Goal: Task Accomplishment & Management: Complete application form

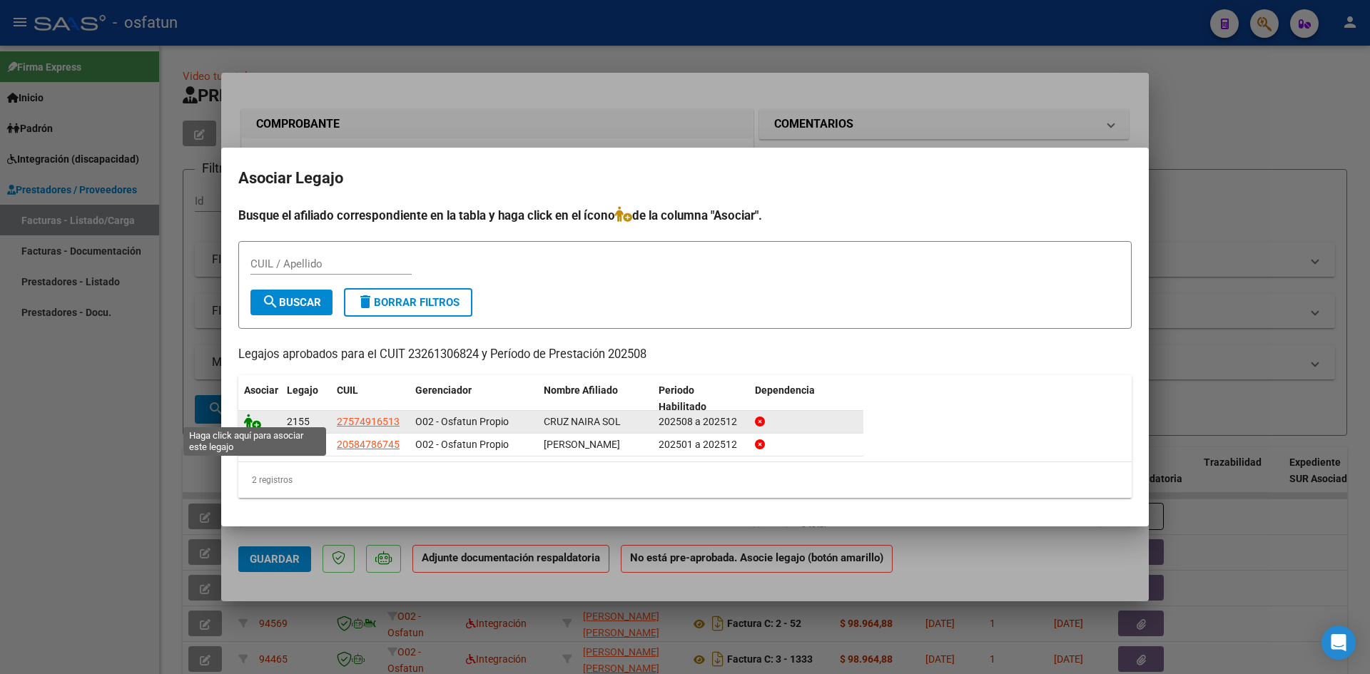
click at [249, 414] on icon at bounding box center [252, 422] width 17 height 16
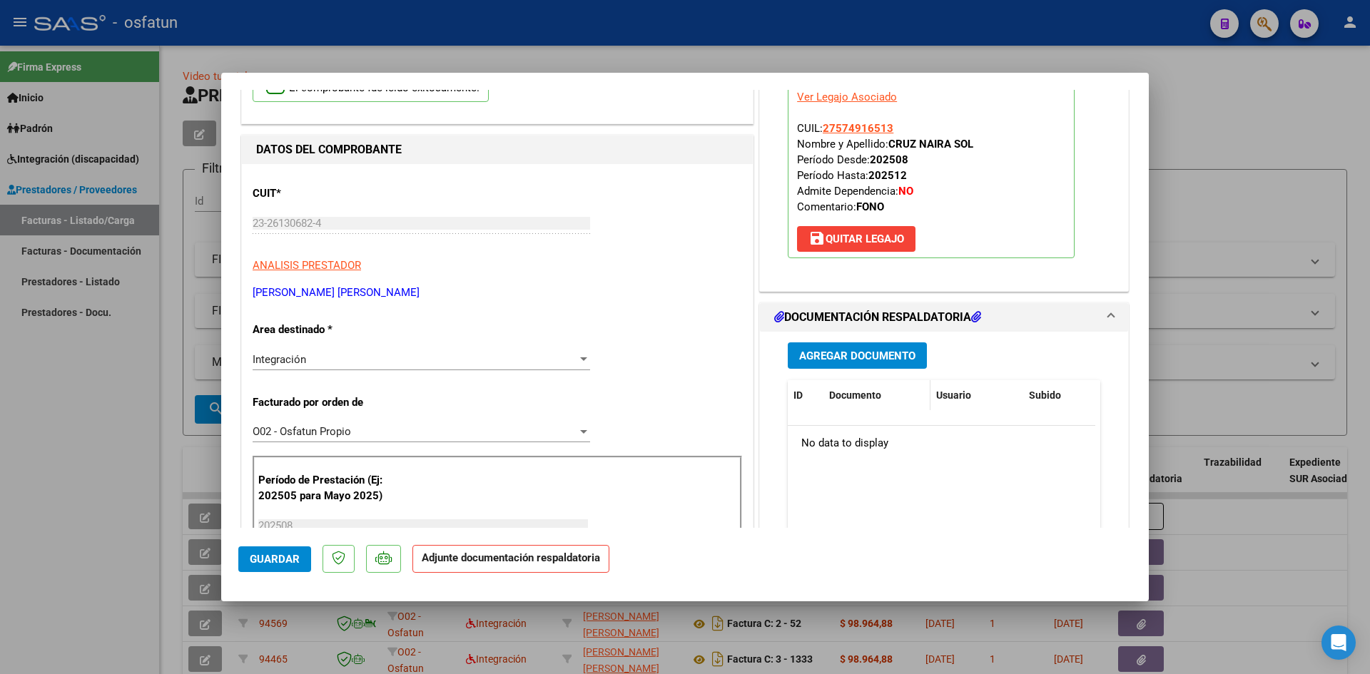
scroll to position [143, 0]
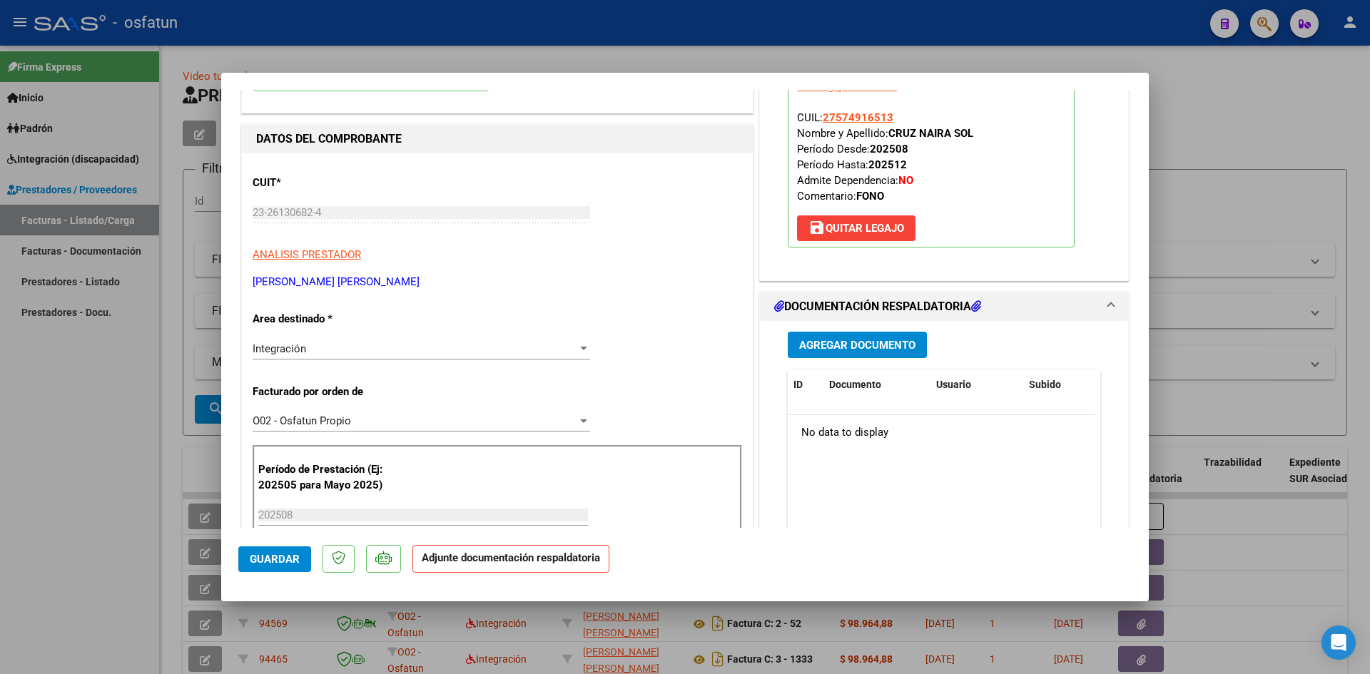
click at [843, 340] on span "Agregar Documento" at bounding box center [857, 345] width 116 height 13
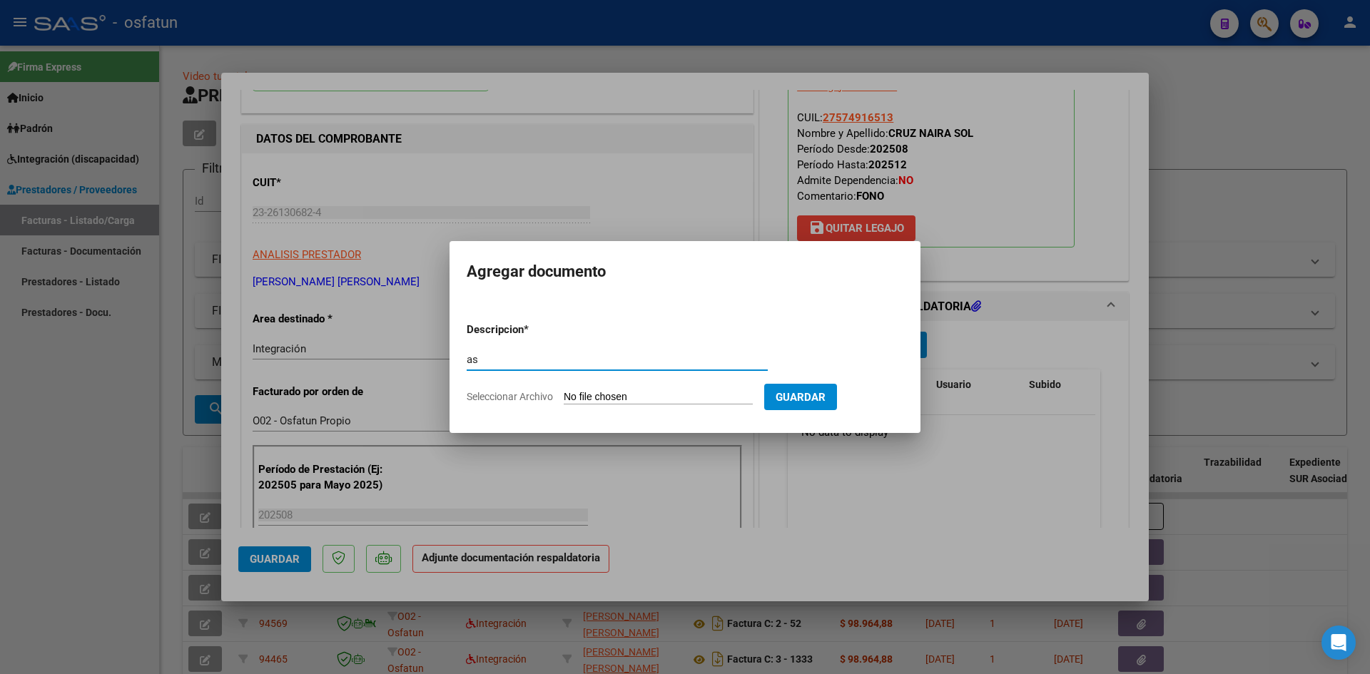
type input "a"
type input "ASISTENCIA"
click at [564, 391] on input "Seleccionar Archivo" at bounding box center [658, 398] width 189 height 14
type input "C:\fakepath\ASIST FONO AGOSTO.pdf"
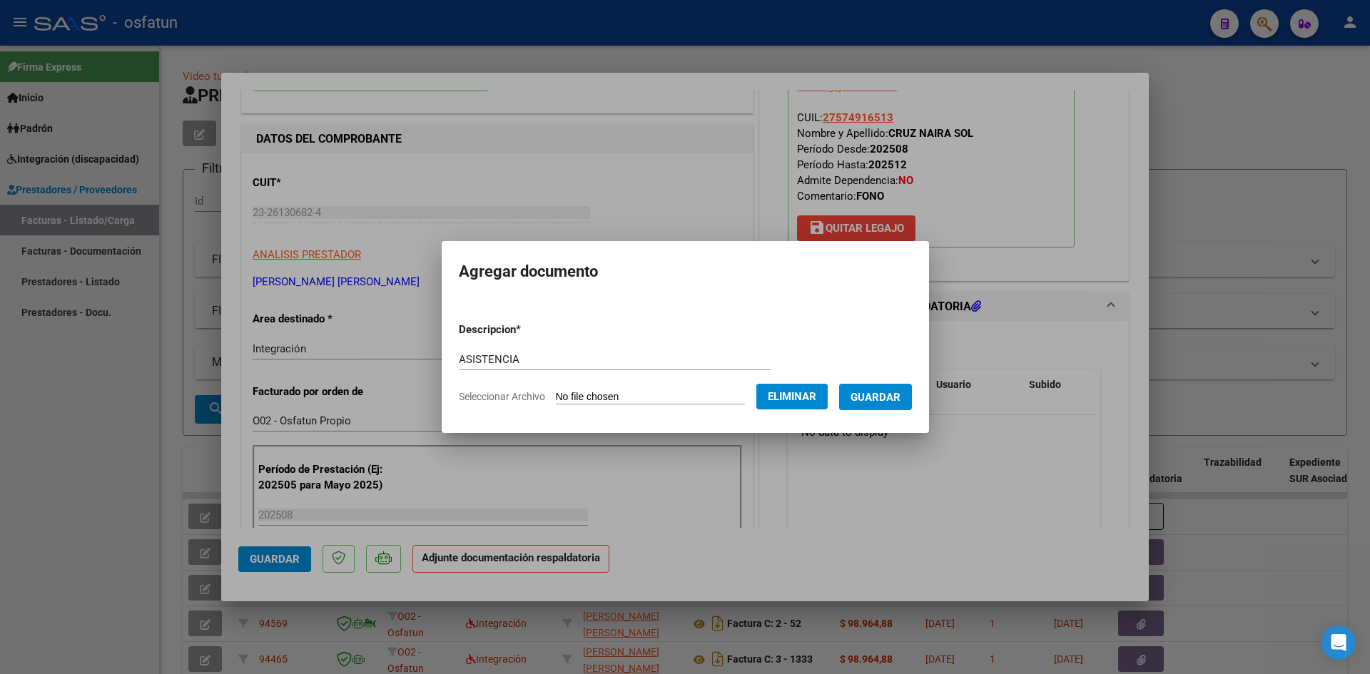
click at [881, 400] on span "Guardar" at bounding box center [876, 397] width 50 height 13
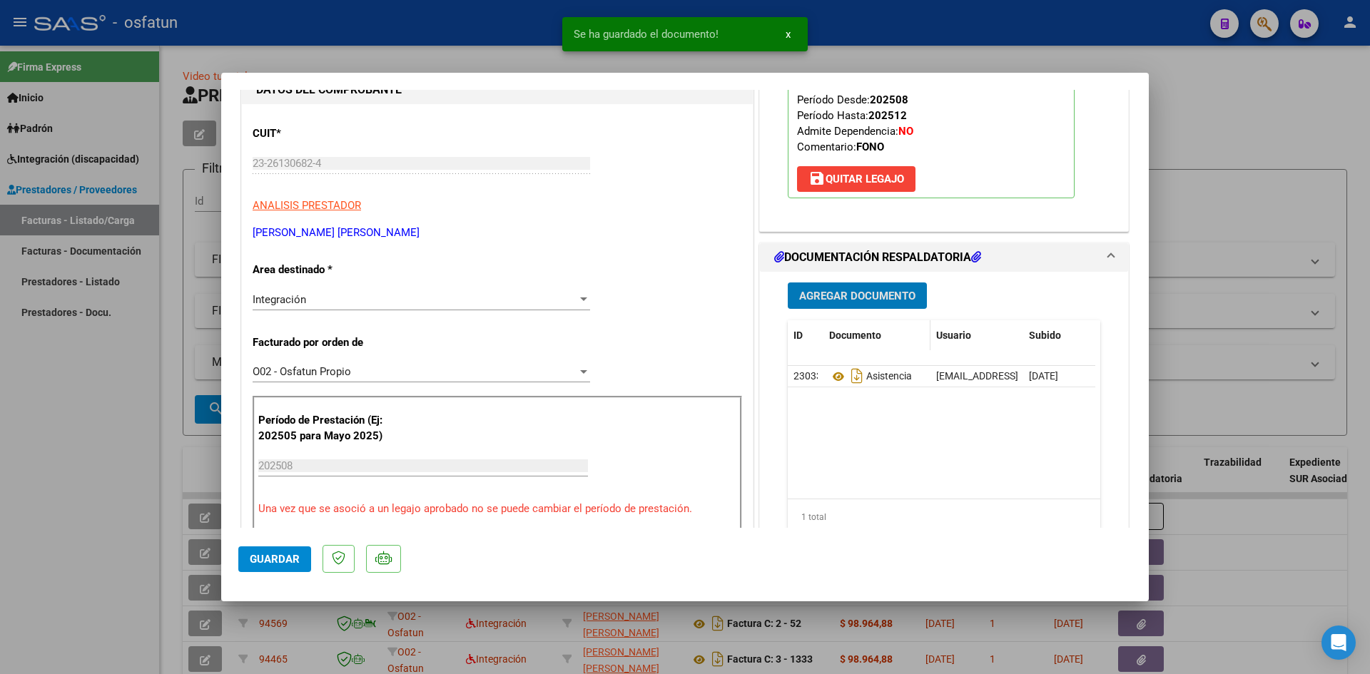
scroll to position [214, 0]
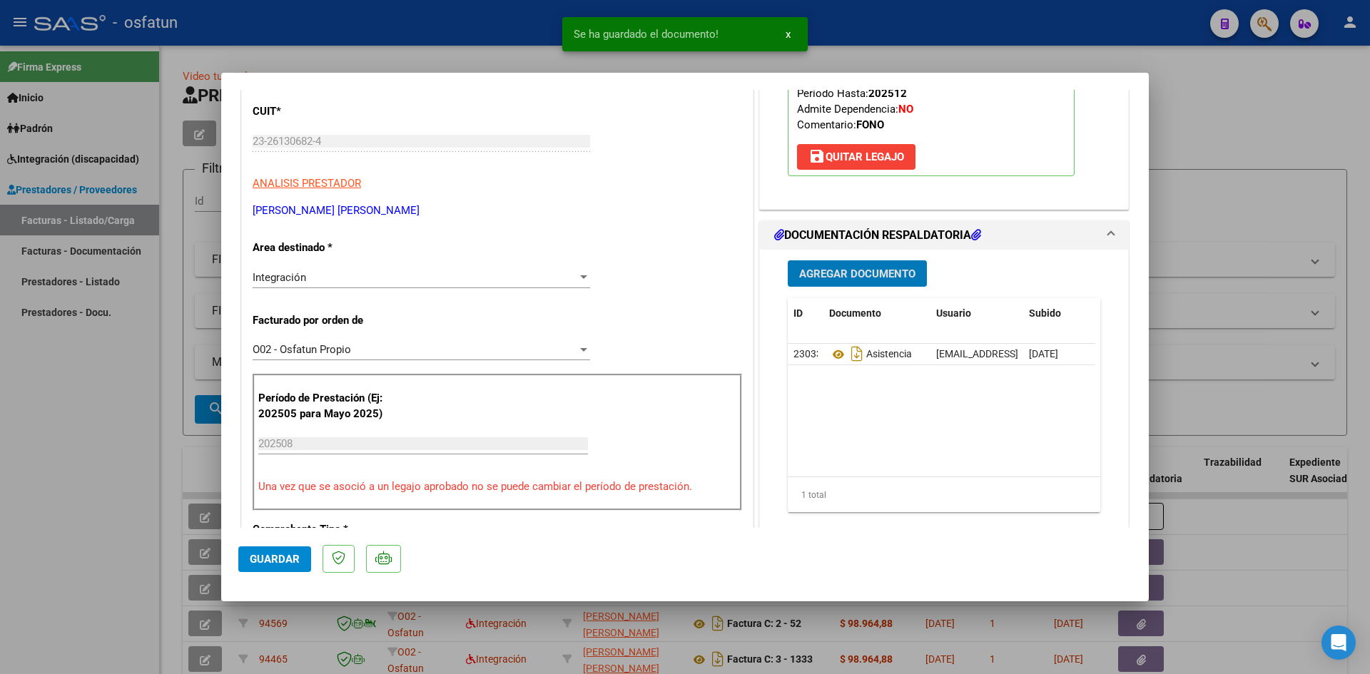
click at [830, 273] on span "Agregar Documento" at bounding box center [857, 274] width 116 height 13
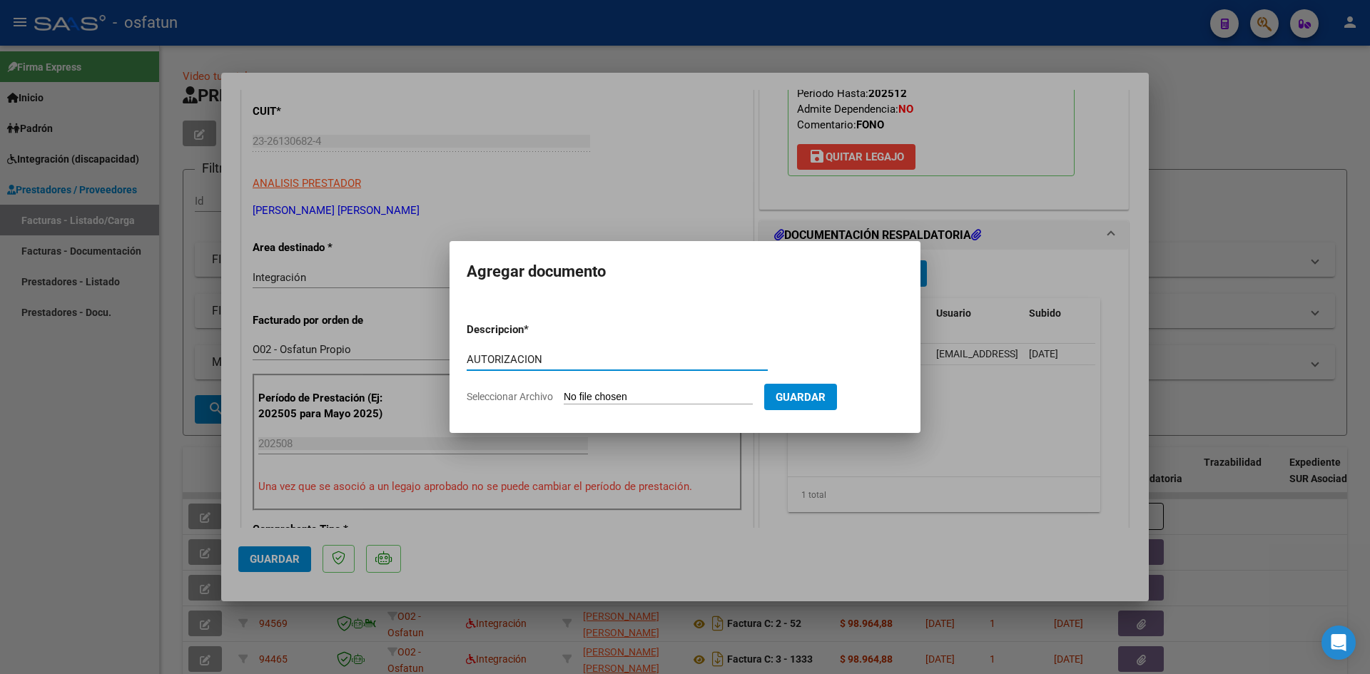
type input "AUTORIZACION"
click at [638, 396] on input "Seleccionar Archivo" at bounding box center [658, 398] width 189 height 14
type input "C:\fakepath\AUTOR FONO.pdf"
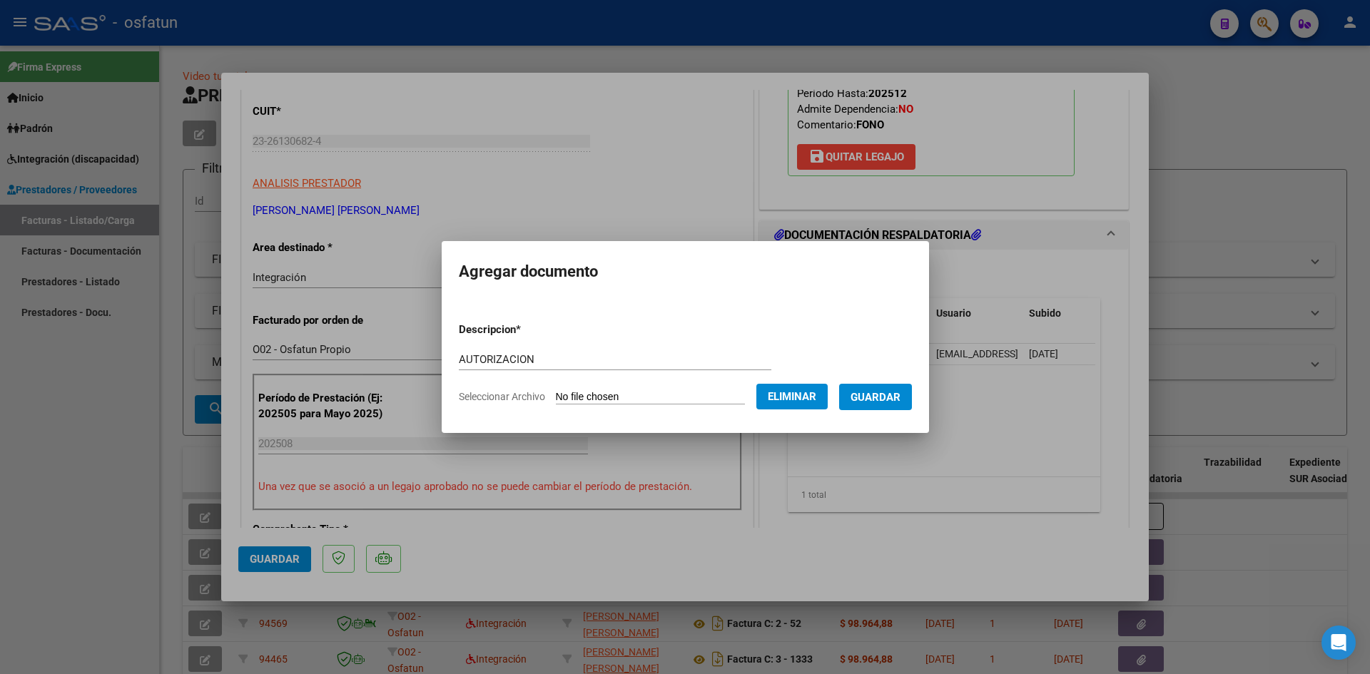
click at [888, 400] on span "Guardar" at bounding box center [876, 397] width 50 height 13
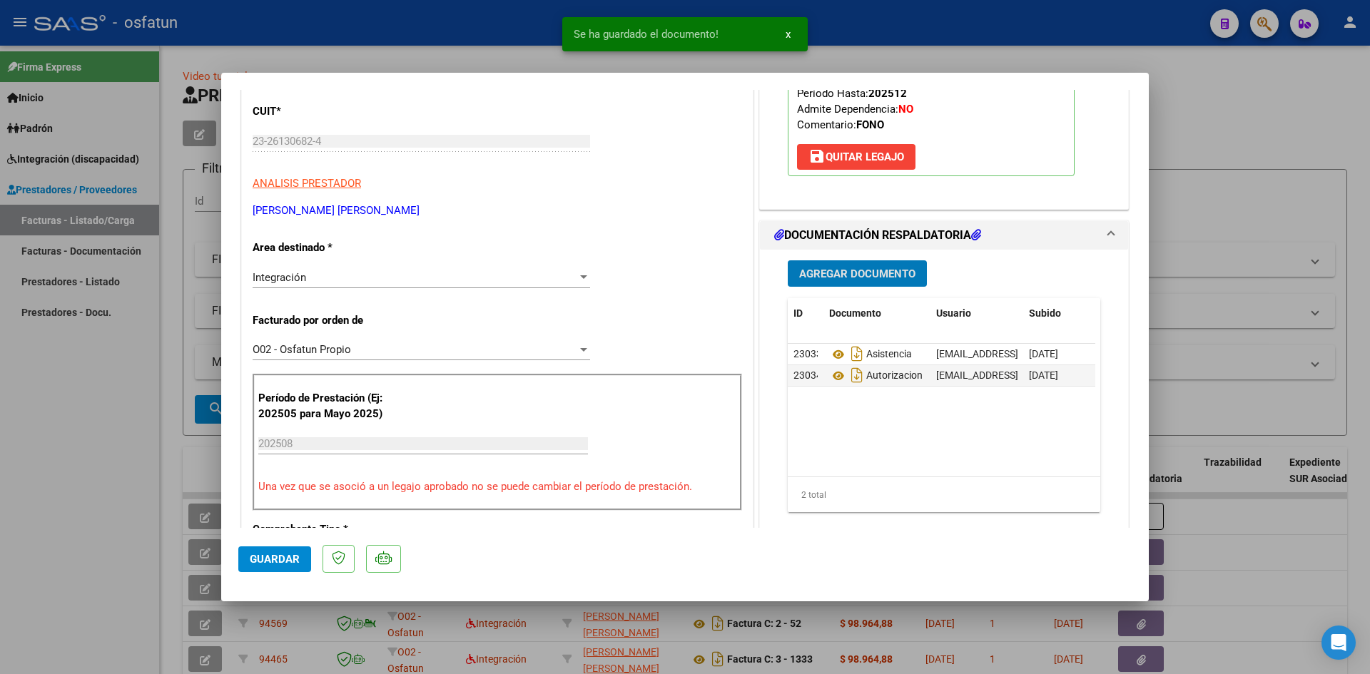
click at [268, 555] on span "Guardar" at bounding box center [275, 559] width 50 height 13
click at [0, 508] on div at bounding box center [685, 337] width 1370 height 674
type input "$ 0,00"
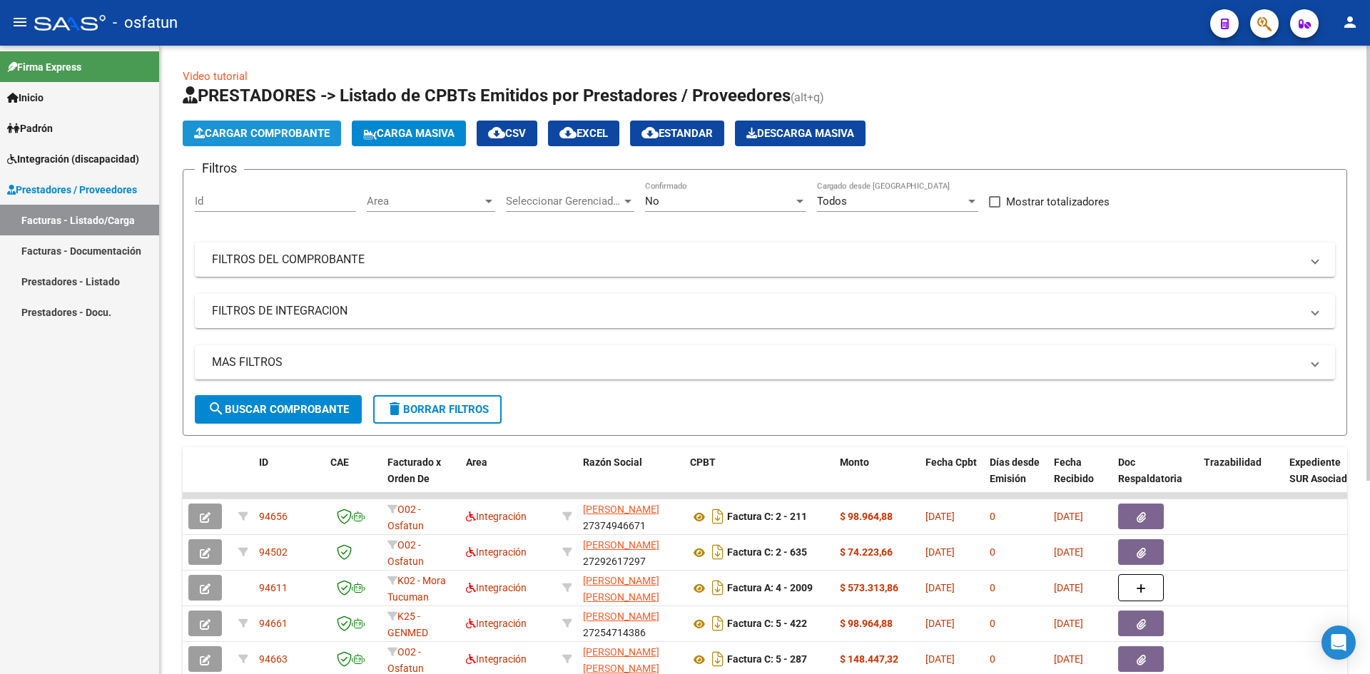
click at [217, 128] on span "Cargar Comprobante" at bounding box center [262, 133] width 136 height 13
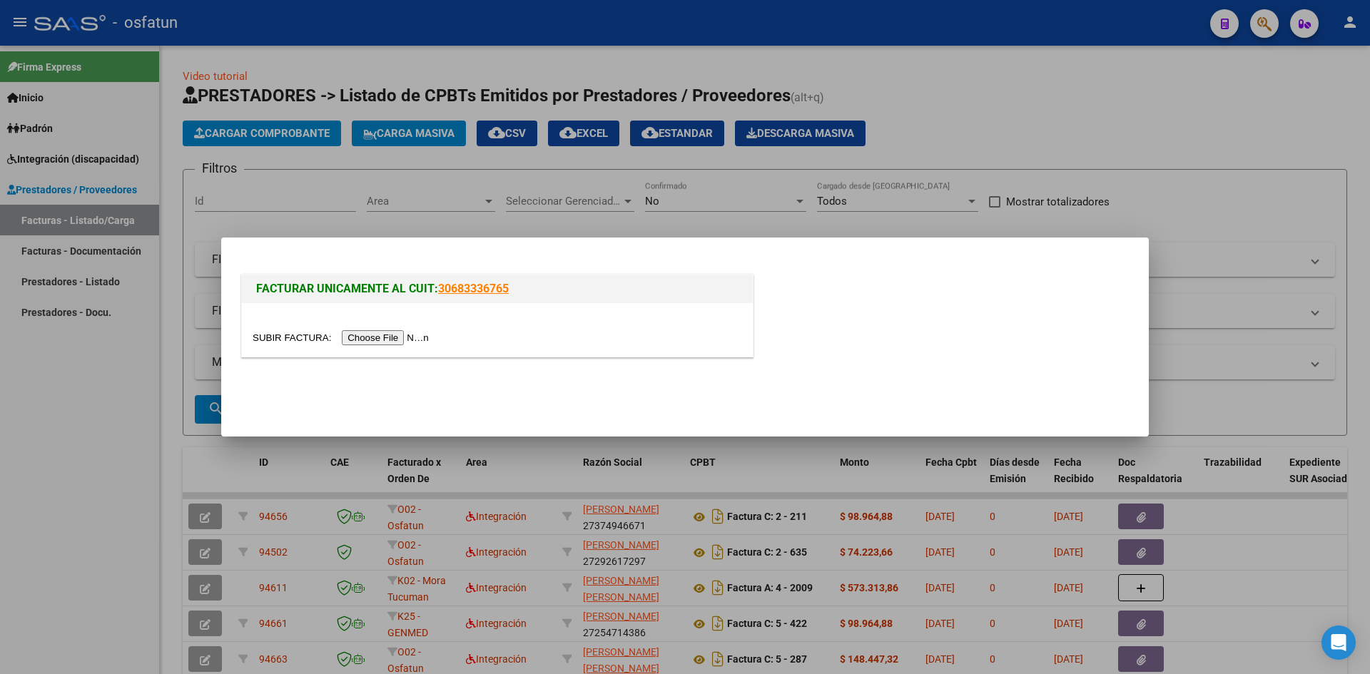
click at [385, 348] on div at bounding box center [497, 330] width 511 height 54
click at [385, 338] on input "file" at bounding box center [343, 337] width 181 height 15
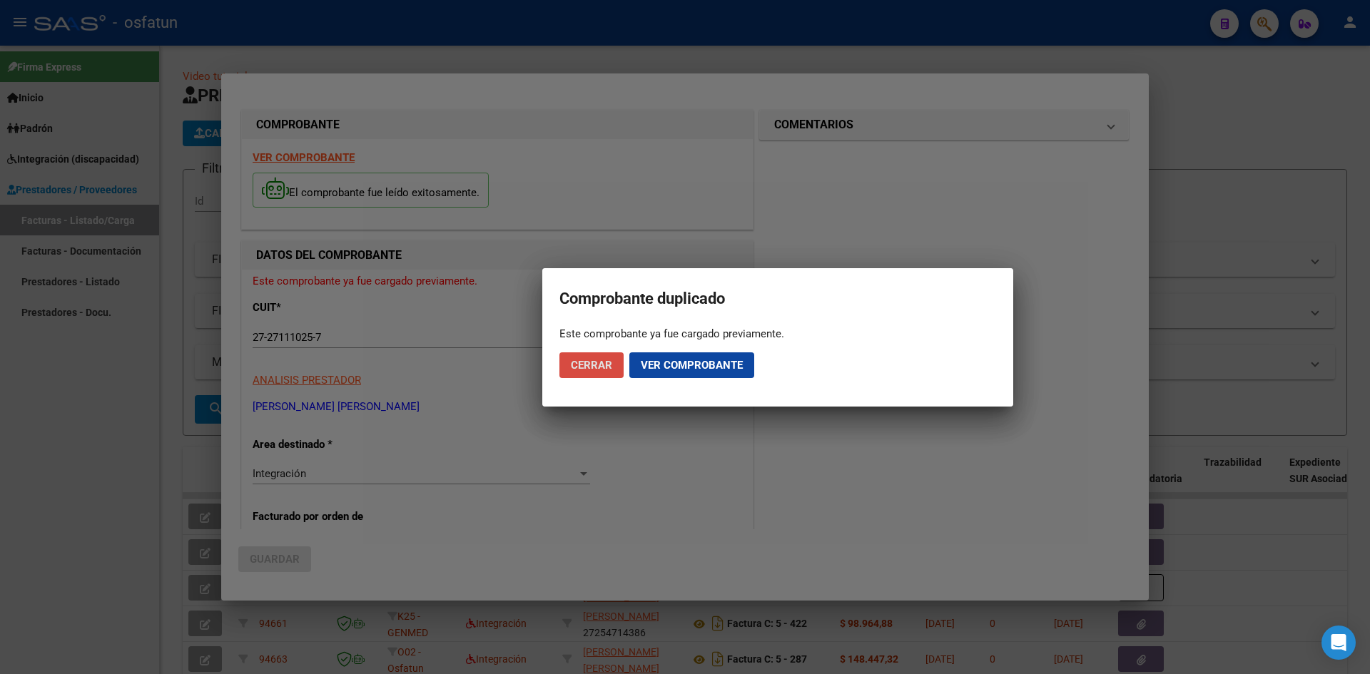
click at [589, 360] on span "Cerrar" at bounding box center [591, 365] width 41 height 13
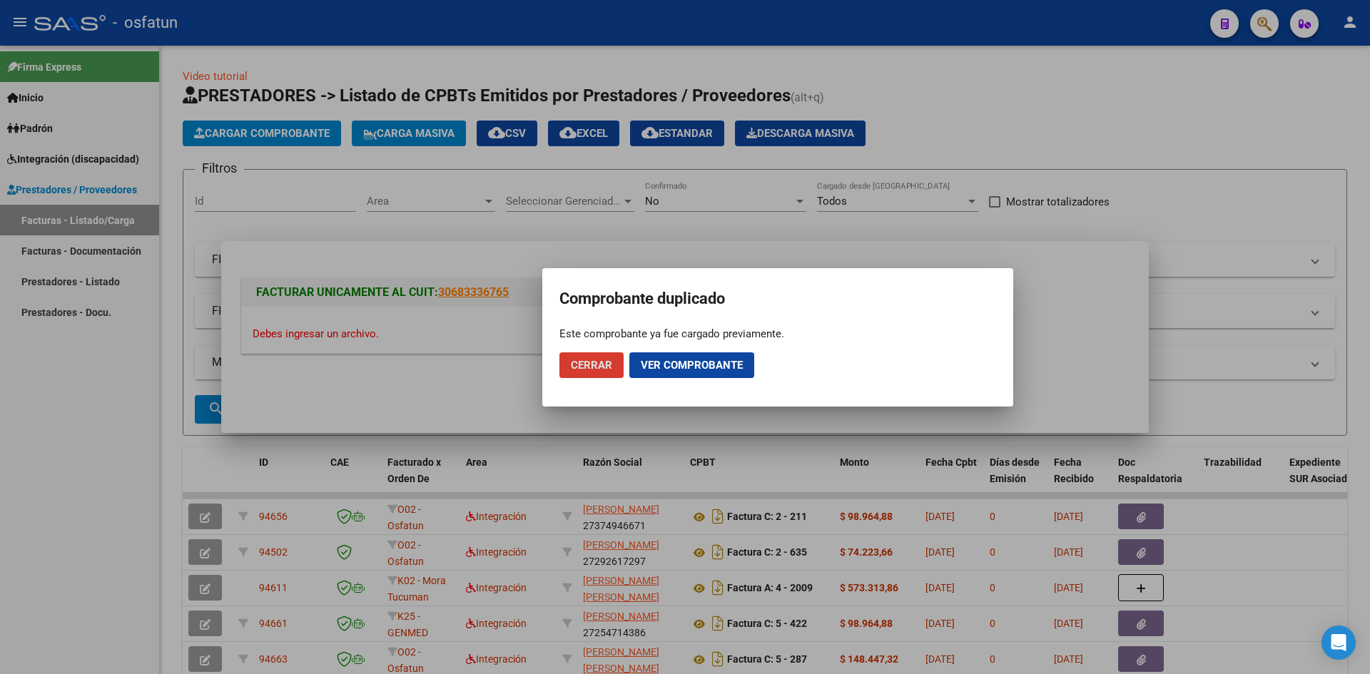
click at [589, 360] on span "Cerrar" at bounding box center [591, 365] width 41 height 13
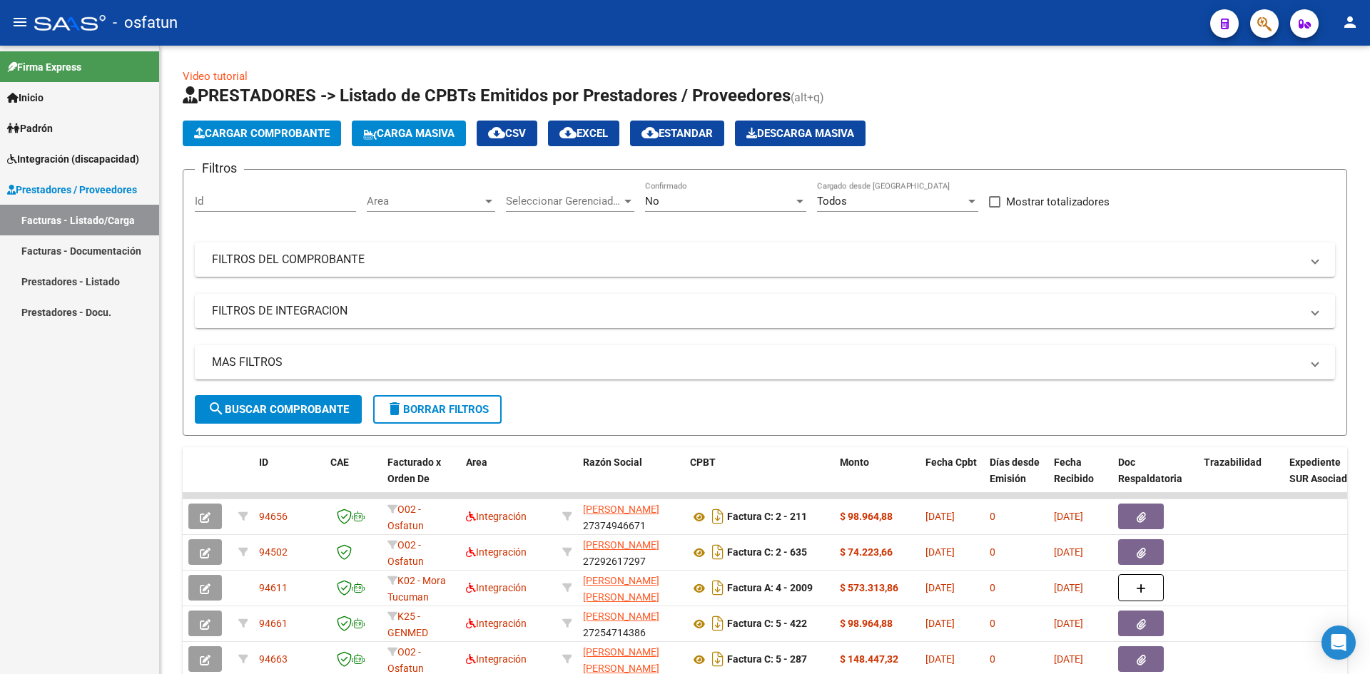
click at [0, 439] on div "Firma Express Inicio Instructivos Contacto OS Padrón Análisis Afiliado Integrac…" at bounding box center [79, 360] width 159 height 629
click at [244, 125] on button "Cargar Comprobante" at bounding box center [262, 134] width 158 height 26
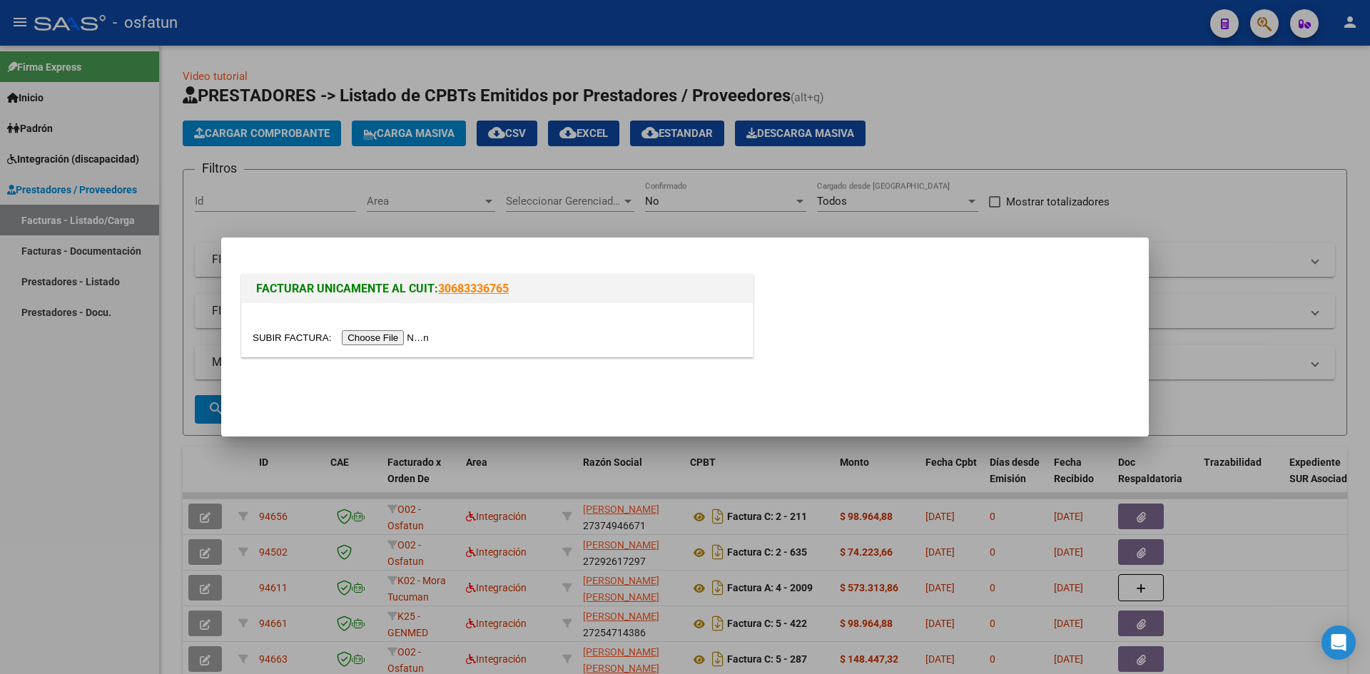
click at [363, 336] on input "file" at bounding box center [343, 337] width 181 height 15
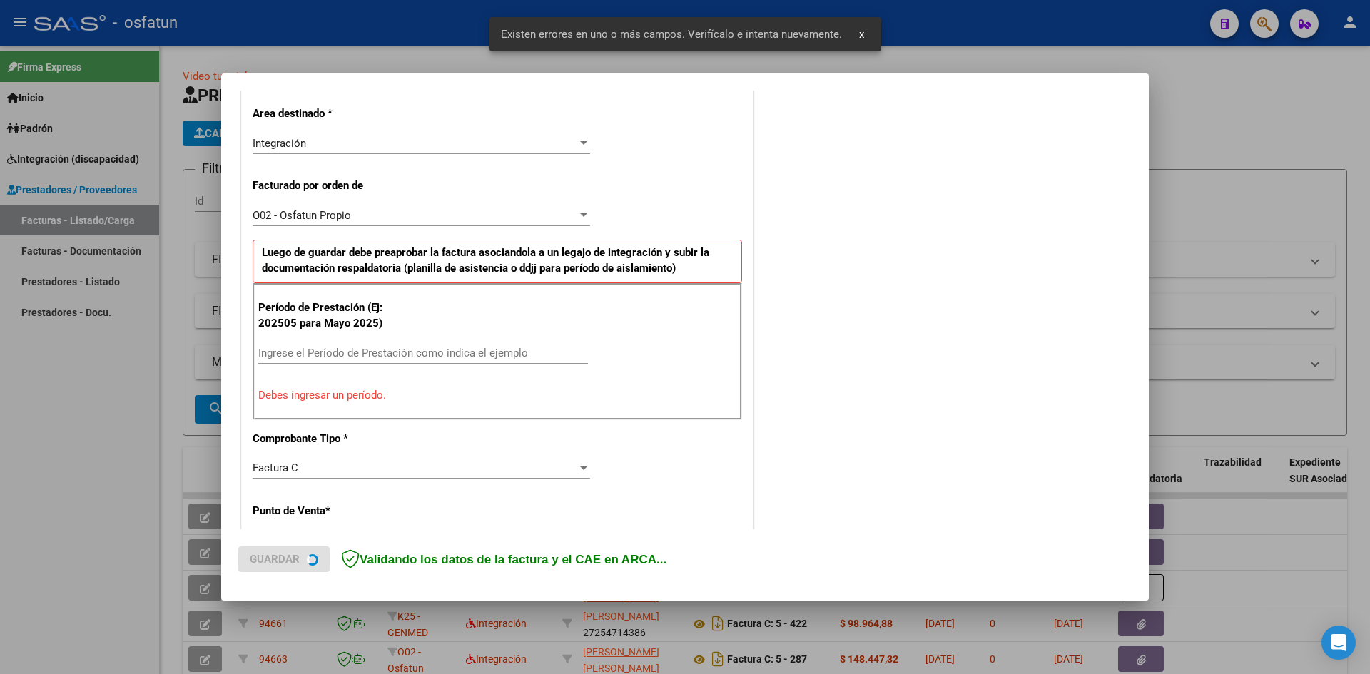
scroll to position [323, 0]
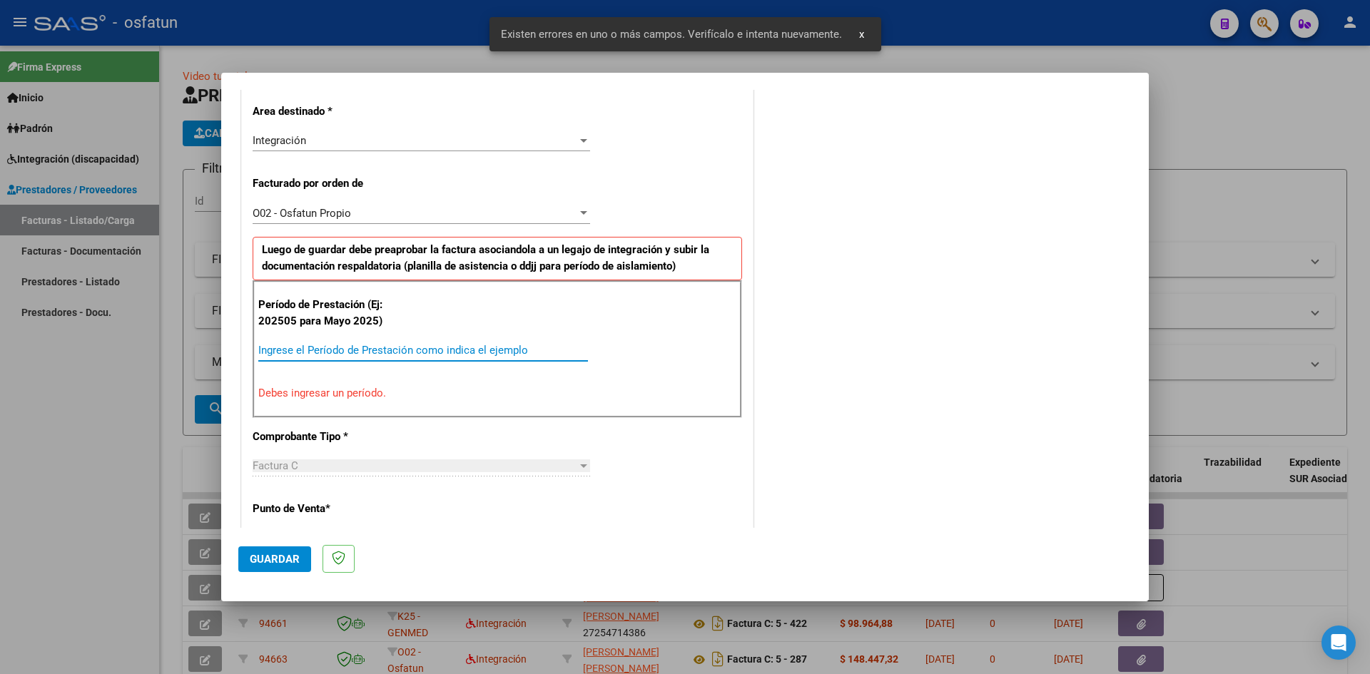
click at [305, 352] on input "Ingrese el Período de Prestación como indica el ejemplo" at bounding box center [423, 350] width 330 height 13
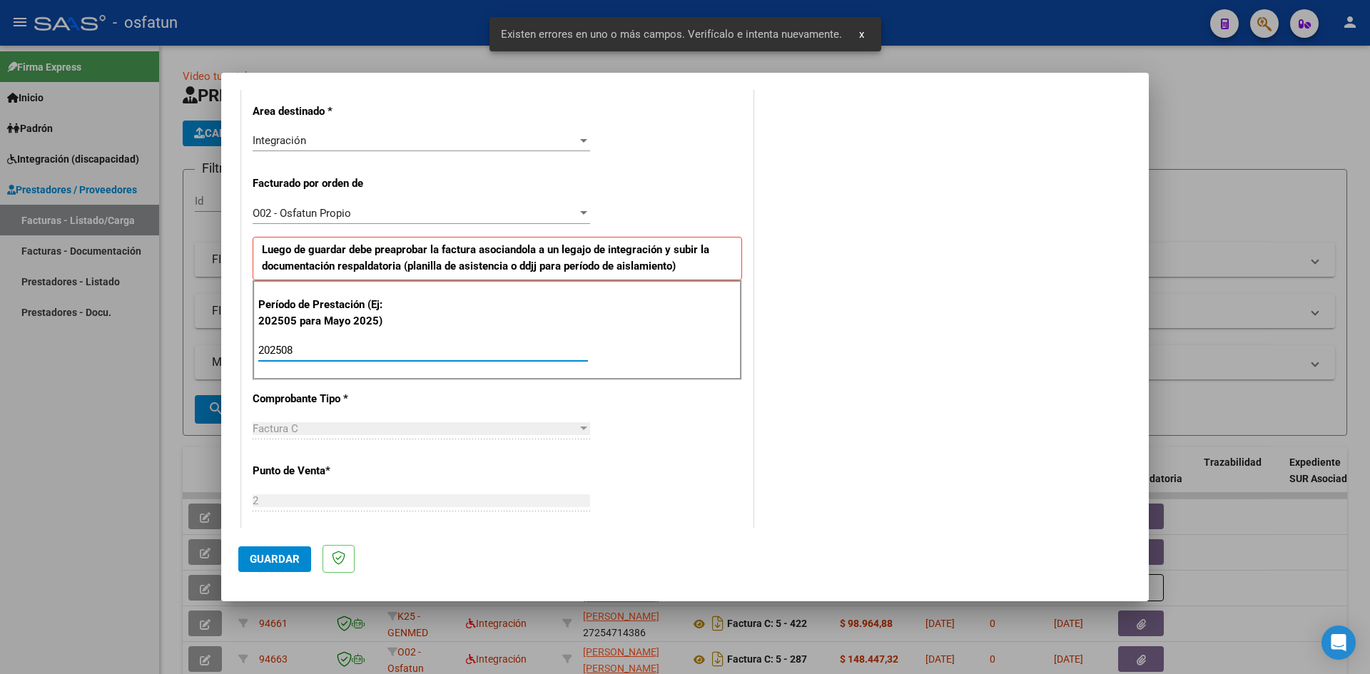
type input "202508"
click at [265, 559] on span "Guardar" at bounding box center [275, 559] width 50 height 13
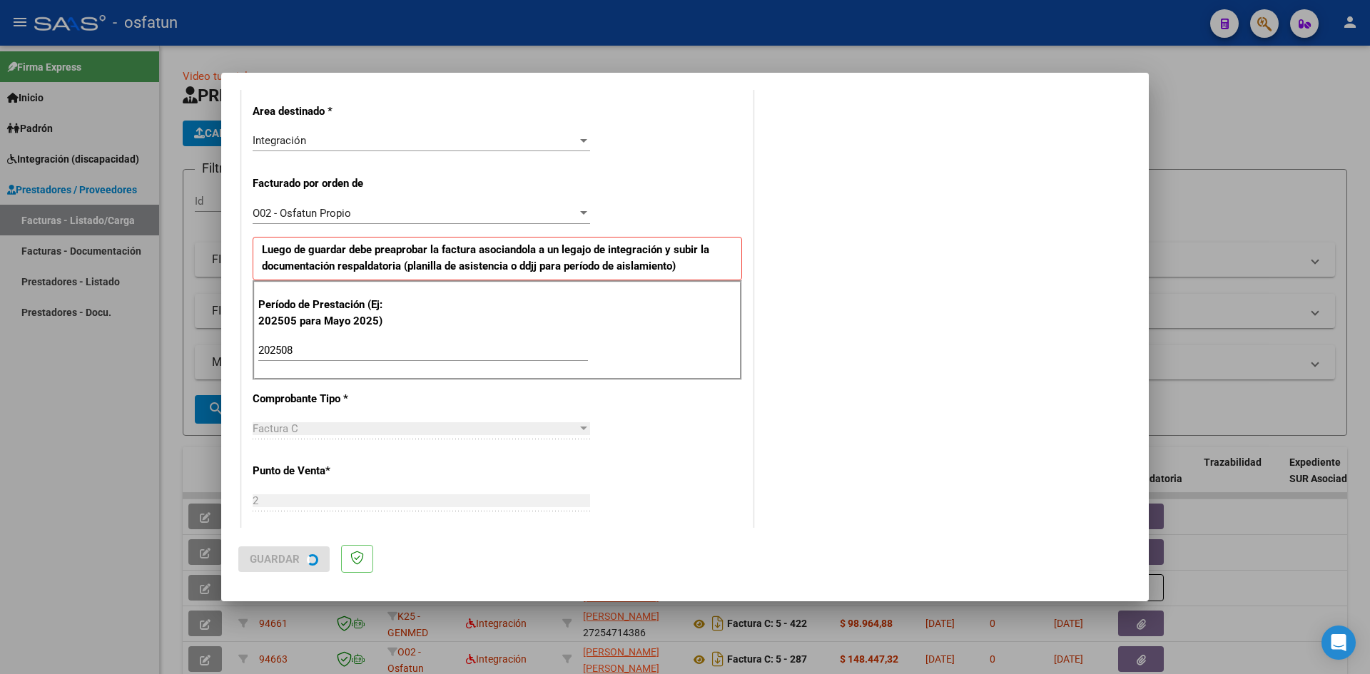
scroll to position [0, 0]
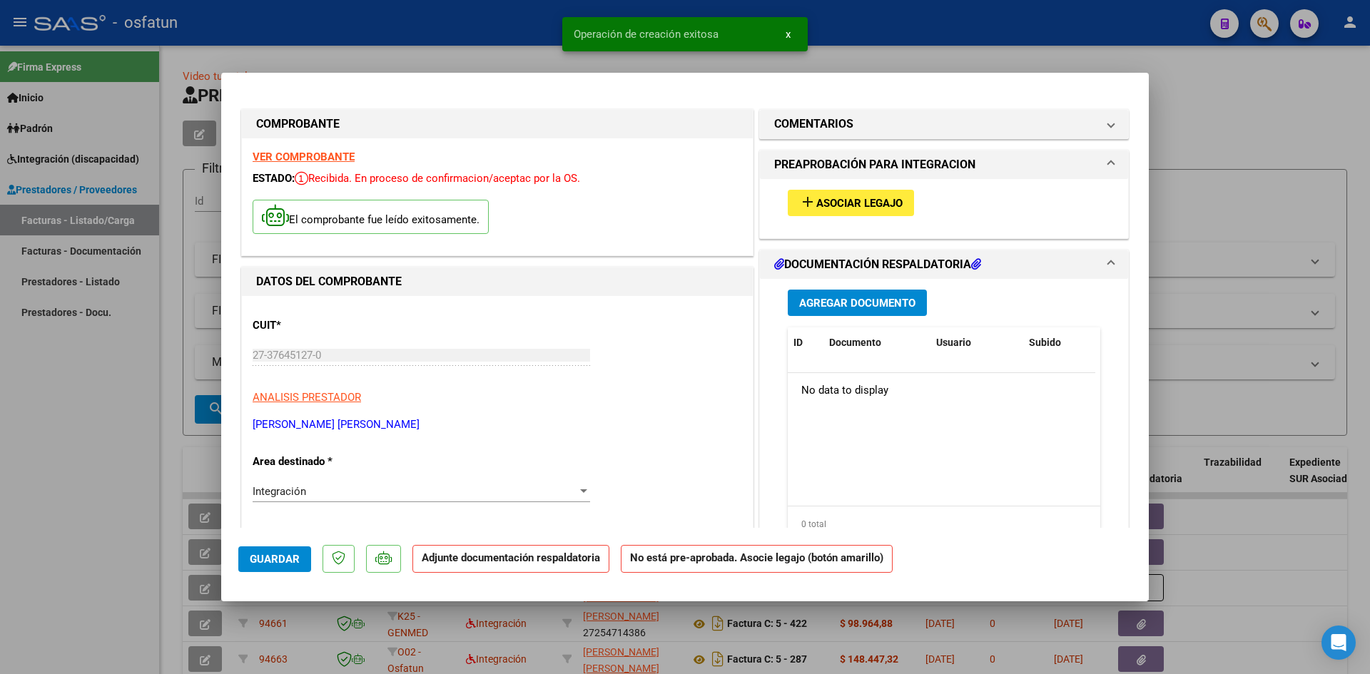
click at [843, 193] on button "add Asociar Legajo" at bounding box center [851, 203] width 126 height 26
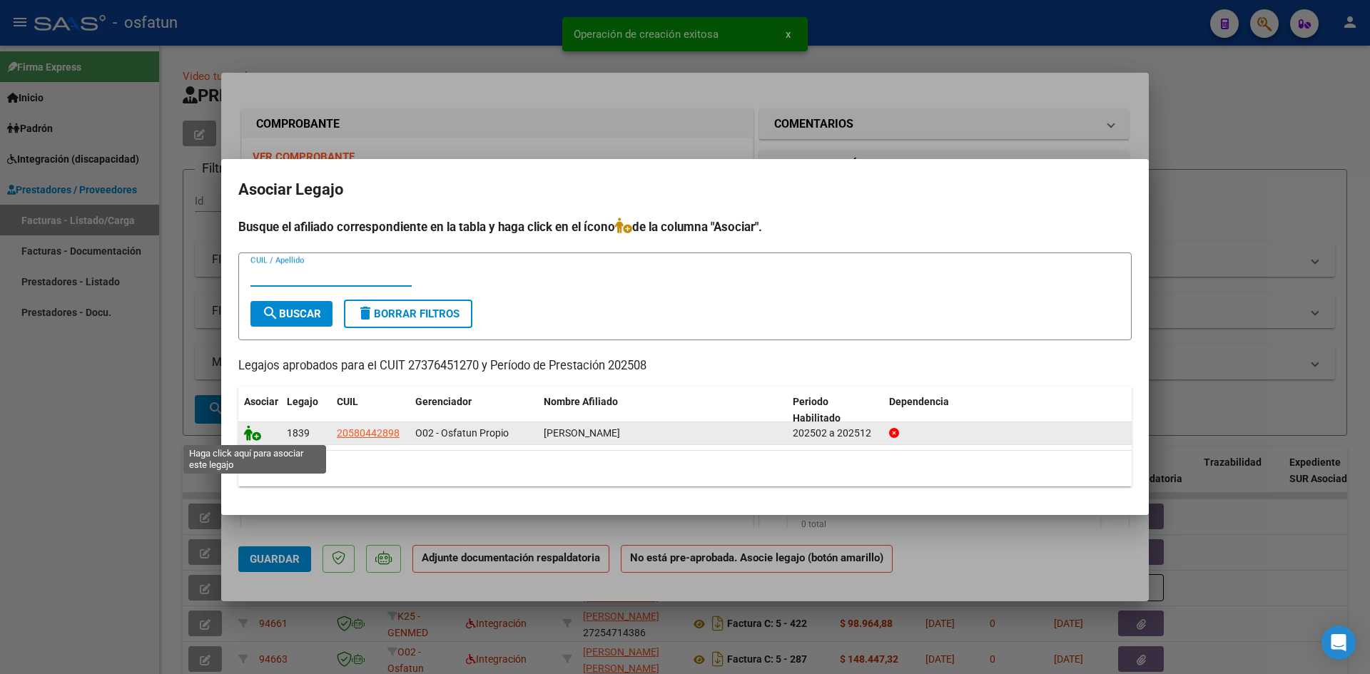
click at [251, 431] on icon at bounding box center [252, 433] width 17 height 16
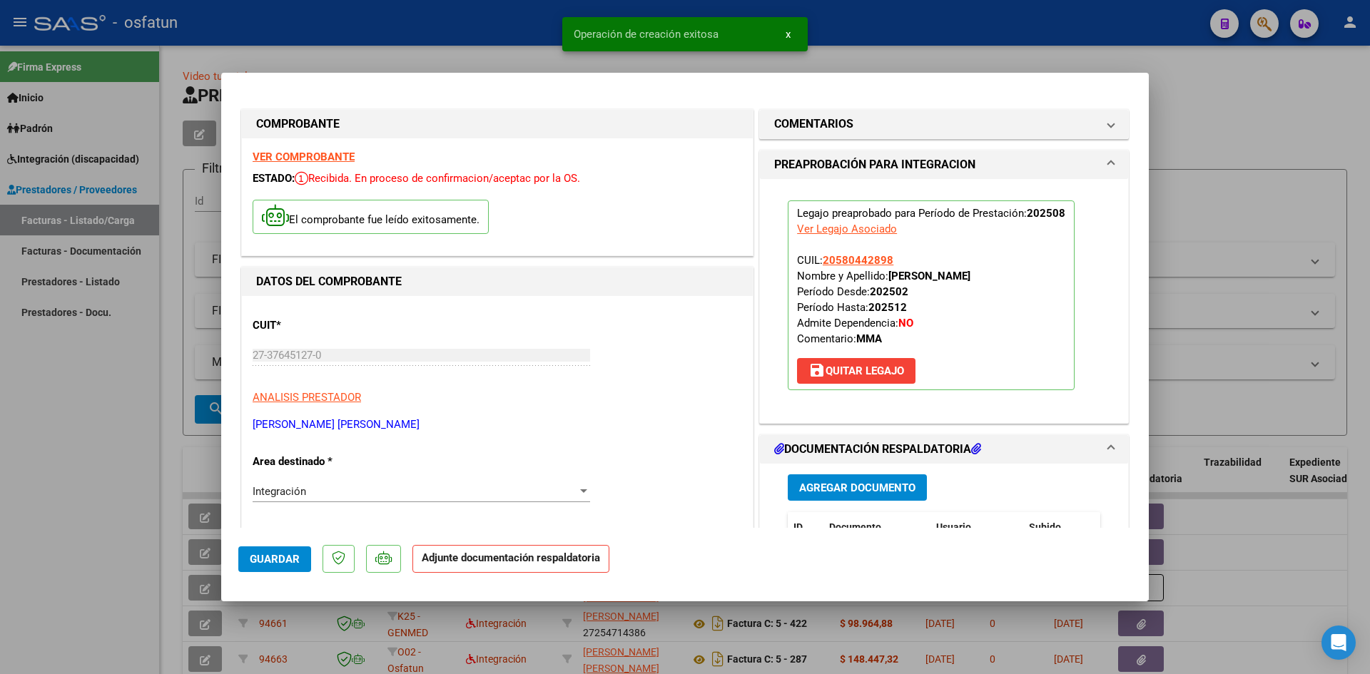
click at [864, 488] on span "Agregar Documento" at bounding box center [857, 488] width 116 height 13
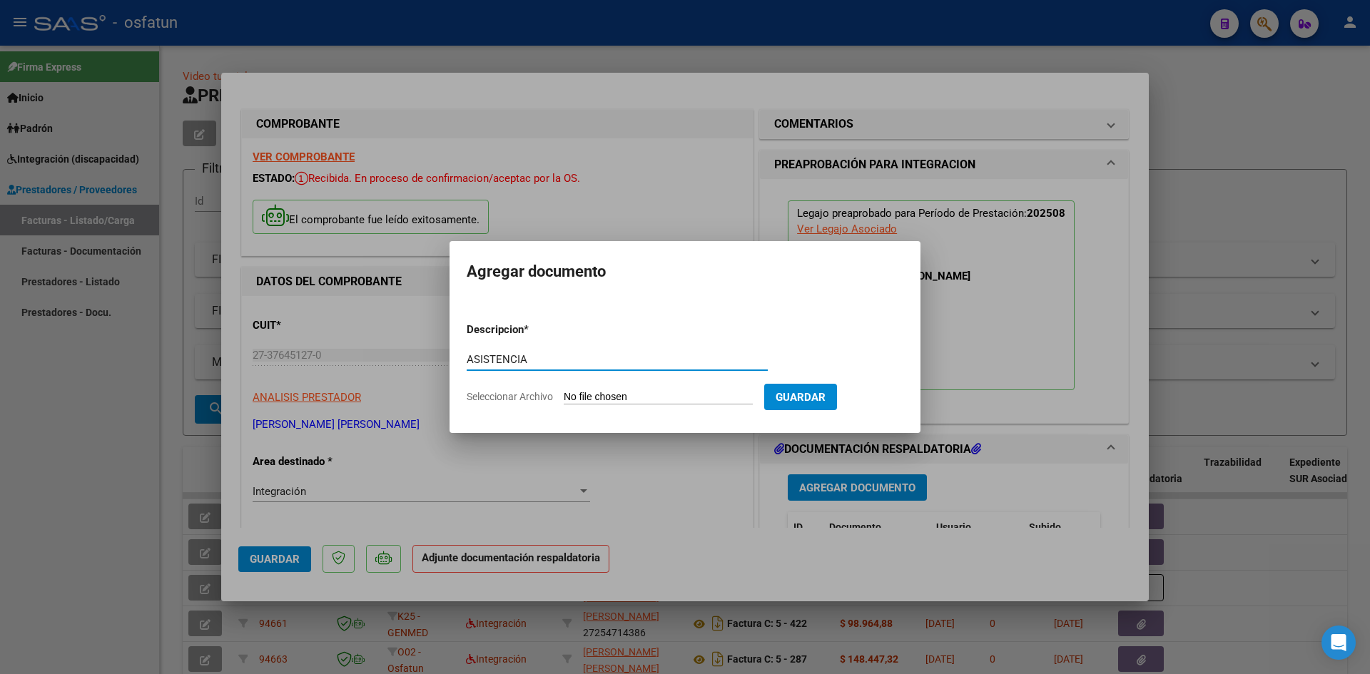
type input "ASISTENCIA"
click at [564, 391] on input "Seleccionar Archivo" at bounding box center [658, 398] width 189 height 14
type input "C:\fakepath\ASIST MAESTRA APOYO AGOSTO.pdf"
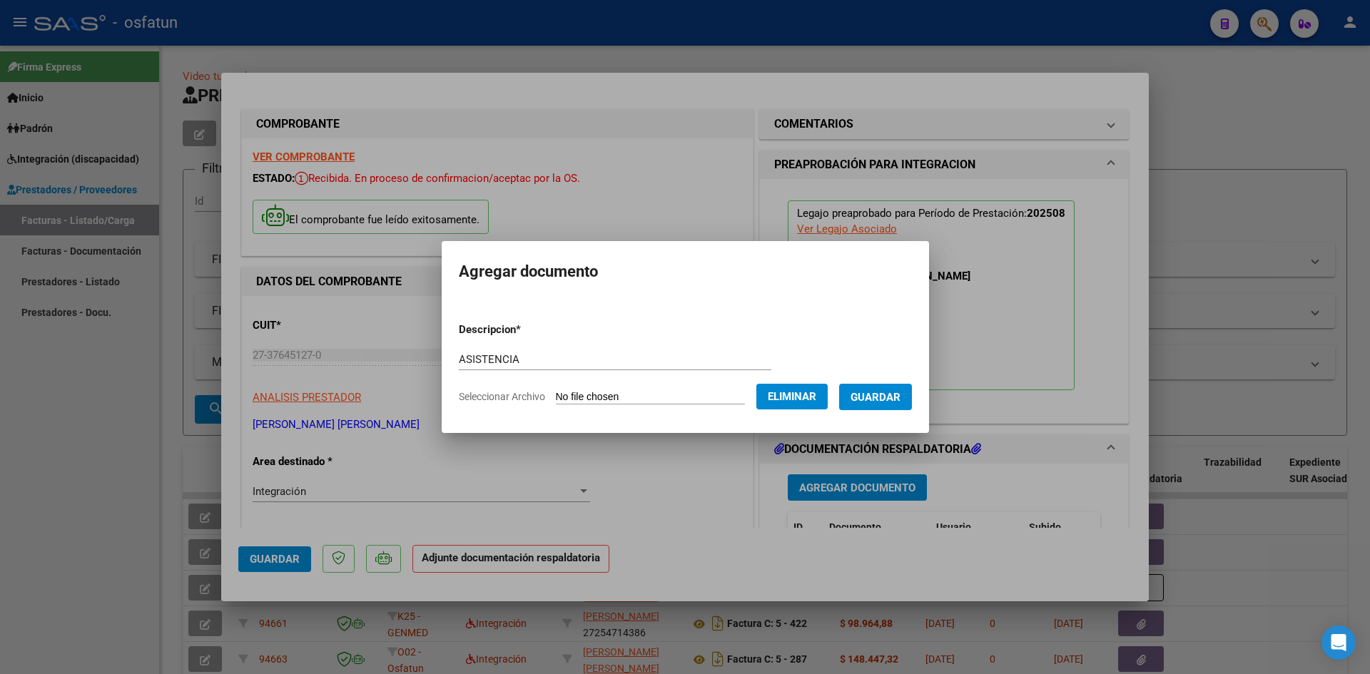
click at [879, 401] on span "Guardar" at bounding box center [876, 397] width 50 height 13
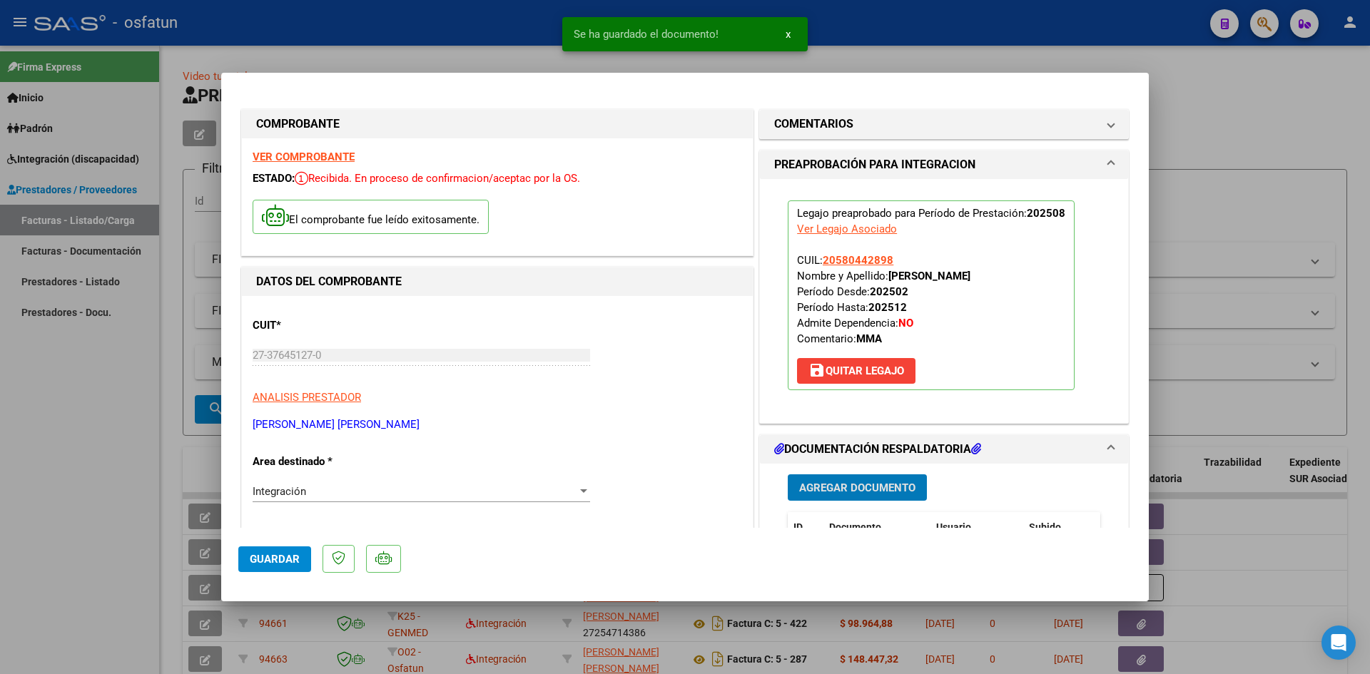
click at [848, 489] on span "Agregar Documento" at bounding box center [857, 488] width 116 height 13
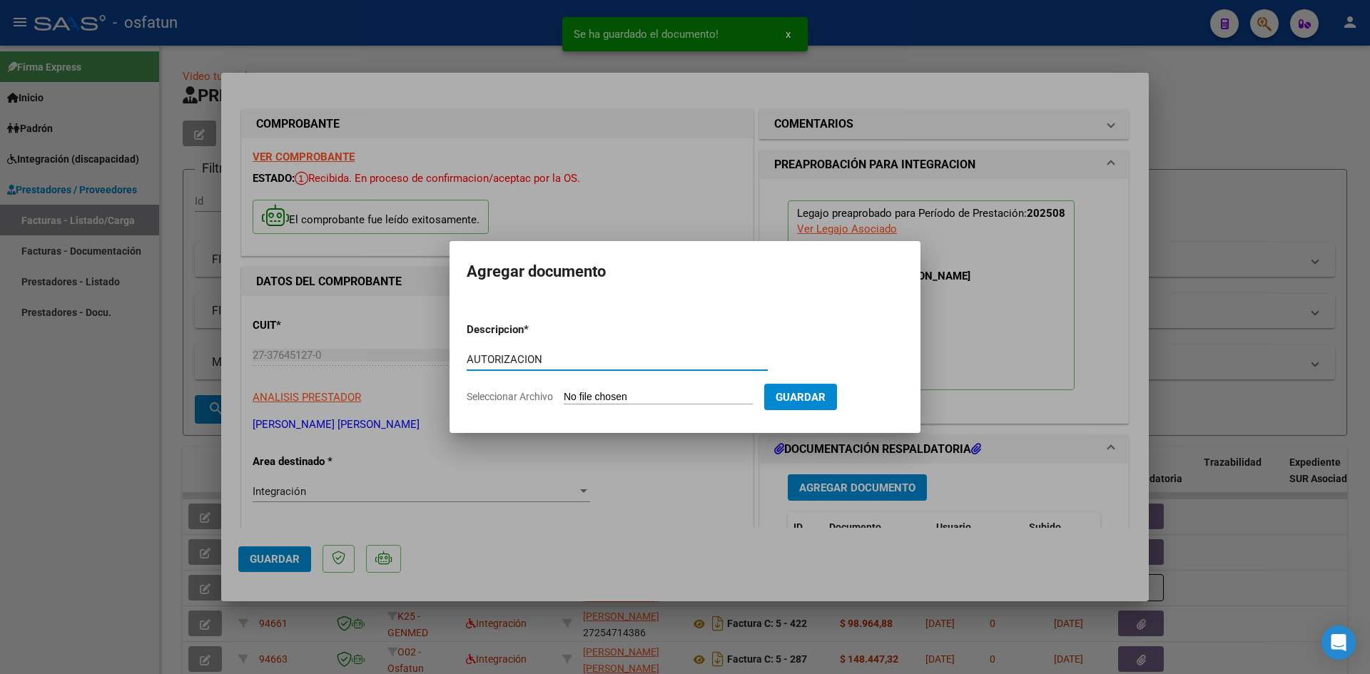
type input "AUTORIZACION"
click at [564, 391] on input "Seleccionar Archivo" at bounding box center [658, 398] width 189 height 14
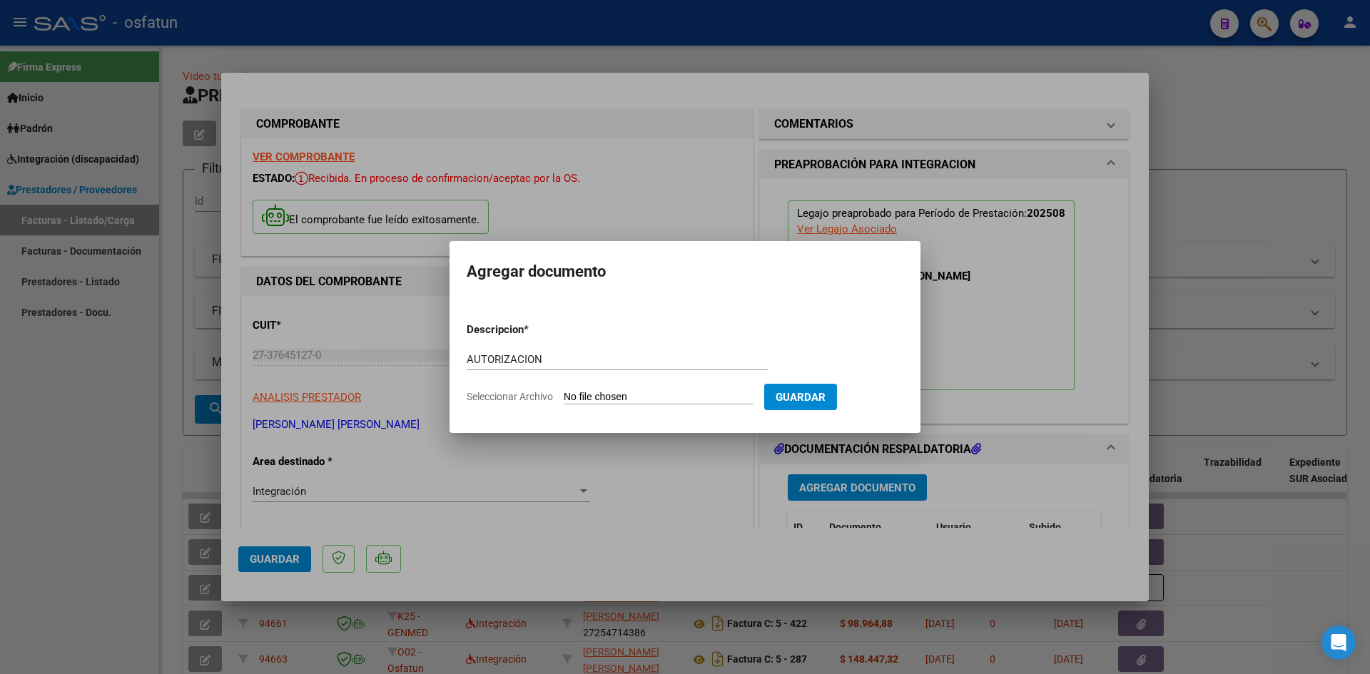
type input "C:\fakepath\AUTOR MAESTRA APOYO.pdf"
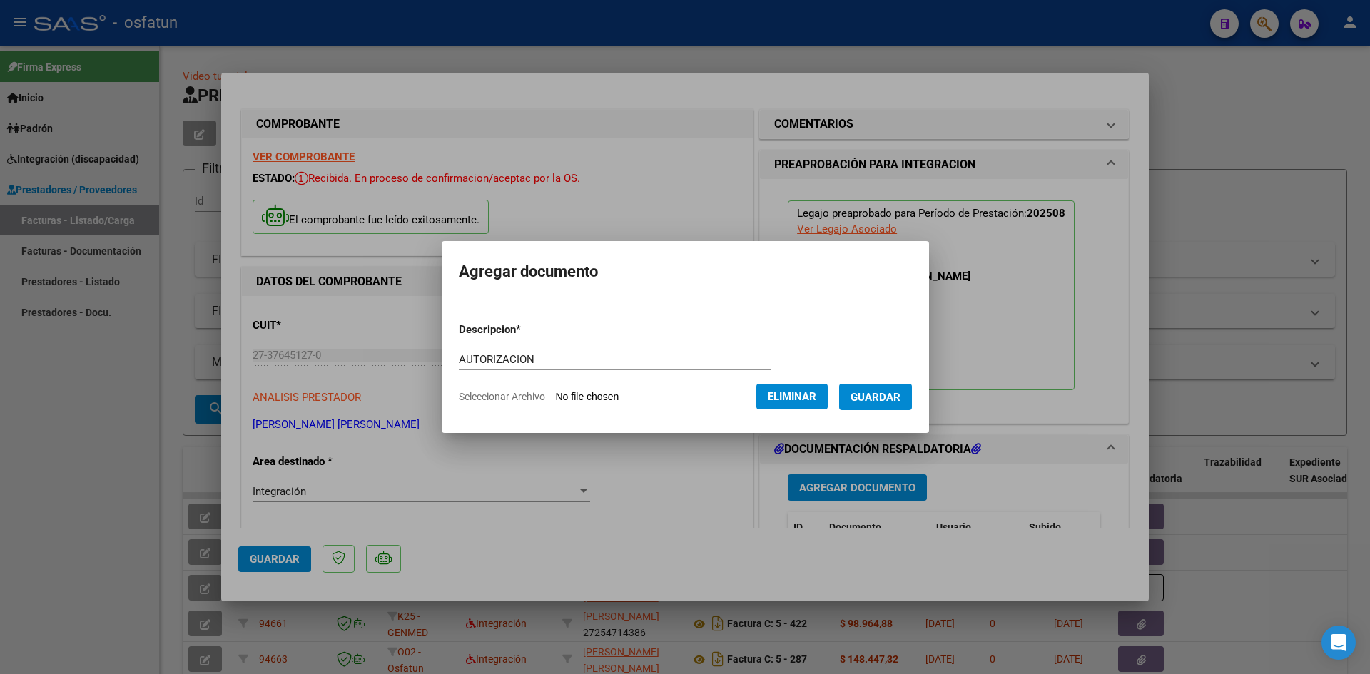
click at [893, 404] on button "Guardar" at bounding box center [875, 397] width 73 height 26
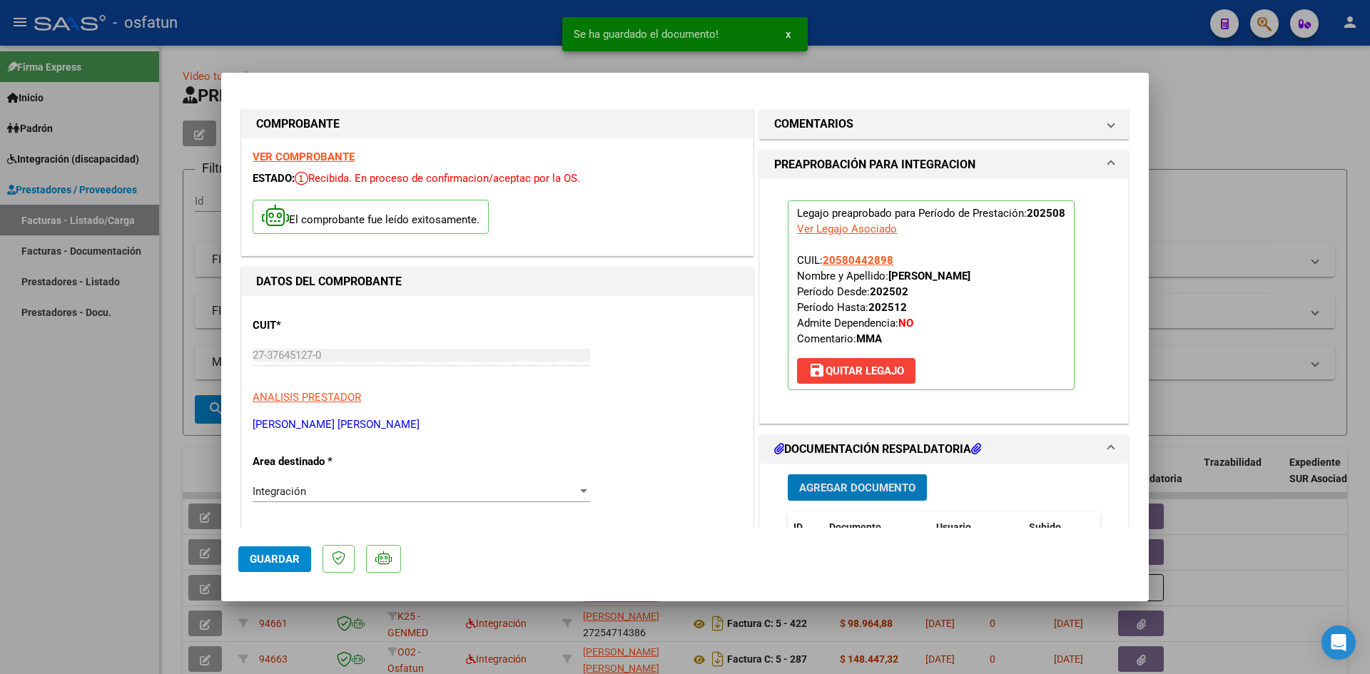
click at [278, 554] on span "Guardar" at bounding box center [275, 559] width 50 height 13
click at [31, 349] on div at bounding box center [685, 337] width 1370 height 674
type input "$ 0,00"
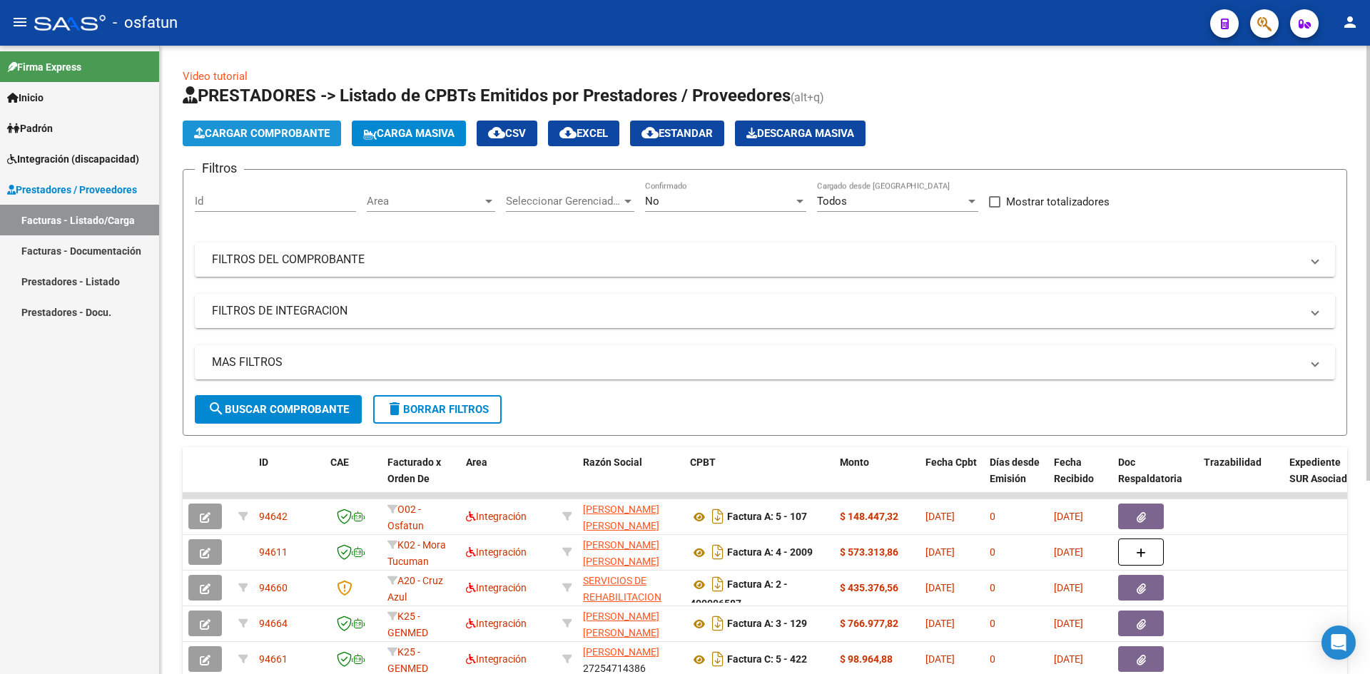
click at [295, 125] on button "Cargar Comprobante" at bounding box center [262, 134] width 158 height 26
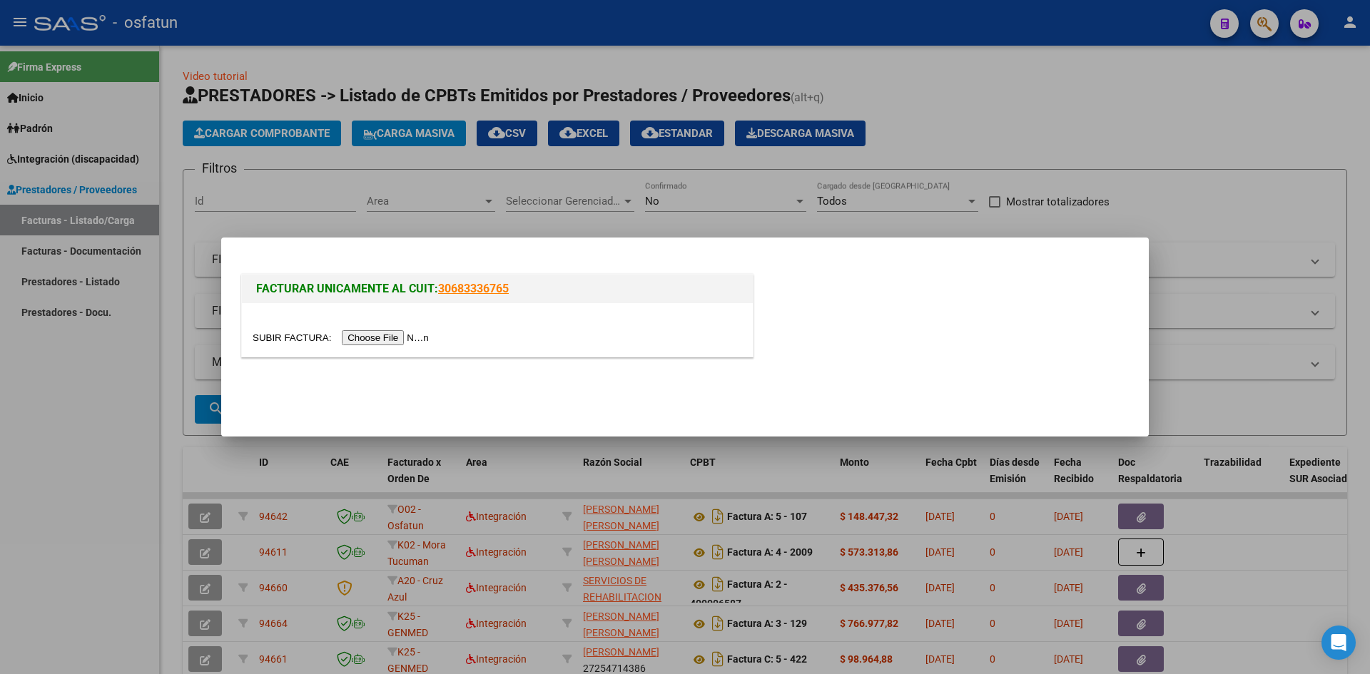
click at [371, 337] on input "file" at bounding box center [343, 337] width 181 height 15
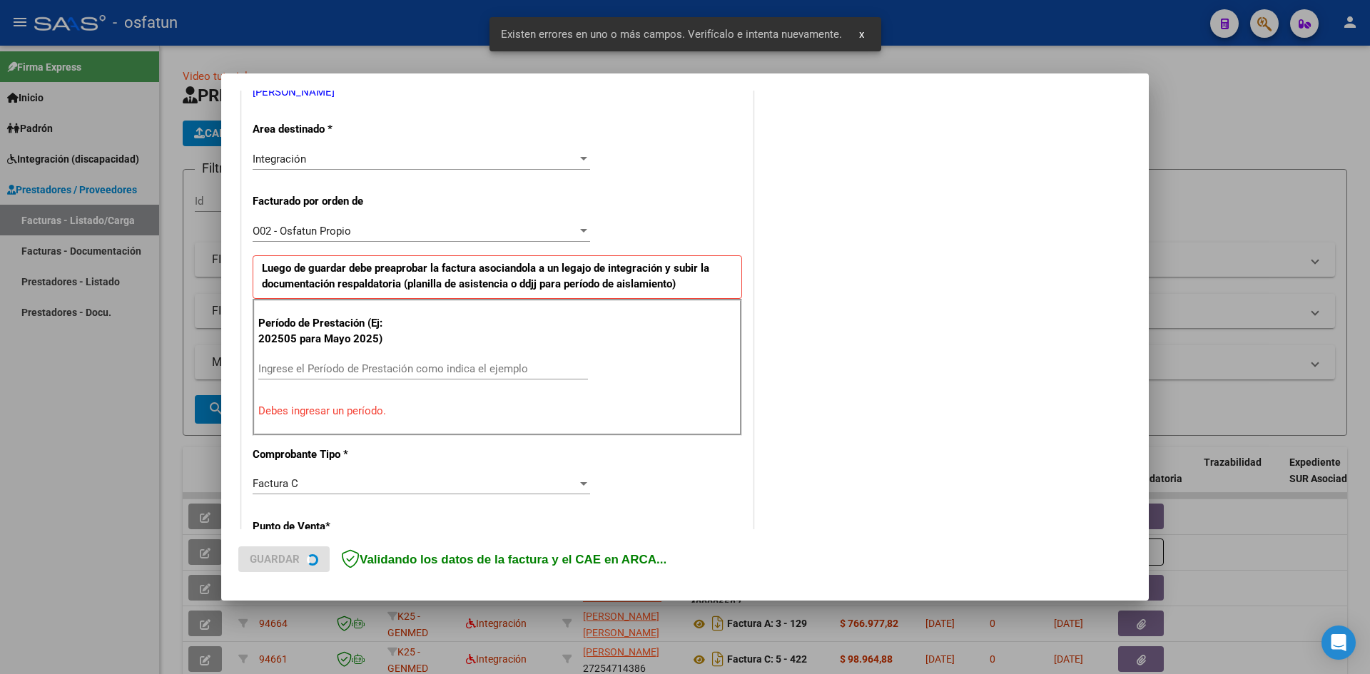
scroll to position [323, 0]
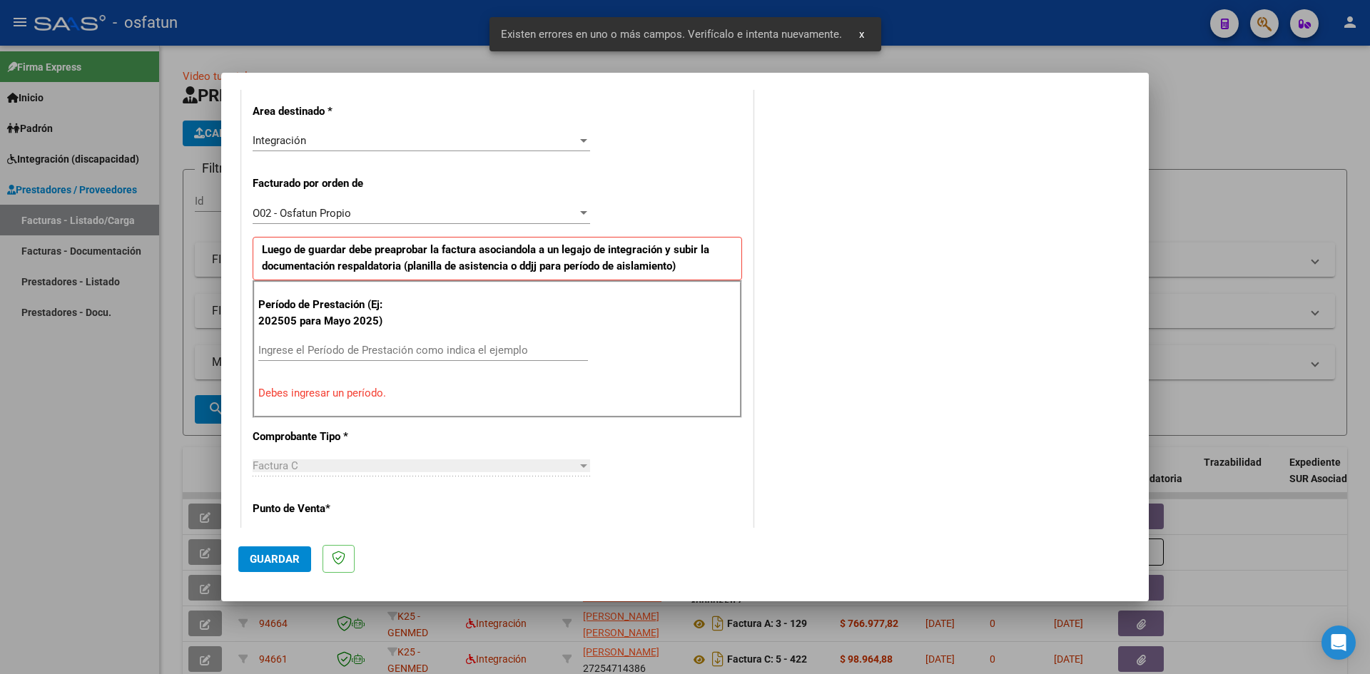
click at [315, 359] on div "Ingrese el Período de Prestación como indica el ejemplo" at bounding box center [423, 350] width 330 height 21
click at [318, 355] on input "Ingrese el Período de Prestación como indica el ejemplo" at bounding box center [423, 350] width 330 height 13
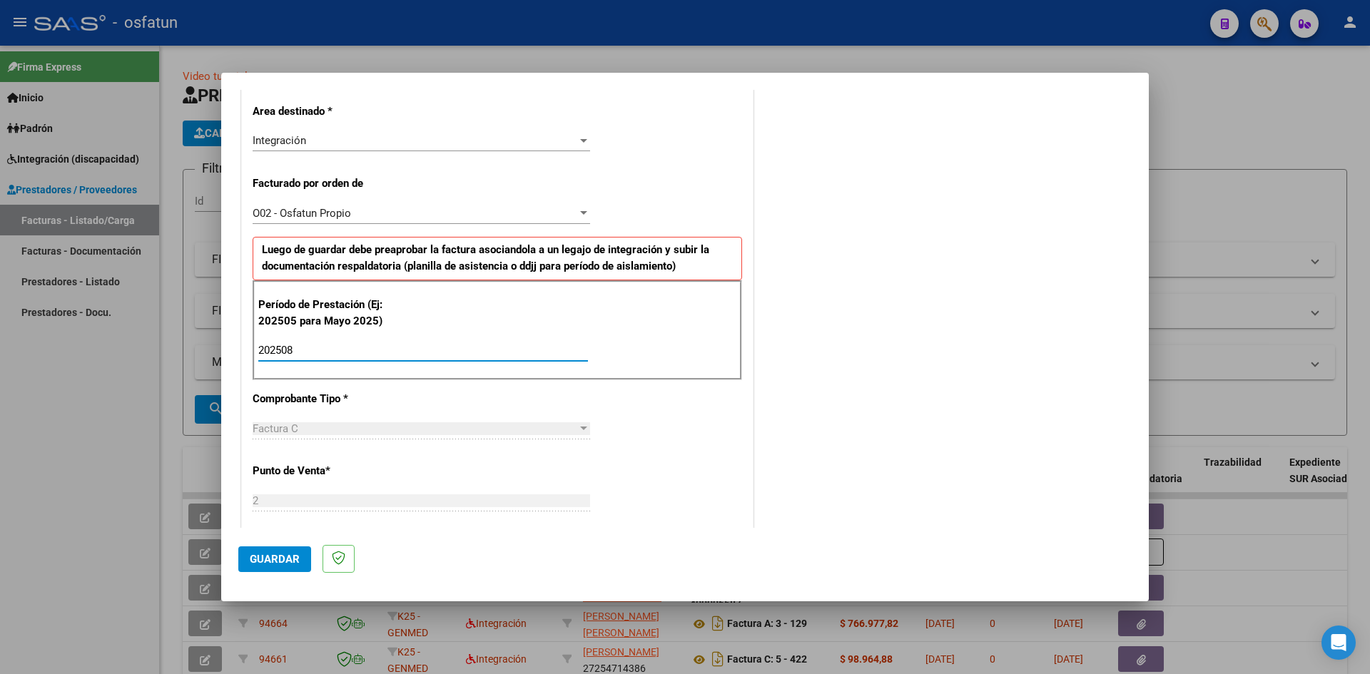
type input "202508"
click at [275, 560] on span "Guardar" at bounding box center [275, 559] width 50 height 13
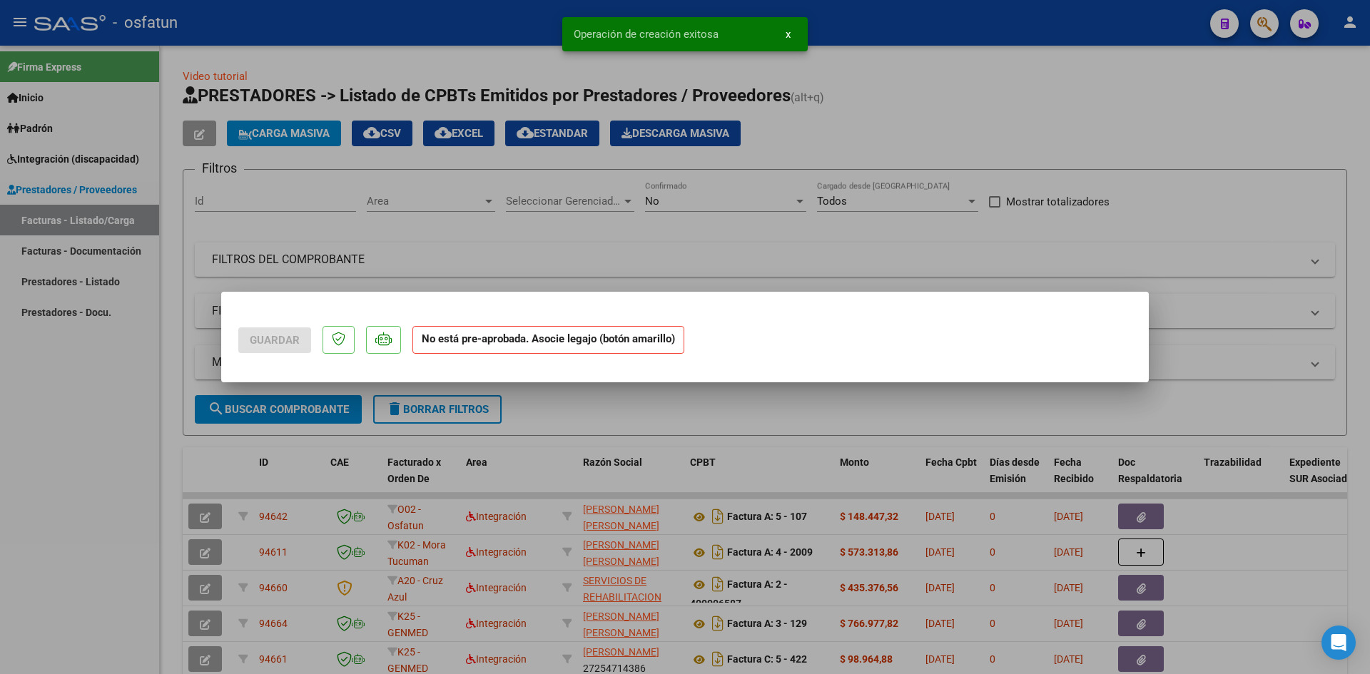
scroll to position [0, 0]
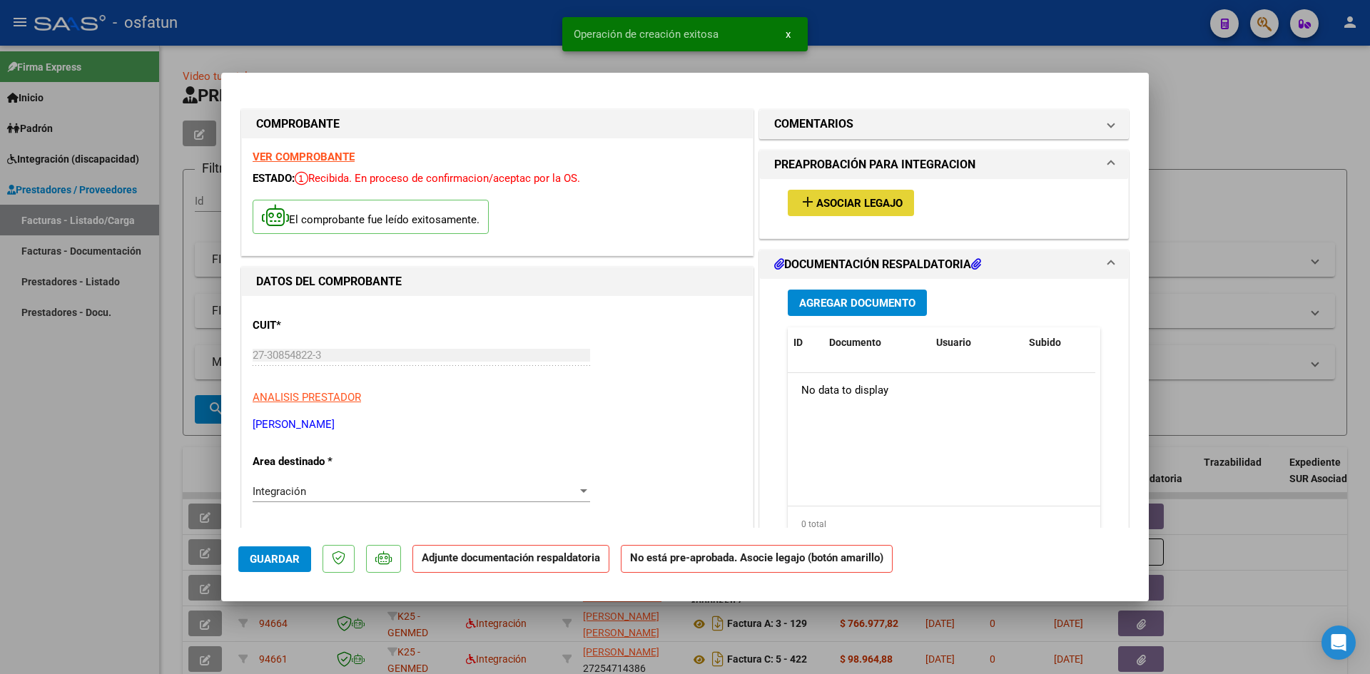
click at [799, 202] on mat-icon "add" at bounding box center [807, 201] width 17 height 17
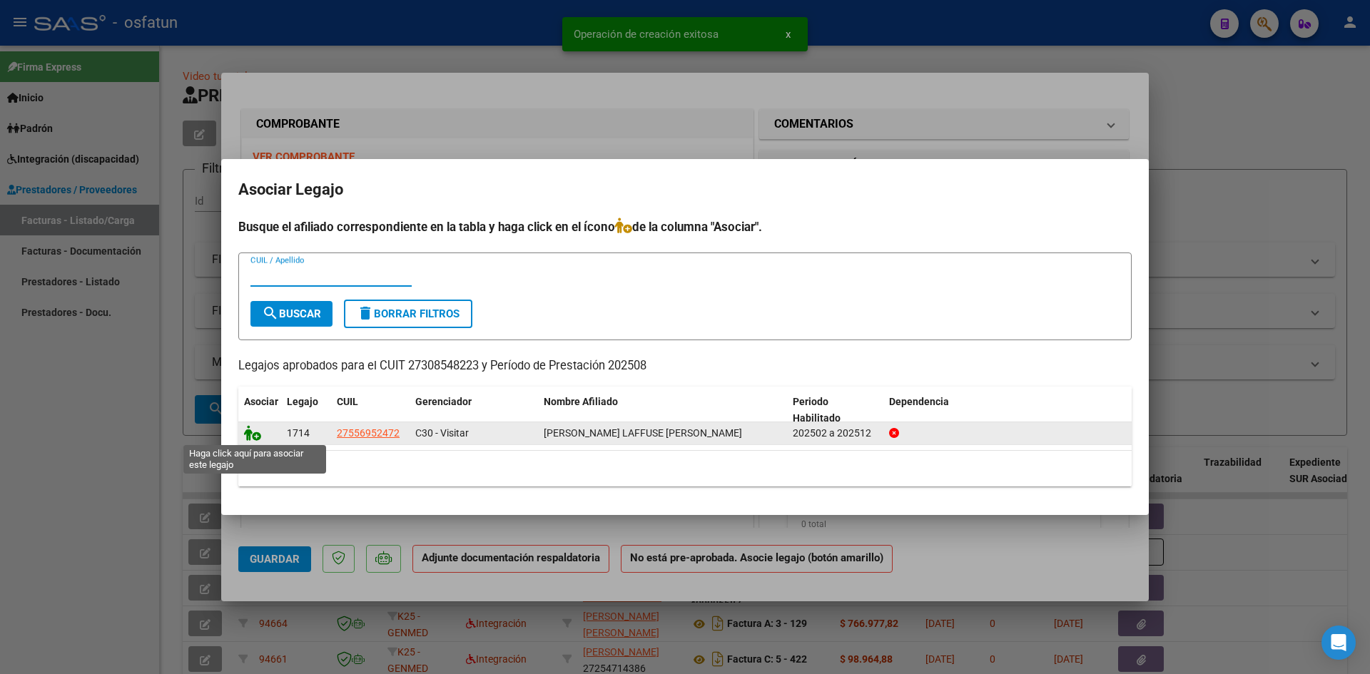
click at [250, 430] on icon at bounding box center [252, 433] width 17 height 16
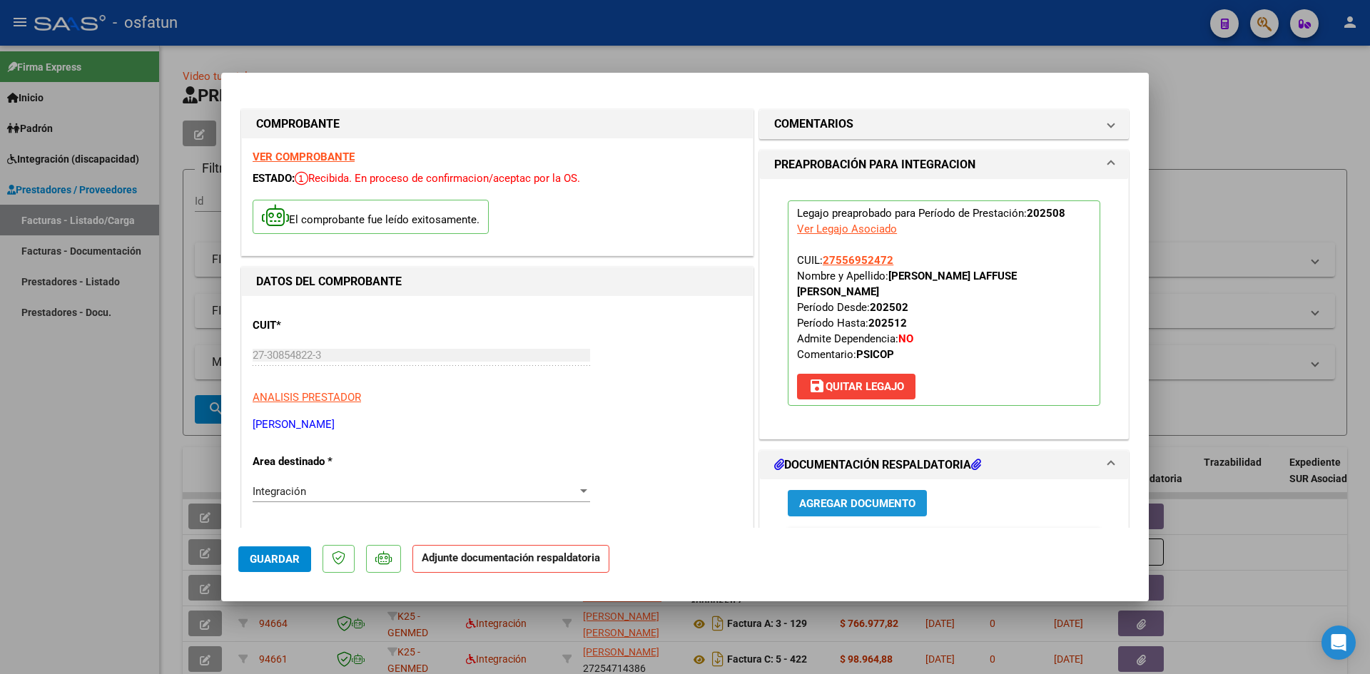
click at [828, 497] on span "Agregar Documento" at bounding box center [857, 503] width 116 height 13
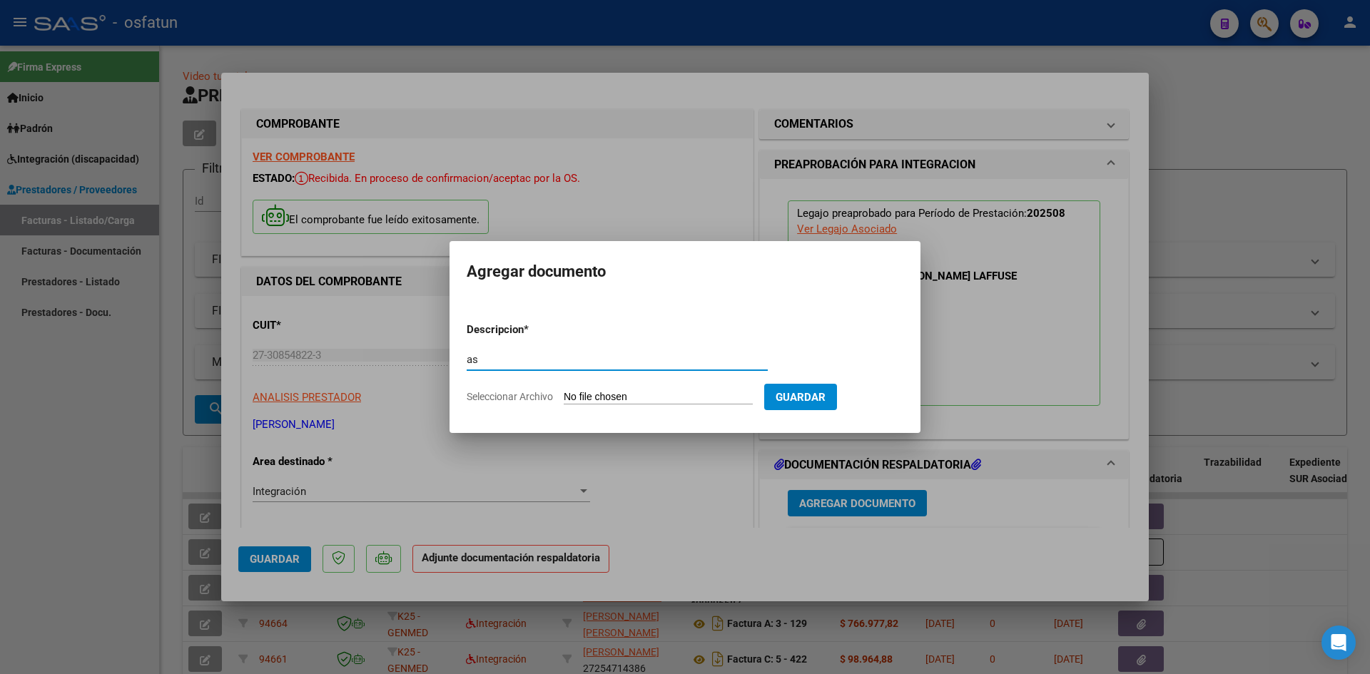
type input "a"
type input "ASISTENCIA"
click at [564, 391] on input "Seleccionar Archivo" at bounding box center [658, 398] width 189 height 14
type input "C:\fakepath\ASIS PSICOPEDAGOGIA AGOSTO.pdf"
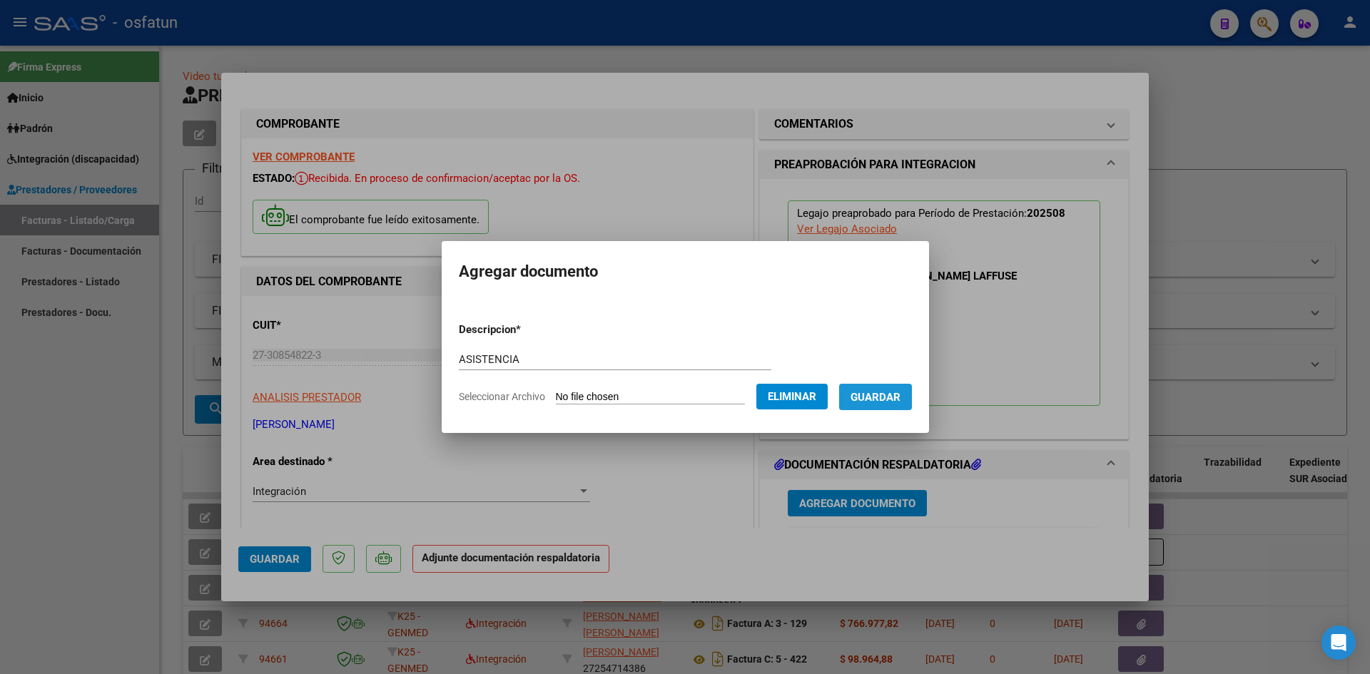
click at [889, 392] on span "Guardar" at bounding box center [876, 397] width 50 height 13
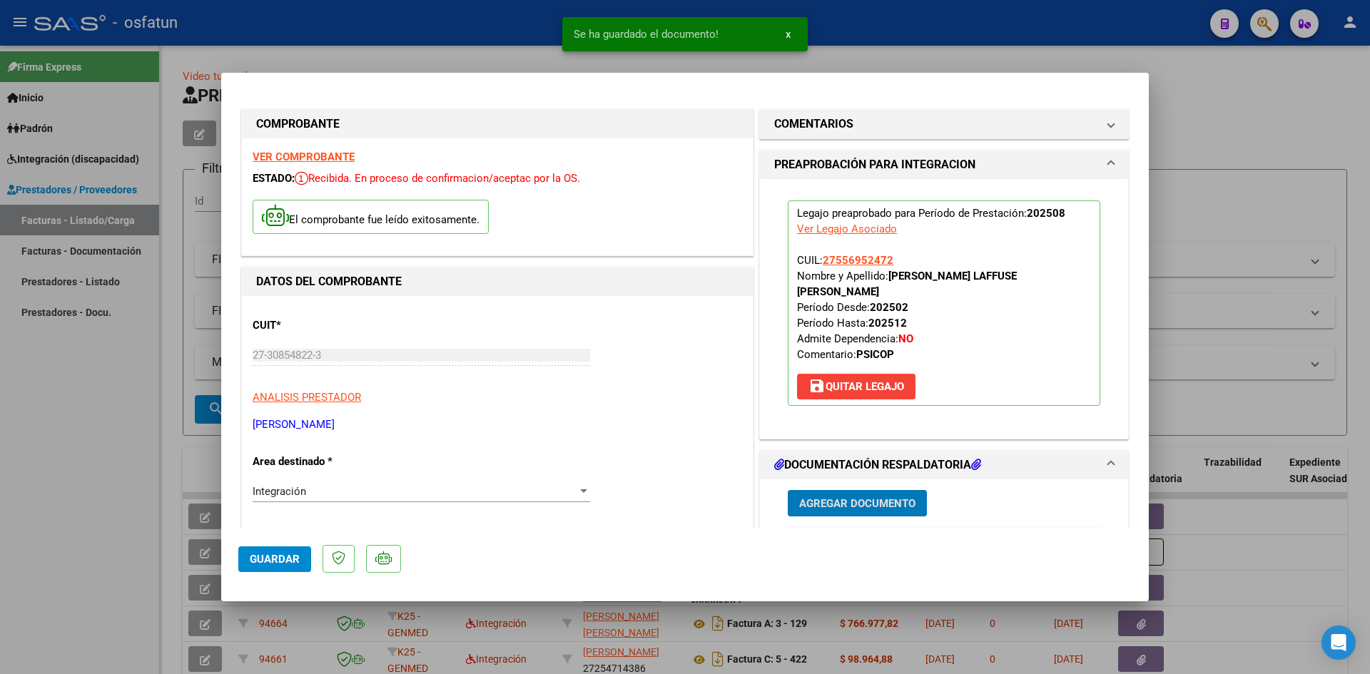
click at [863, 497] on span "Agregar Documento" at bounding box center [857, 503] width 116 height 13
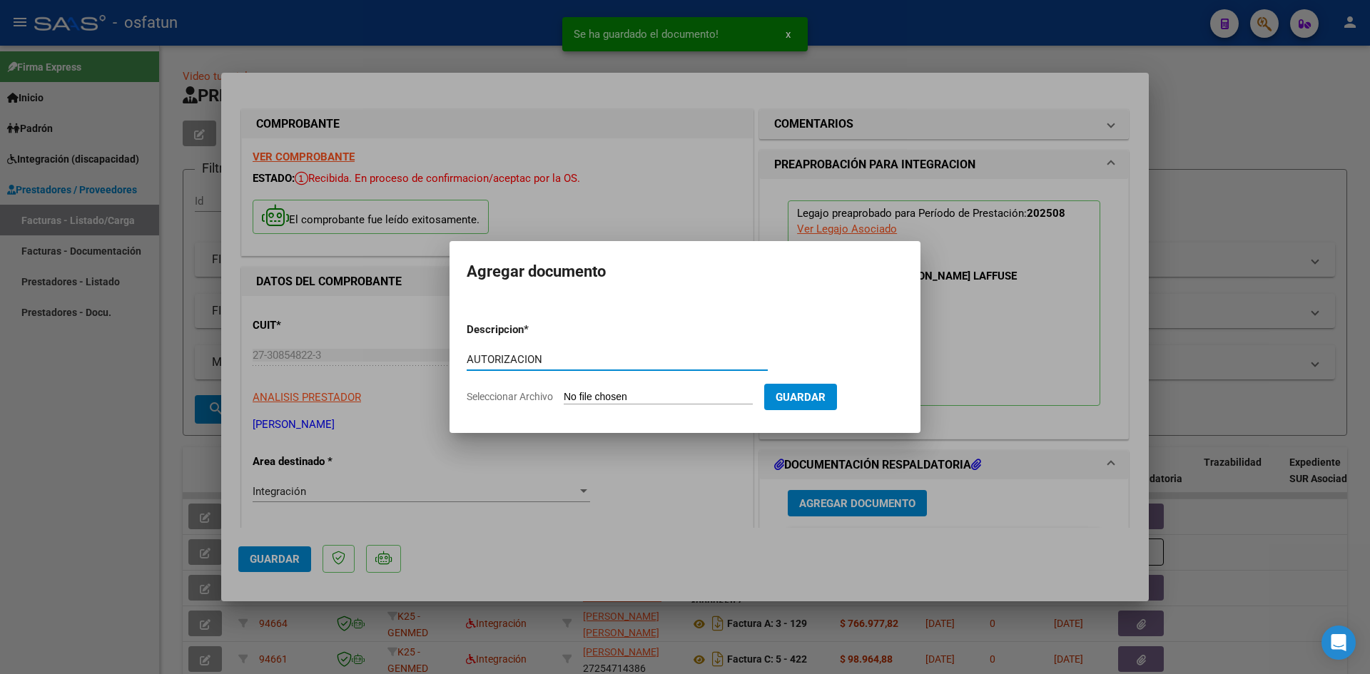
type input "AUTORIZACION"
click at [564, 391] on input "Seleccionar Archivo" at bounding box center [658, 398] width 189 height 14
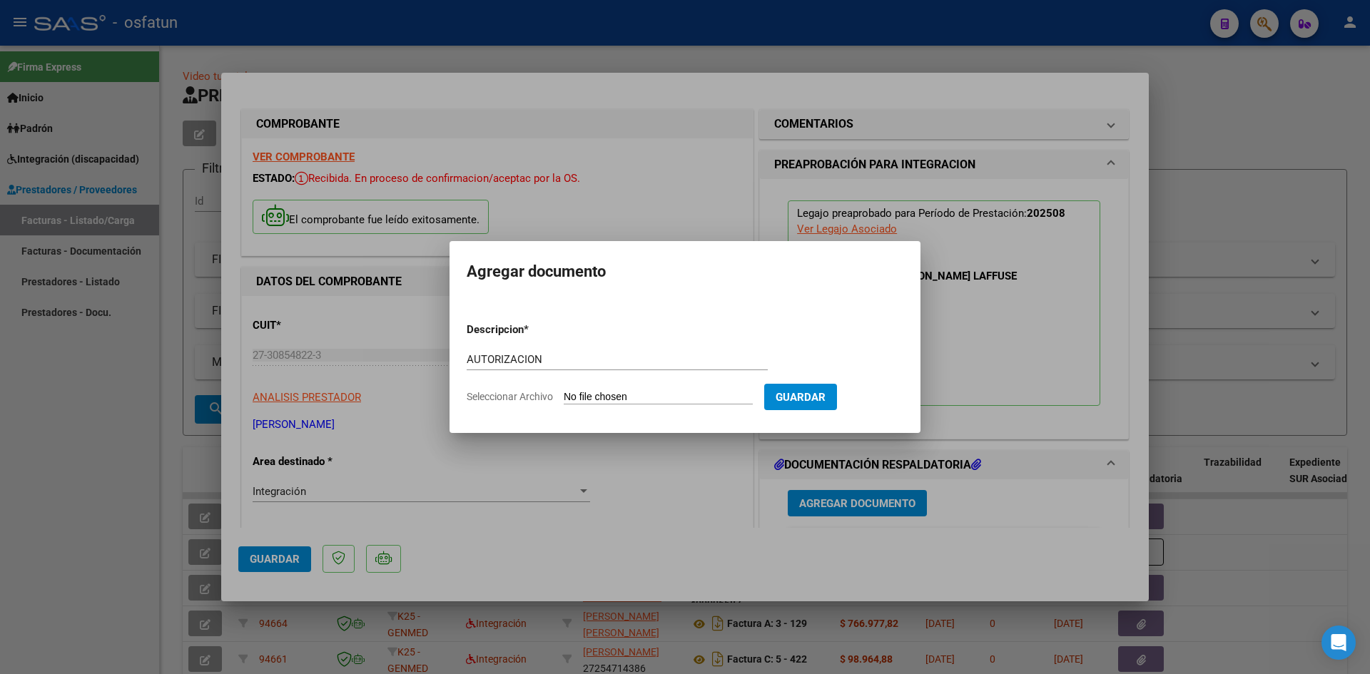
type input "C:\fakepath\AUTOR PSICOPEDAGOGIA.pdf"
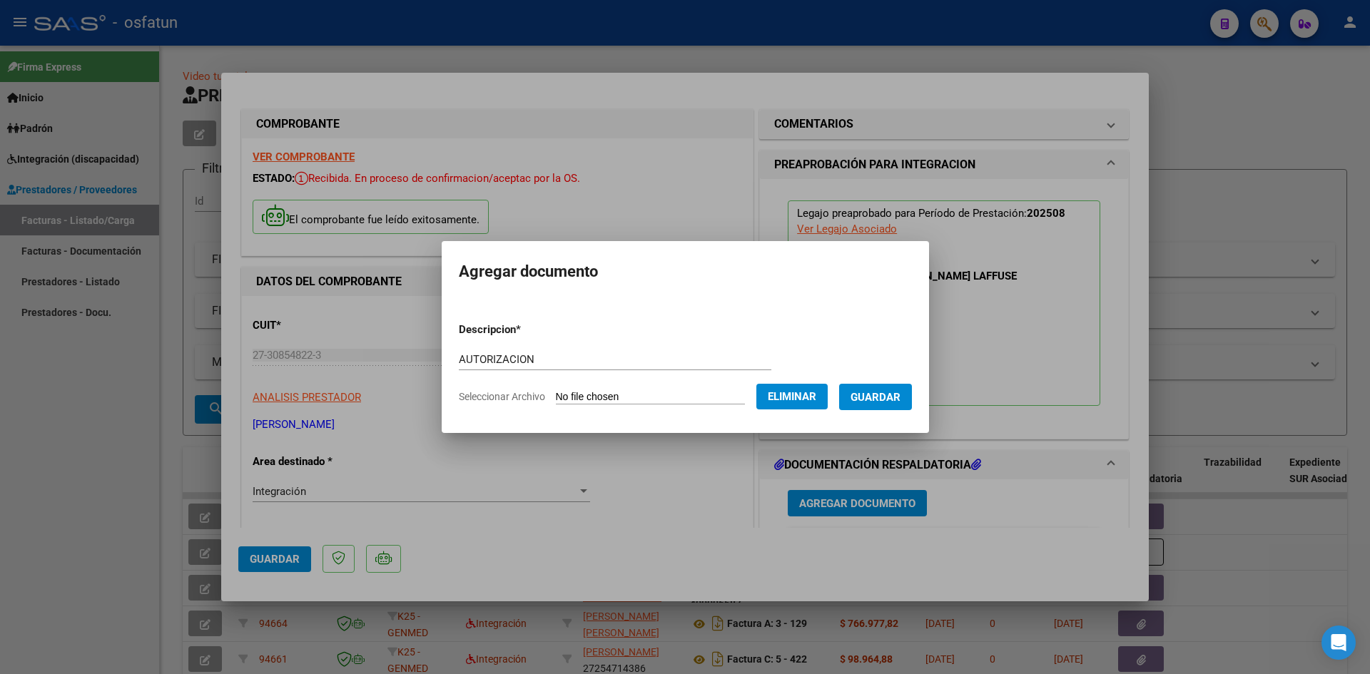
click at [891, 391] on span "Guardar" at bounding box center [876, 397] width 50 height 13
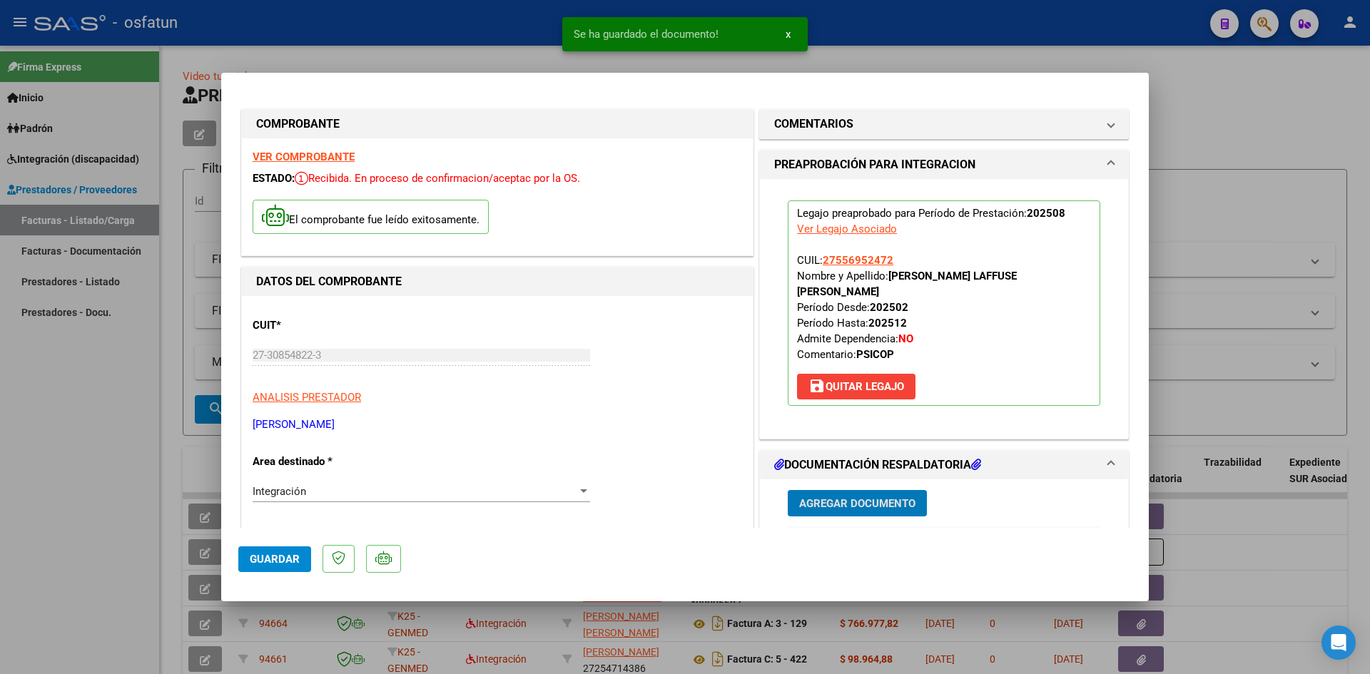
click at [280, 555] on span "Guardar" at bounding box center [275, 559] width 50 height 13
click at [22, 430] on div at bounding box center [685, 337] width 1370 height 674
type input "$ 0,00"
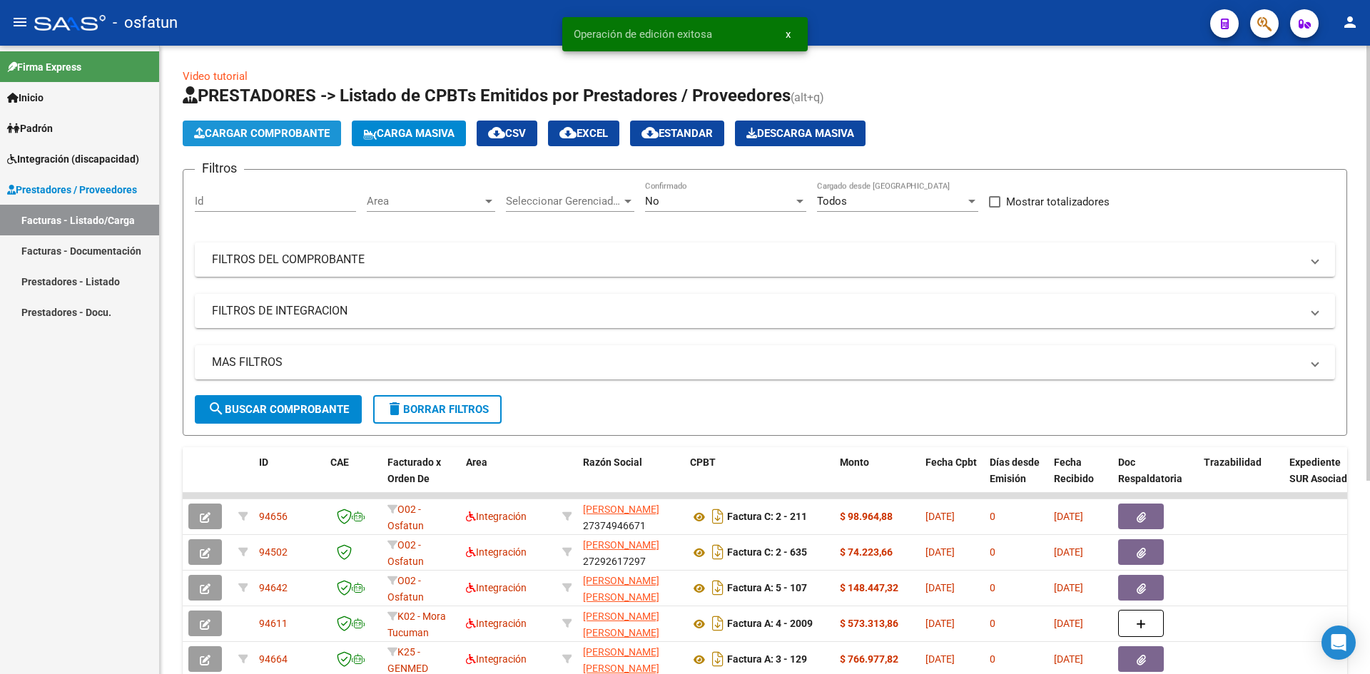
click at [278, 134] on span "Cargar Comprobante" at bounding box center [262, 133] width 136 height 13
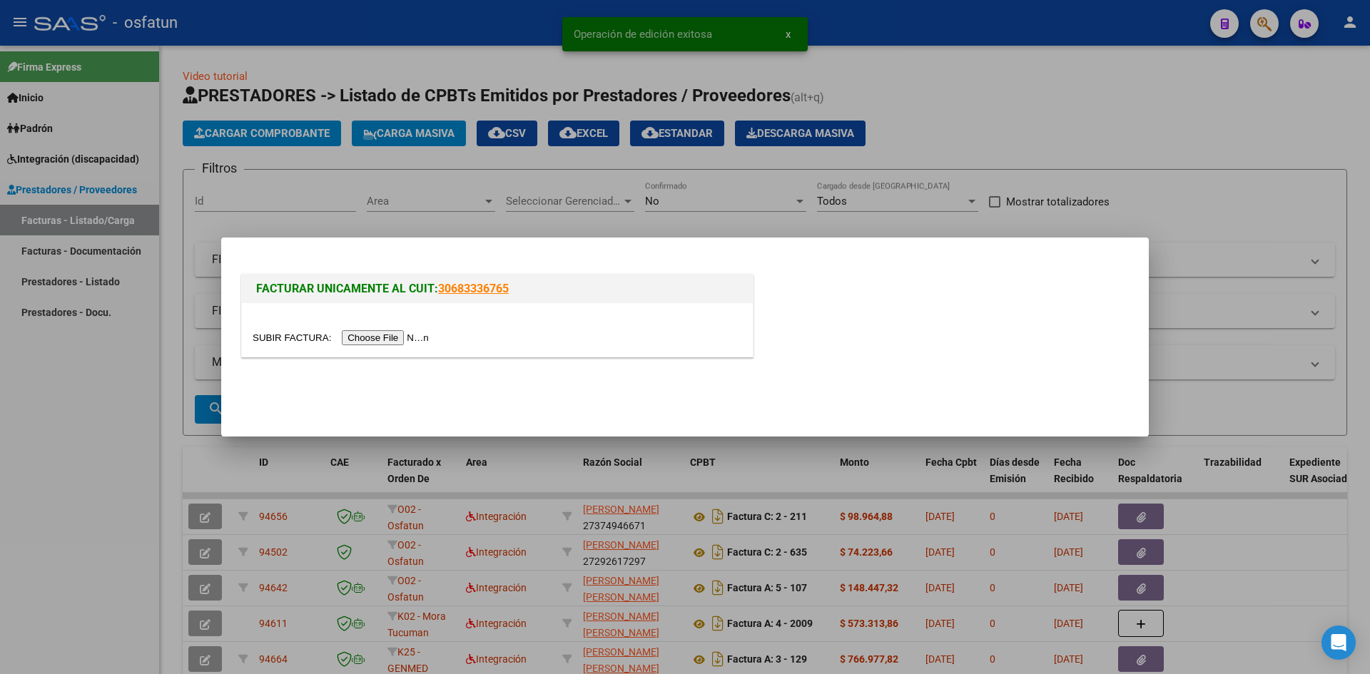
click at [366, 340] on input "file" at bounding box center [343, 337] width 181 height 15
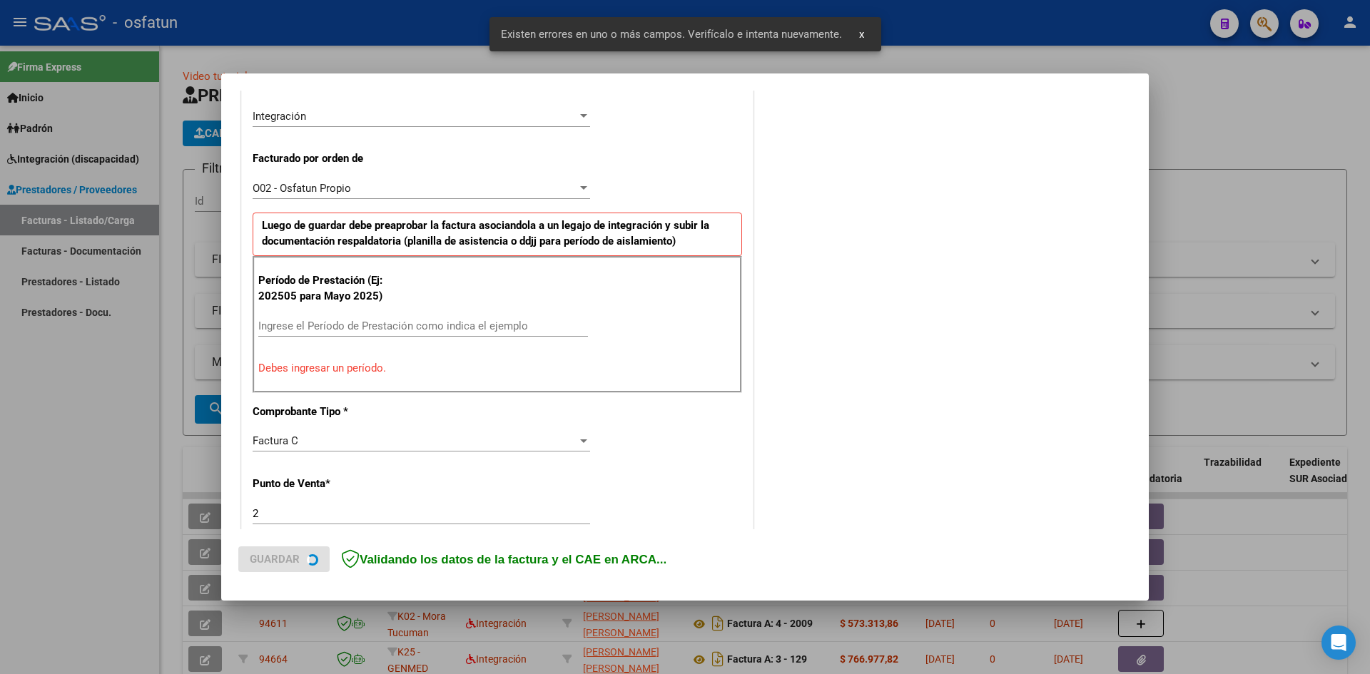
scroll to position [350, 0]
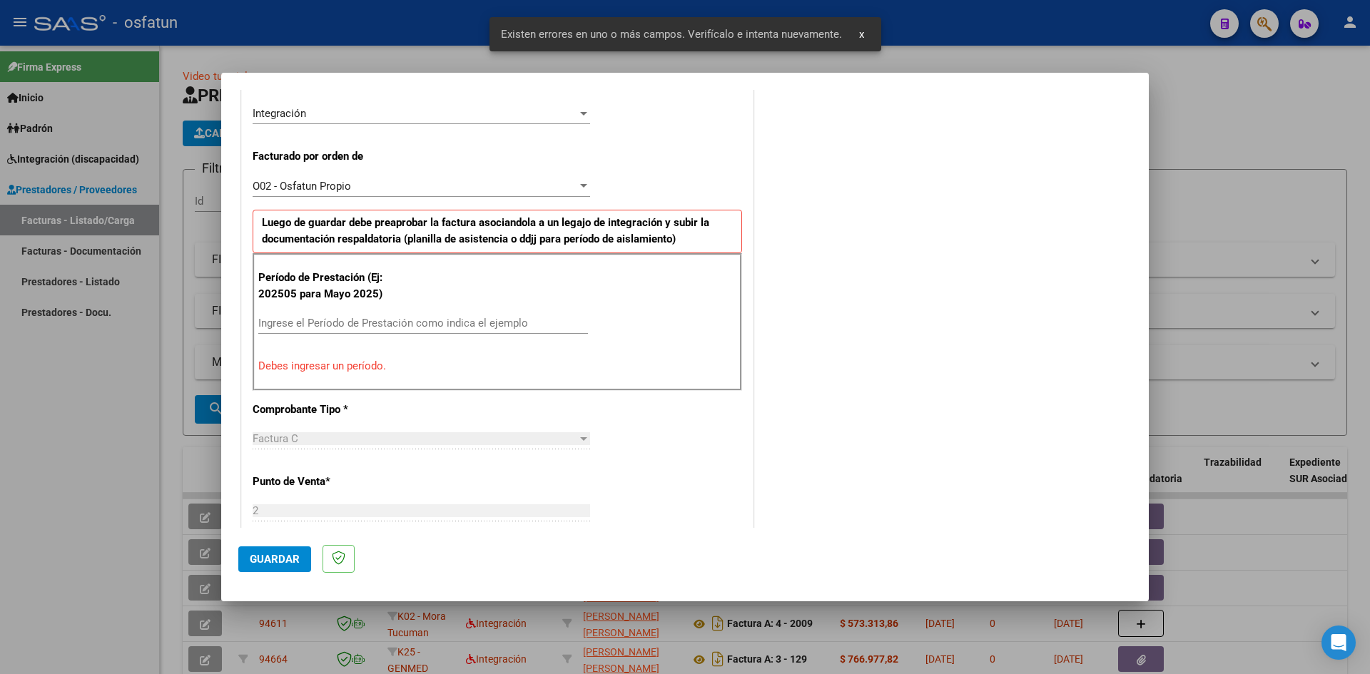
click at [329, 318] on input "Ingrese el Período de Prestación como indica el ejemplo" at bounding box center [423, 323] width 330 height 13
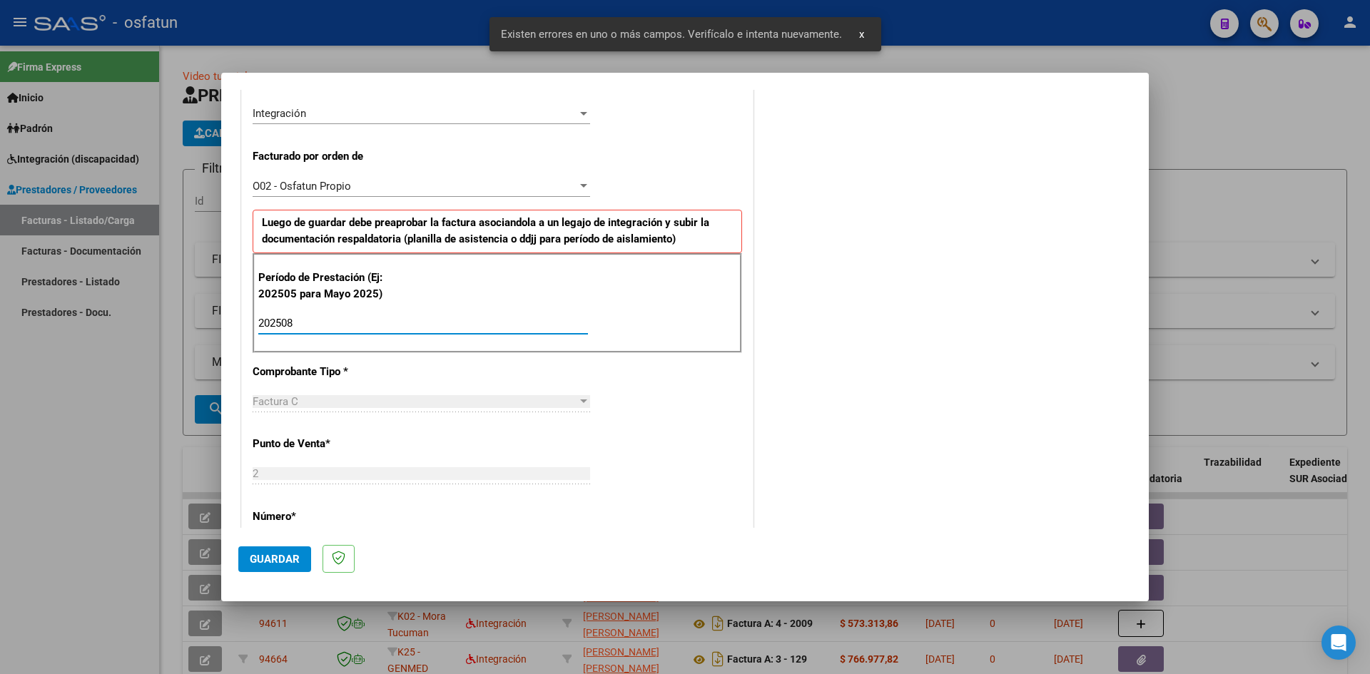
type input "202508"
click at [285, 562] on span "Guardar" at bounding box center [275, 559] width 50 height 13
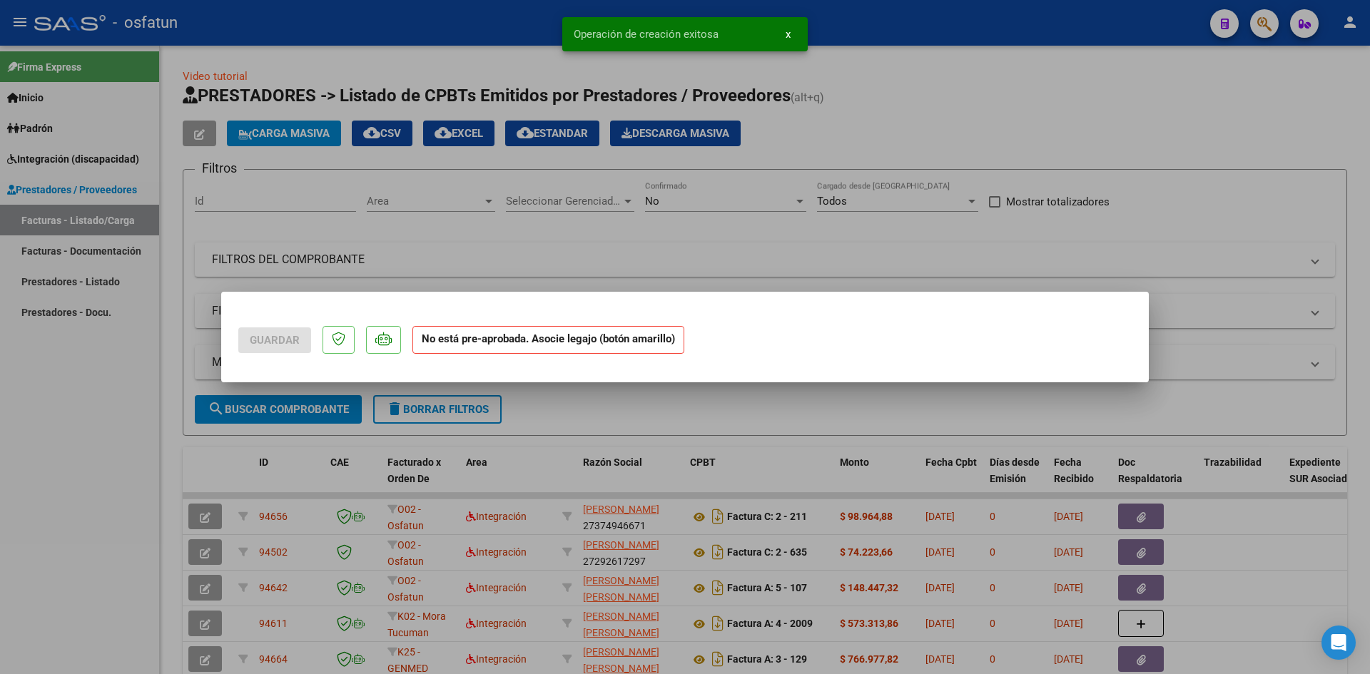
scroll to position [0, 0]
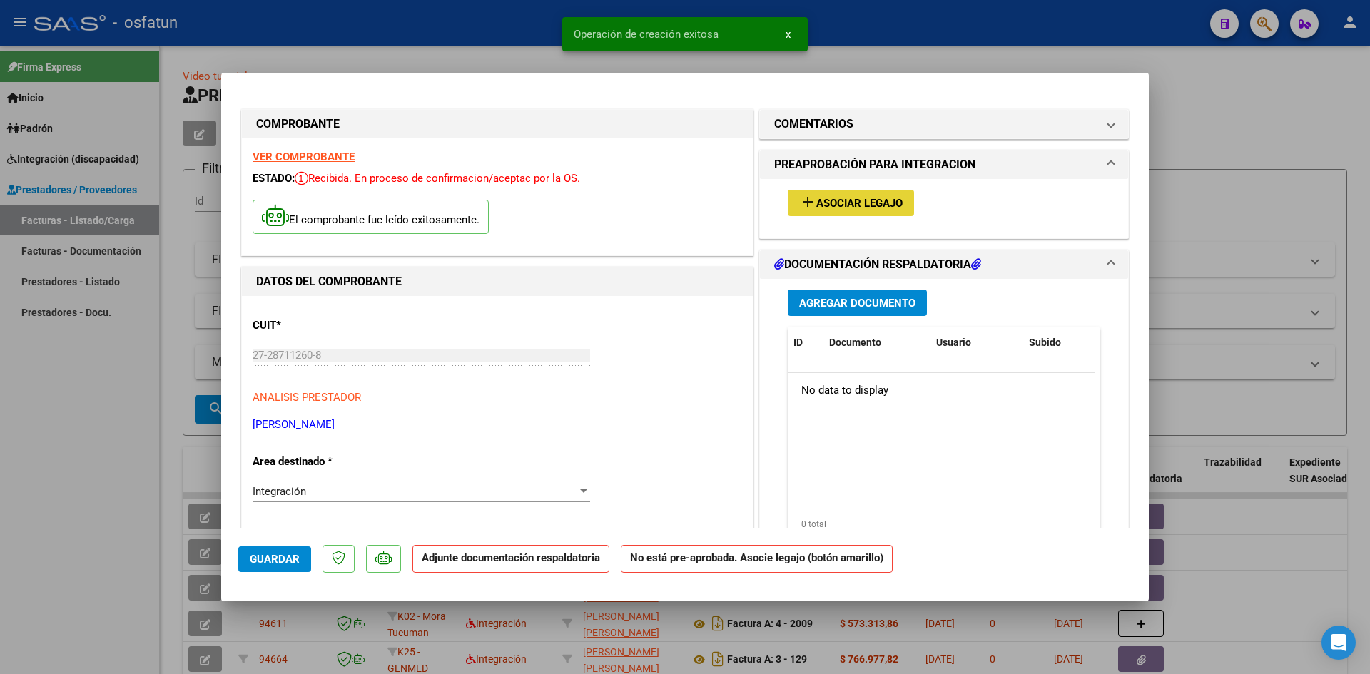
click at [885, 203] on span "Asociar Legajo" at bounding box center [859, 203] width 86 height 13
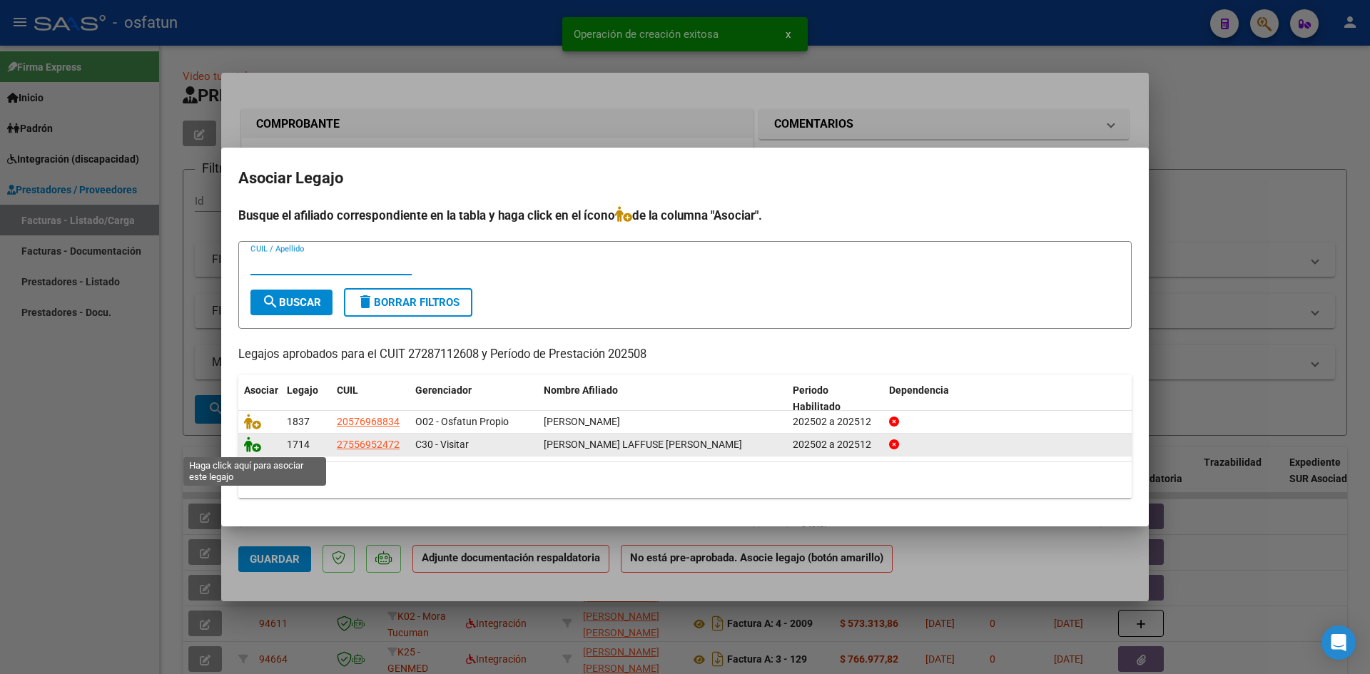
click at [255, 449] on icon at bounding box center [252, 445] width 17 height 16
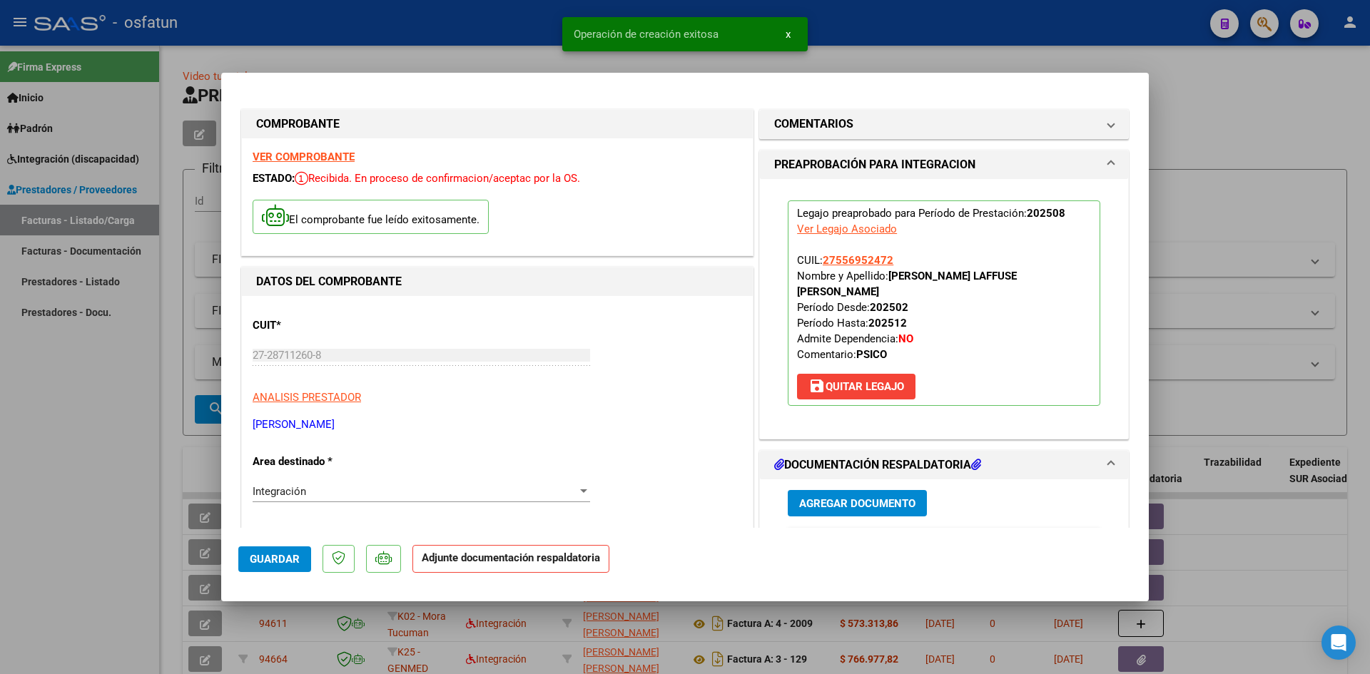
click at [836, 490] on button "Agregar Documento" at bounding box center [857, 503] width 139 height 26
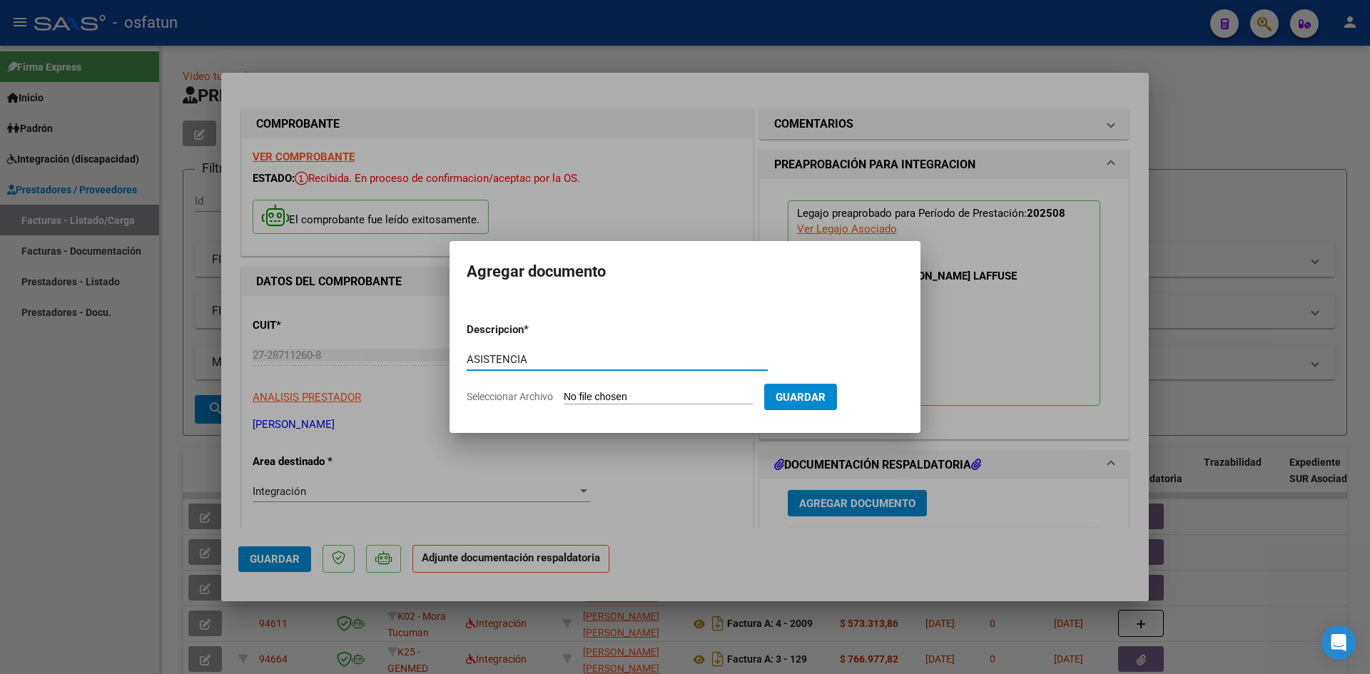
type input "ASISTENCIA"
click at [564, 391] on input "Seleccionar Archivo" at bounding box center [658, 398] width 189 height 14
type input "C:\fakepath\ASIST PSICOLOG AGOSTO.pdf"
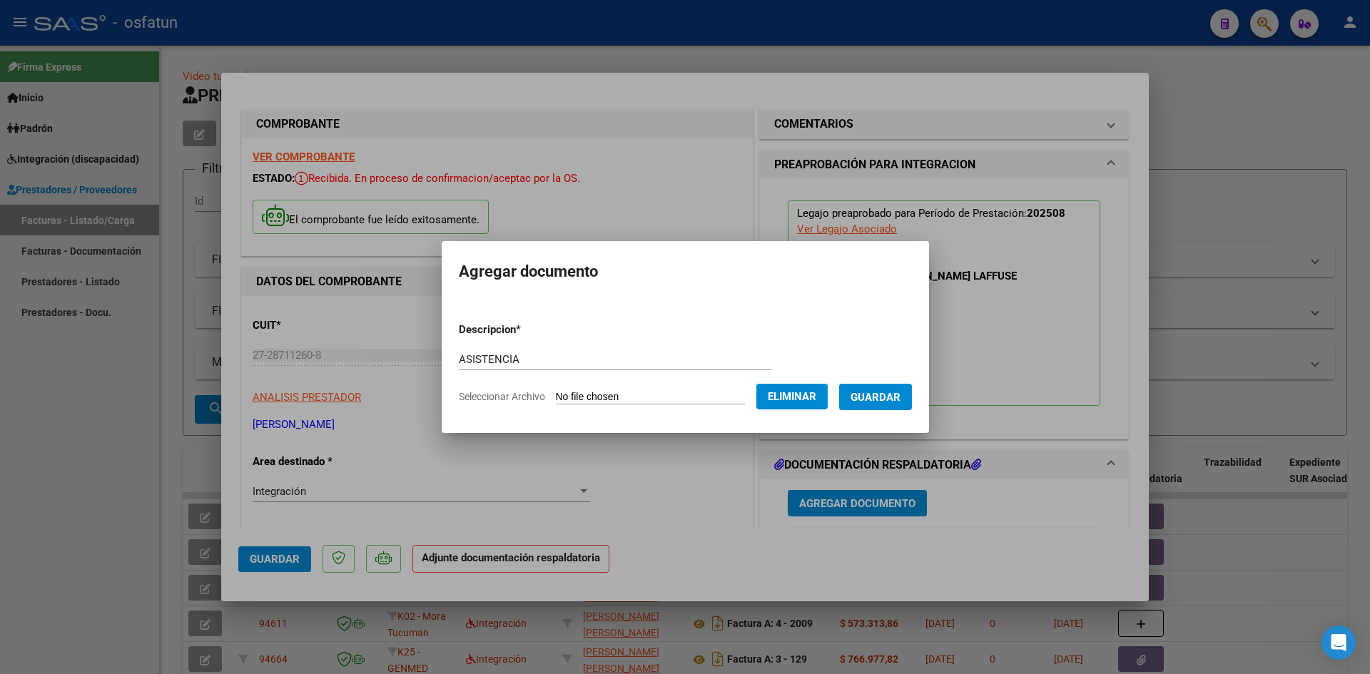
click at [894, 395] on span "Guardar" at bounding box center [876, 397] width 50 height 13
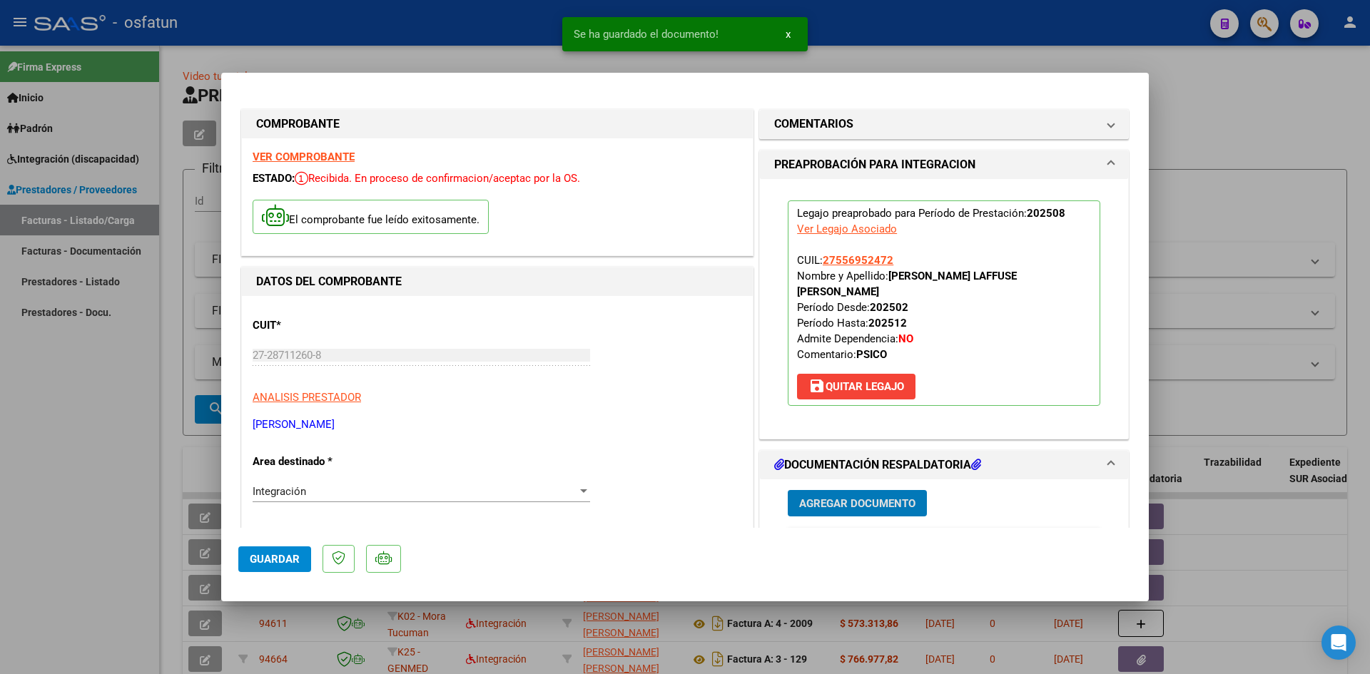
click at [854, 497] on span "Agregar Documento" at bounding box center [857, 503] width 116 height 13
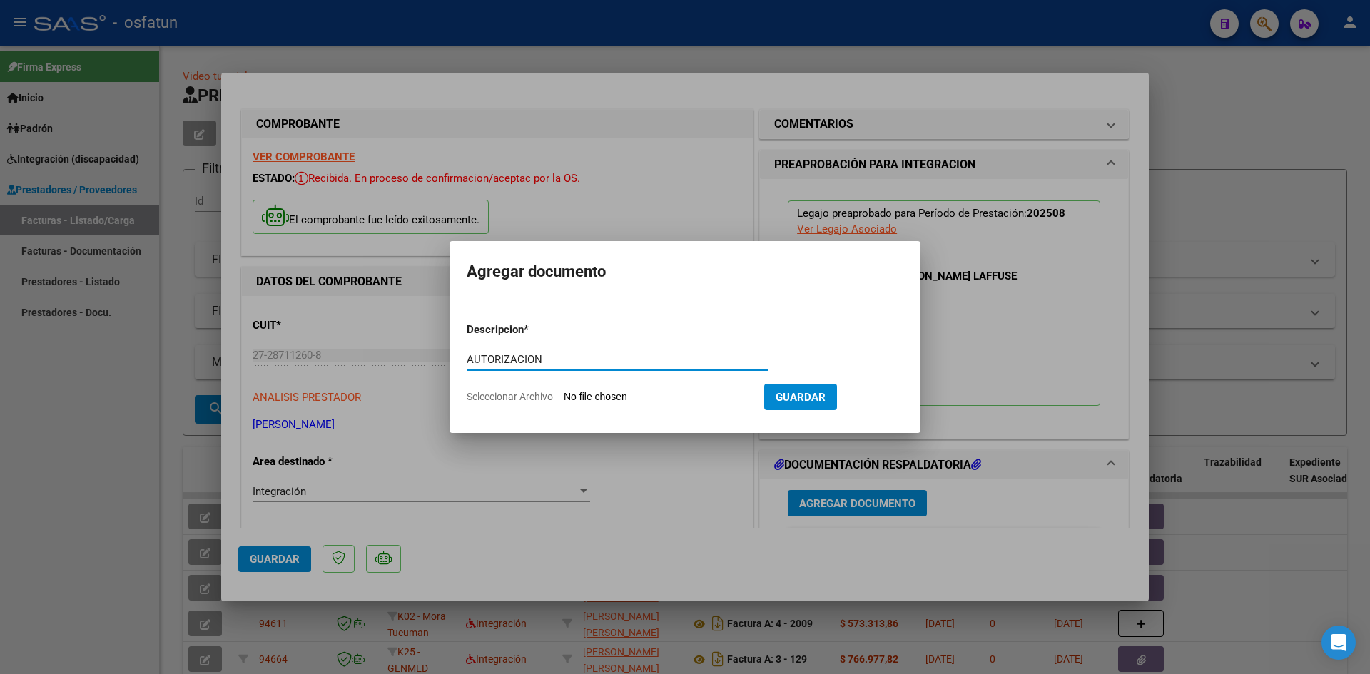
type input "AUTORIZACION"
click at [564, 391] on input "Seleccionar Archivo" at bounding box center [658, 398] width 189 height 14
click at [823, 400] on span "Guardar" at bounding box center [801, 397] width 50 height 13
click at [653, 400] on input "Seleccionar Archivo" at bounding box center [658, 398] width 189 height 14
click at [598, 386] on form "Descripcion * AUTORIZACION Escriba aquí una descripcion Seleccionar Archivo Gua…" at bounding box center [685, 363] width 437 height 104
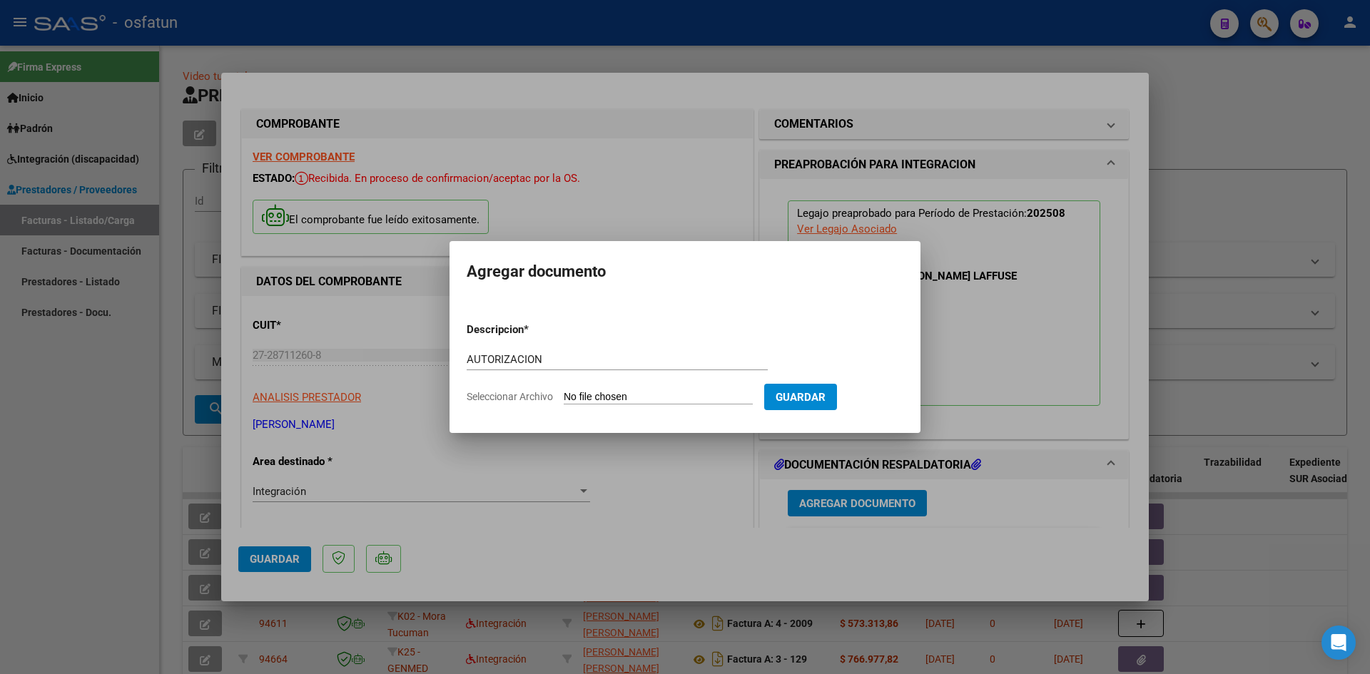
click at [582, 394] on input "Seleccionar Archivo" at bounding box center [658, 398] width 189 height 14
type input "C:\fakepath\AUTOR PSICOLOGIA.pdf"
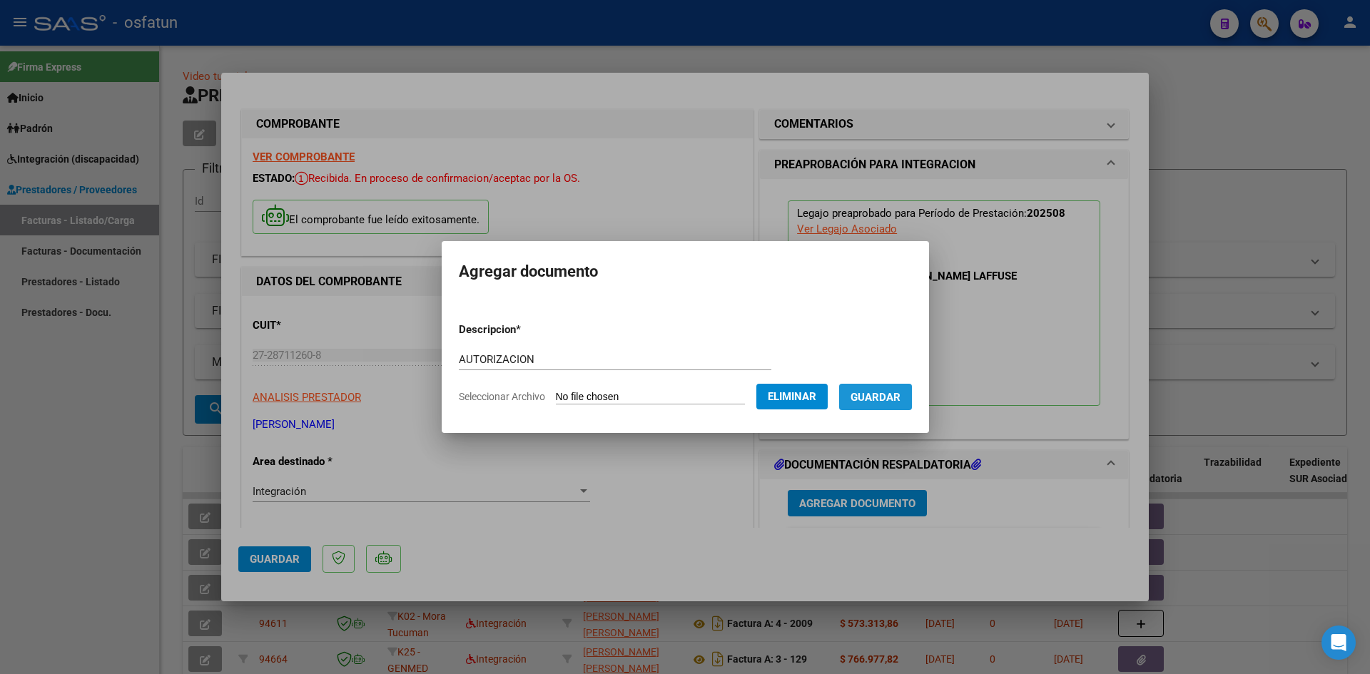
click at [888, 399] on span "Guardar" at bounding box center [876, 397] width 50 height 13
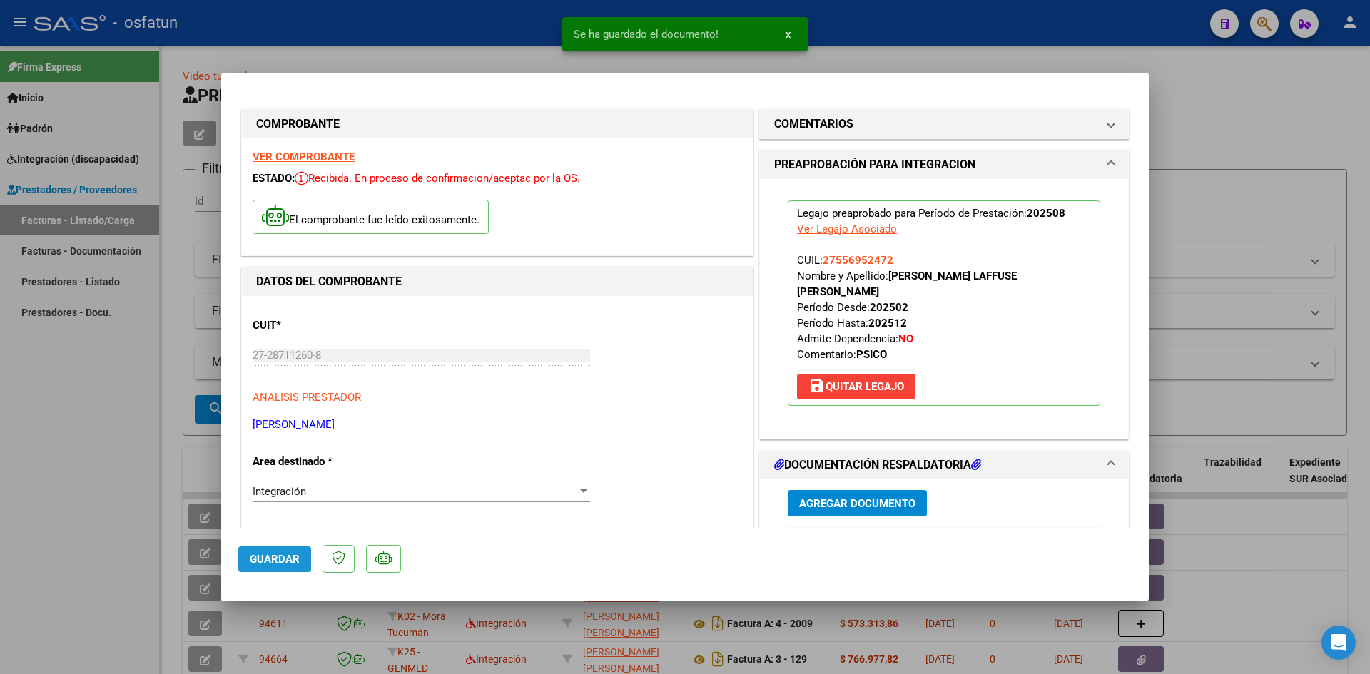
click at [275, 559] on span "Guardar" at bounding box center [275, 559] width 50 height 13
click at [28, 330] on div at bounding box center [685, 337] width 1370 height 674
type input "$ 0,00"
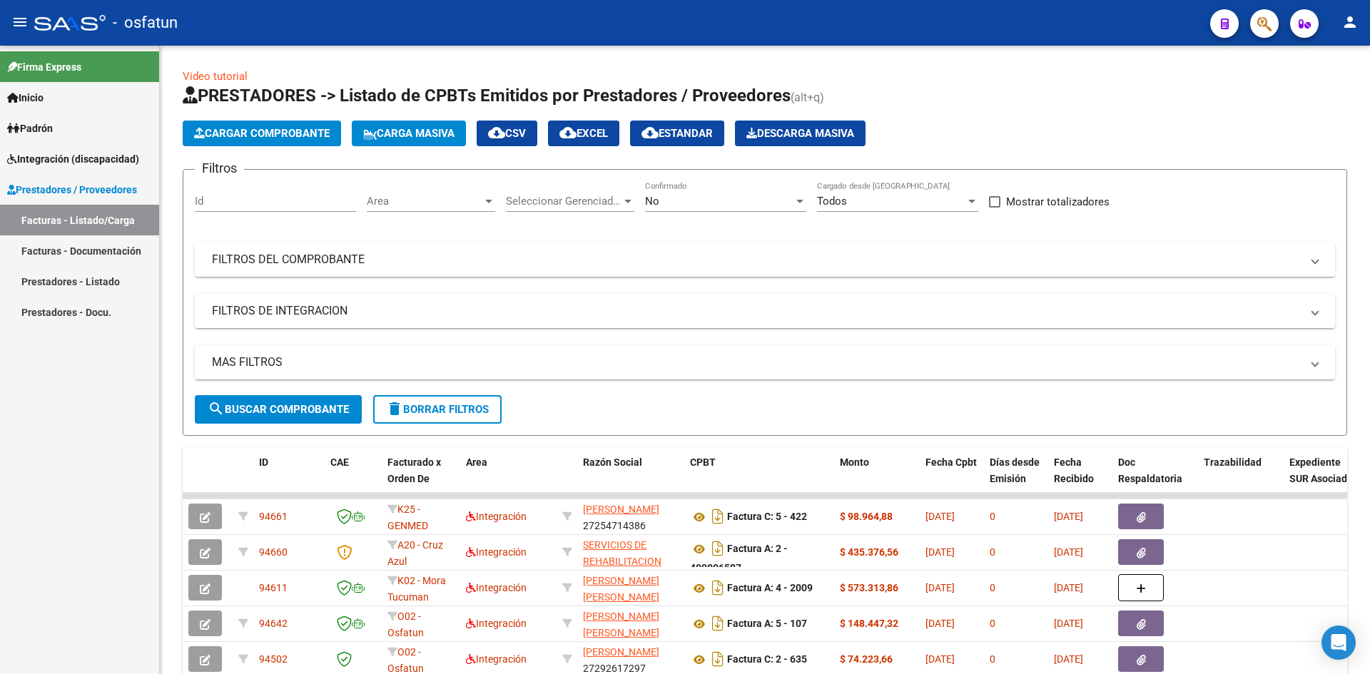
click at [564, 15] on div "- osfatun" at bounding box center [616, 22] width 1164 height 31
click at [270, 136] on span "Cargar Comprobante" at bounding box center [262, 133] width 136 height 13
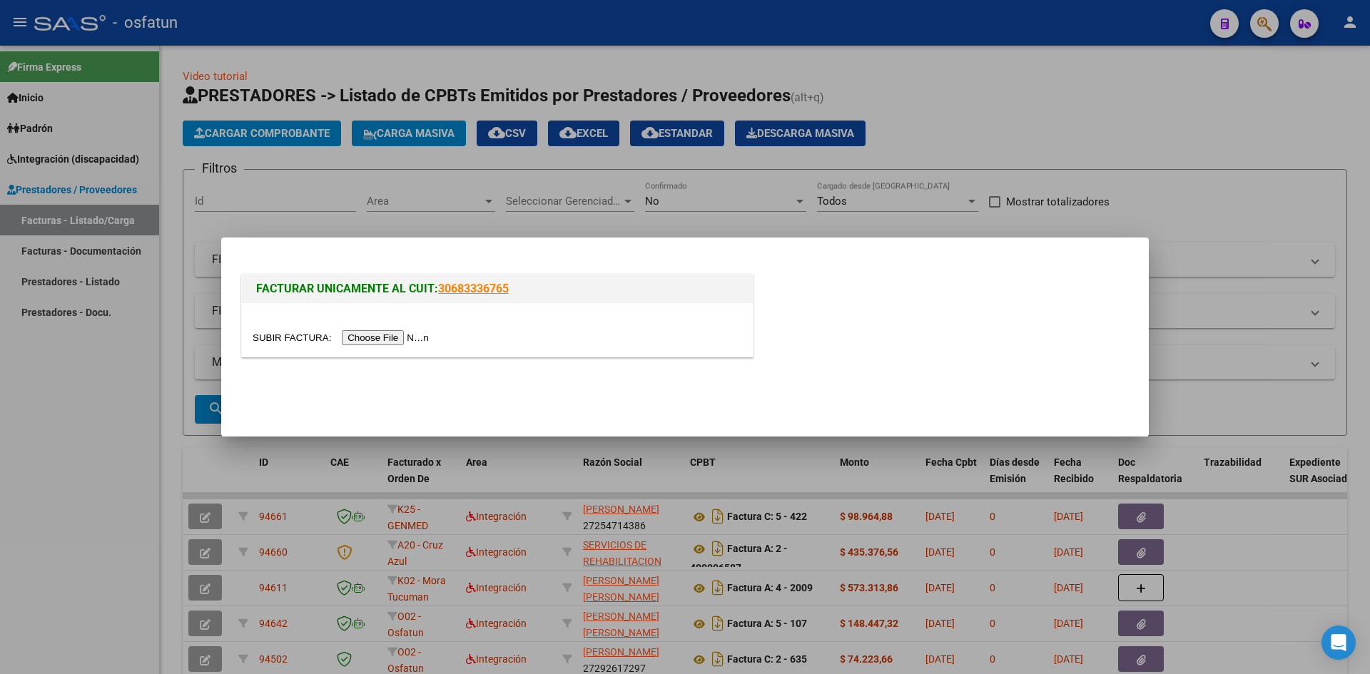
click at [391, 337] on input "file" at bounding box center [343, 337] width 181 height 15
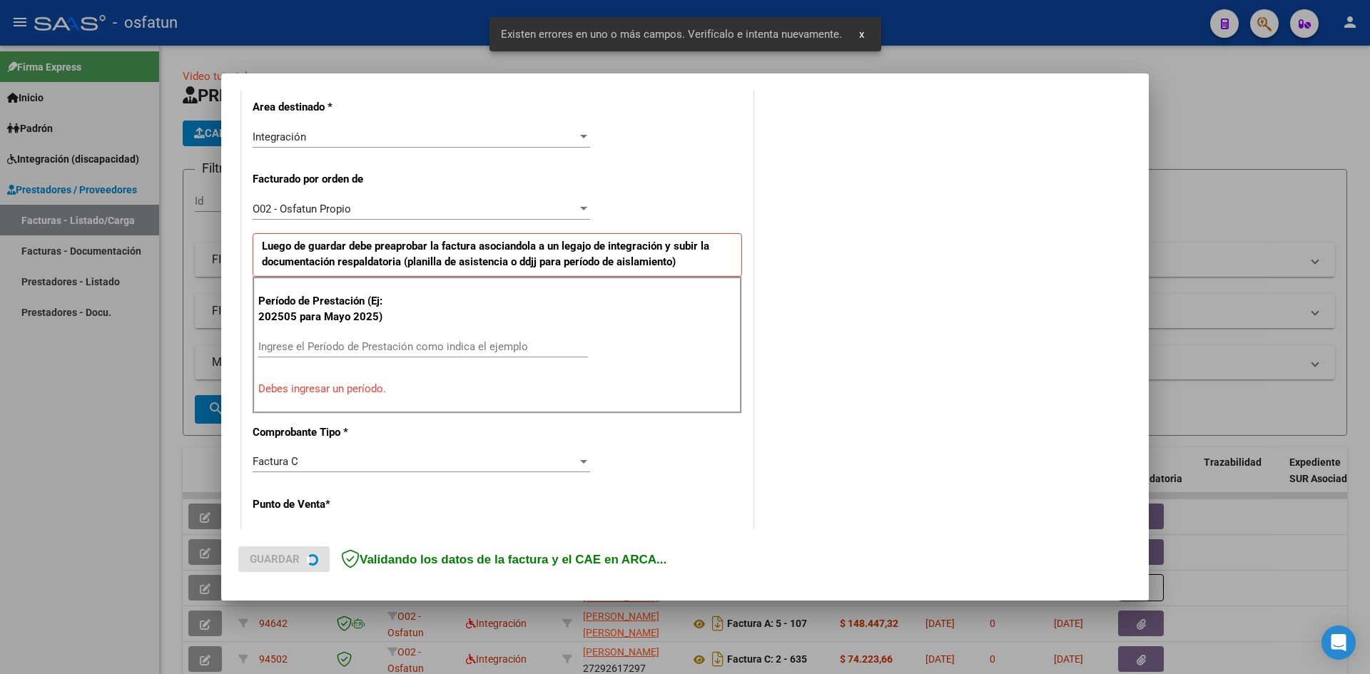
scroll to position [350, 0]
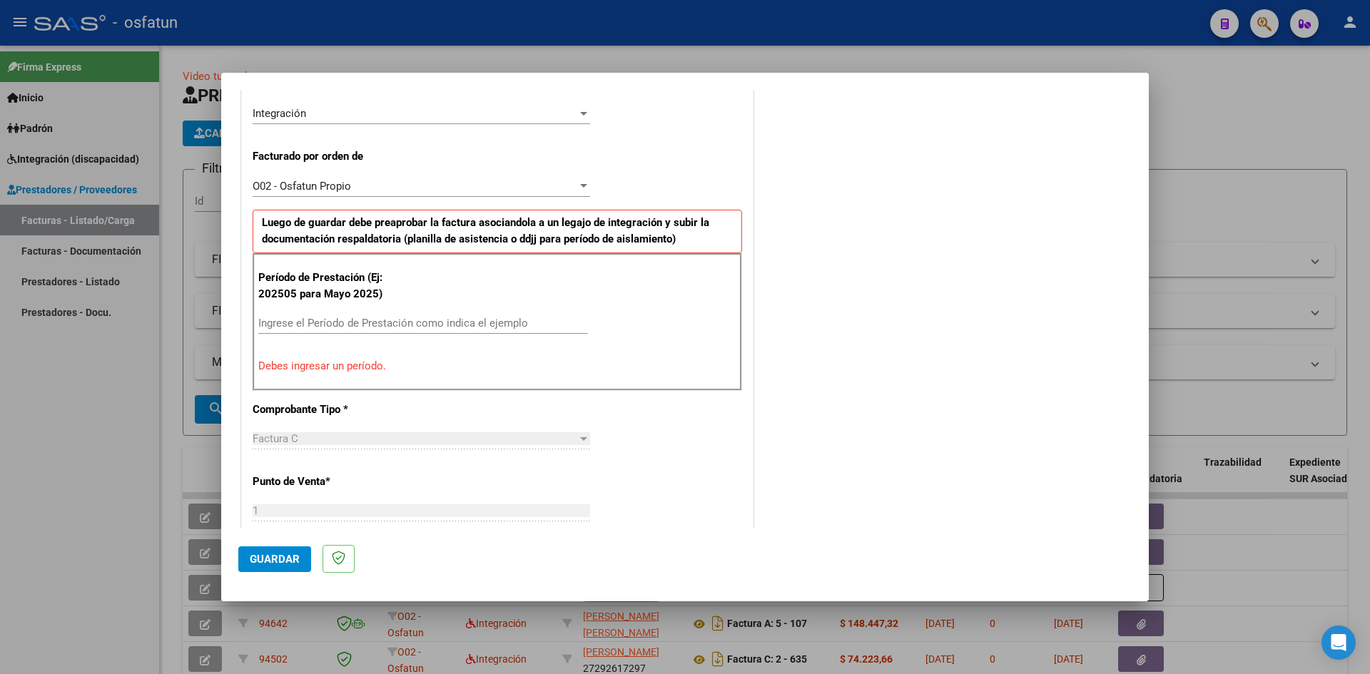
click at [369, 326] on input "Ingrese el Período de Prestación como indica el ejemplo" at bounding box center [423, 323] width 330 height 13
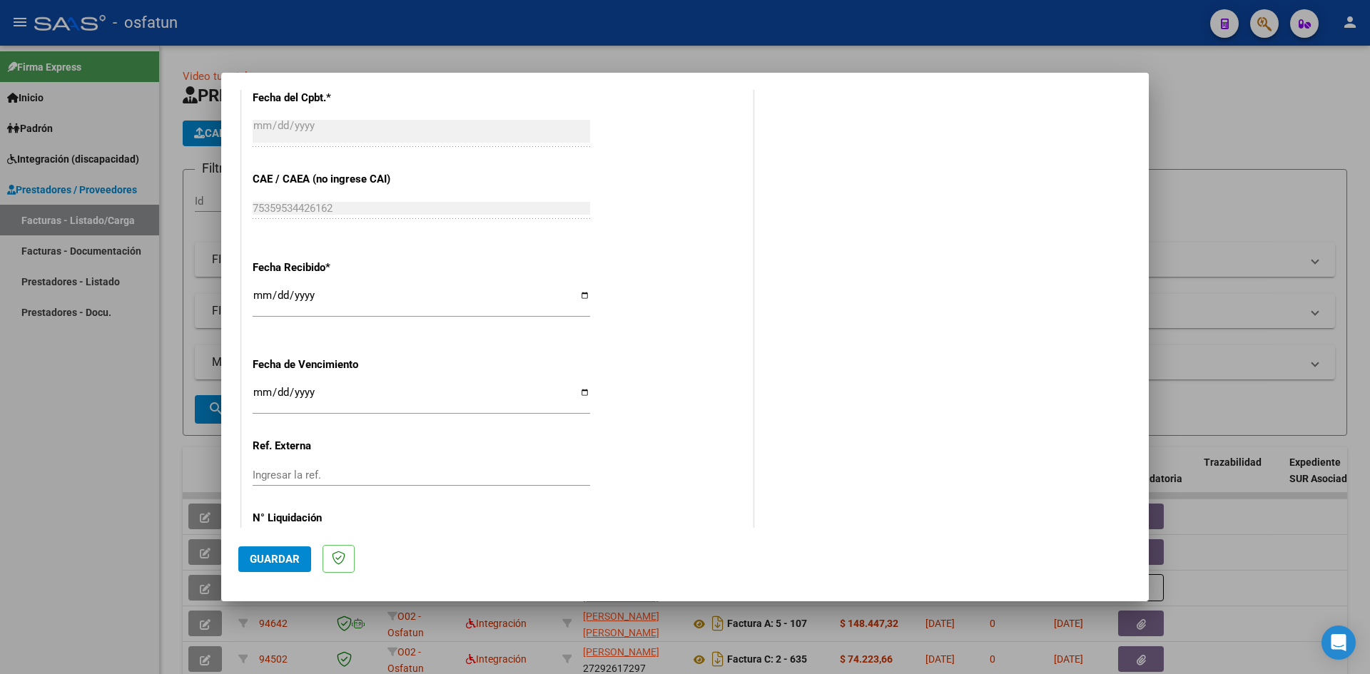
scroll to position [921, 0]
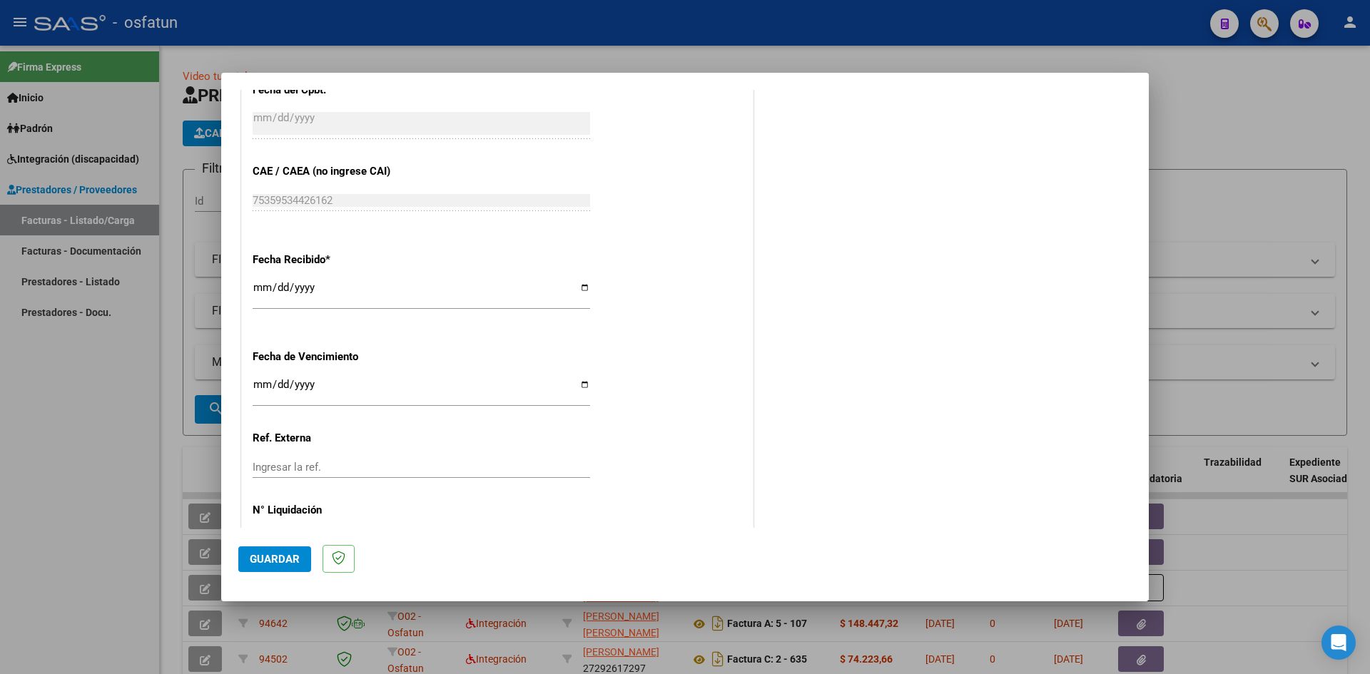
type input "202508"
click at [266, 571] on button "Guardar" at bounding box center [274, 560] width 73 height 26
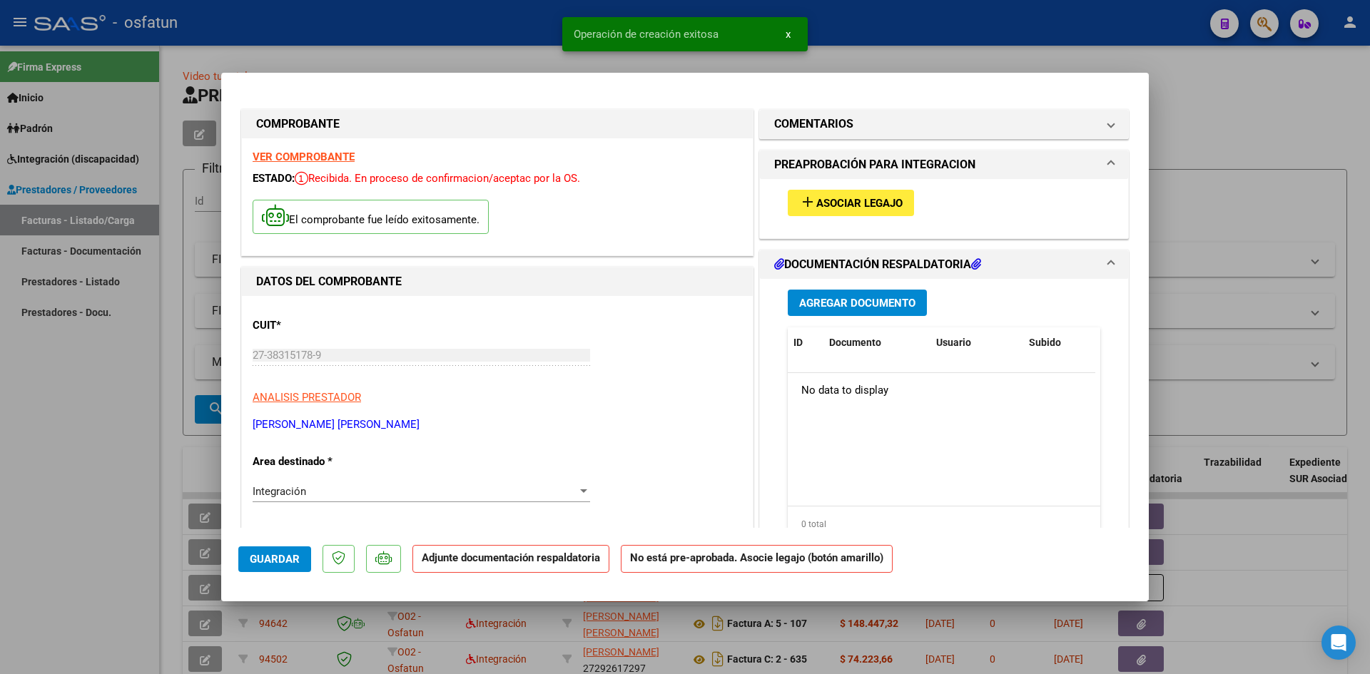
click at [848, 197] on span "Asociar Legajo" at bounding box center [859, 203] width 86 height 13
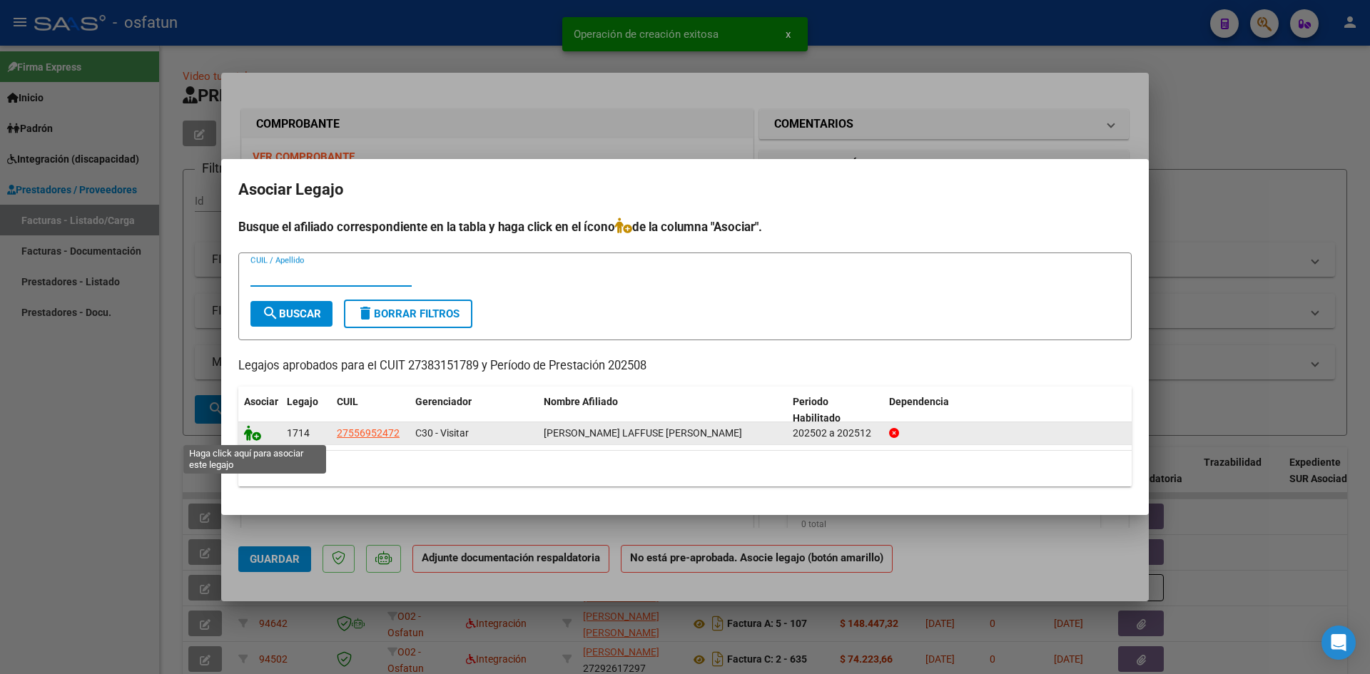
click at [253, 428] on icon at bounding box center [252, 433] width 17 height 16
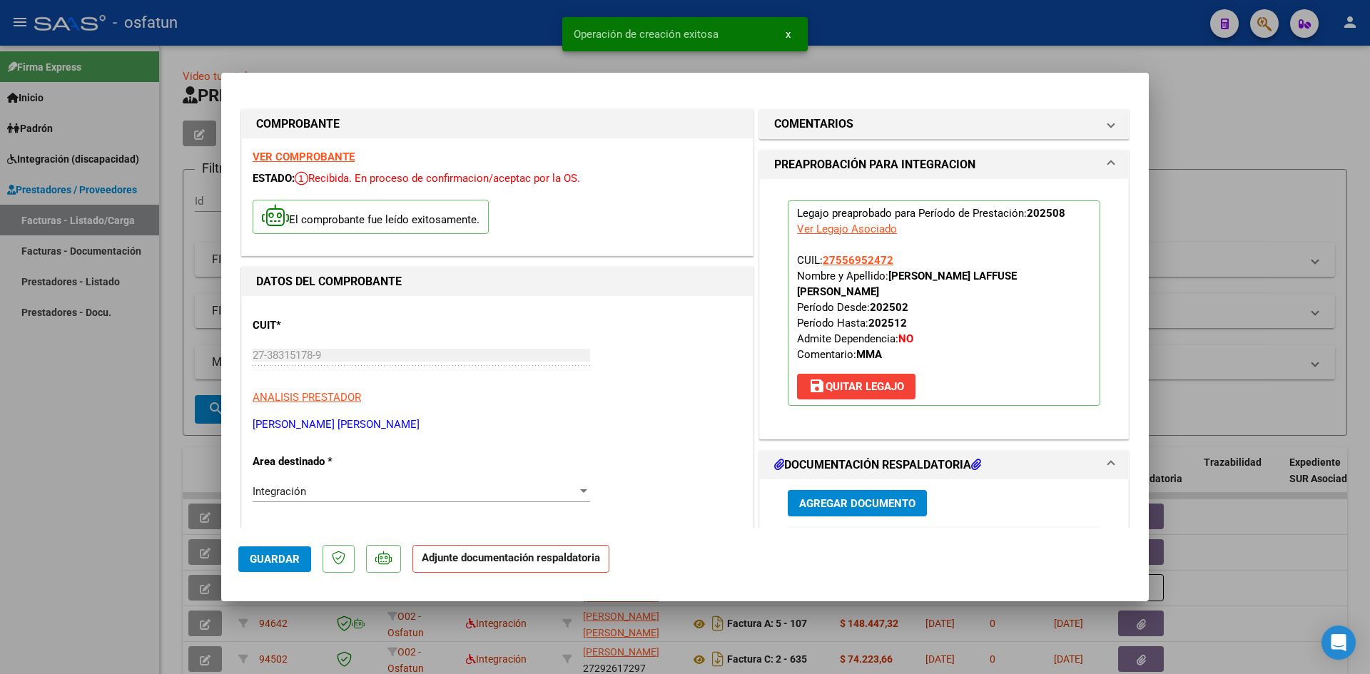
click at [831, 497] on span "Agregar Documento" at bounding box center [857, 503] width 116 height 13
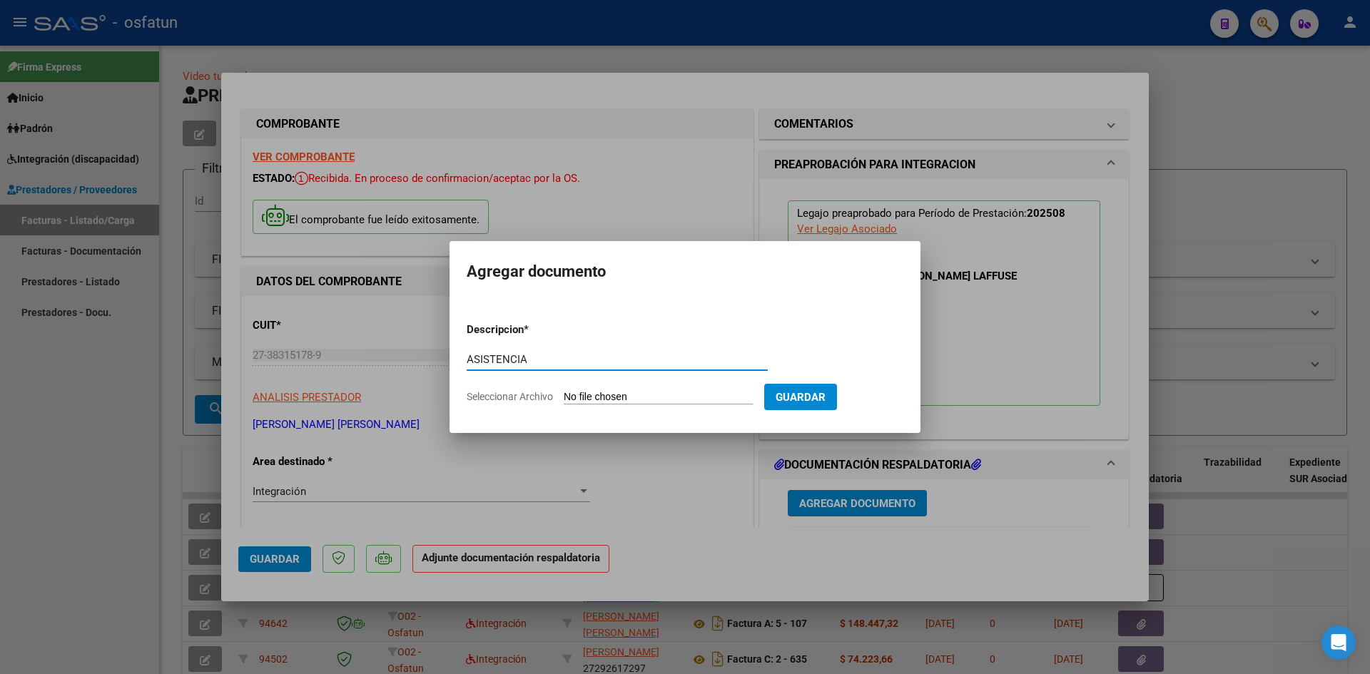
type input "ASISTENCIA"
click at [564, 391] on input "Seleccionar Archivo" at bounding box center [658, 398] width 189 height 14
click at [155, 398] on div at bounding box center [685, 337] width 1370 height 674
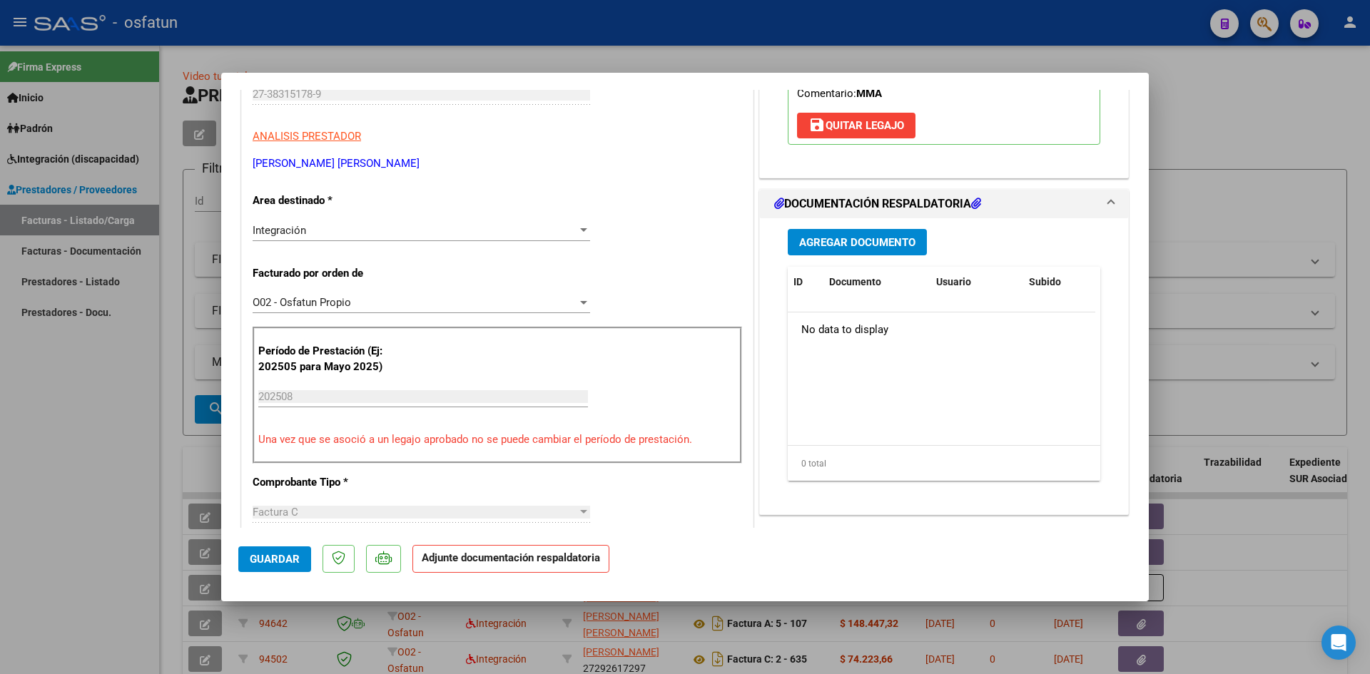
scroll to position [143, 0]
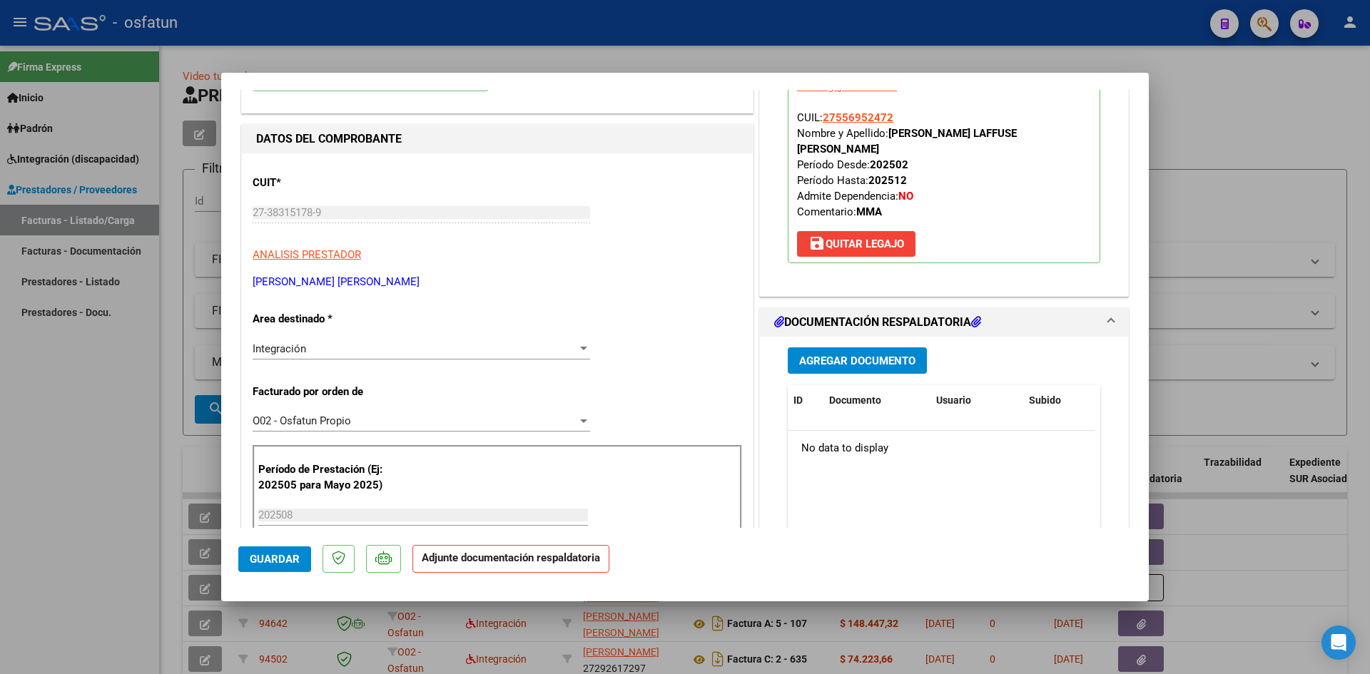
click at [839, 354] on span "Agregar Documento" at bounding box center [857, 360] width 116 height 13
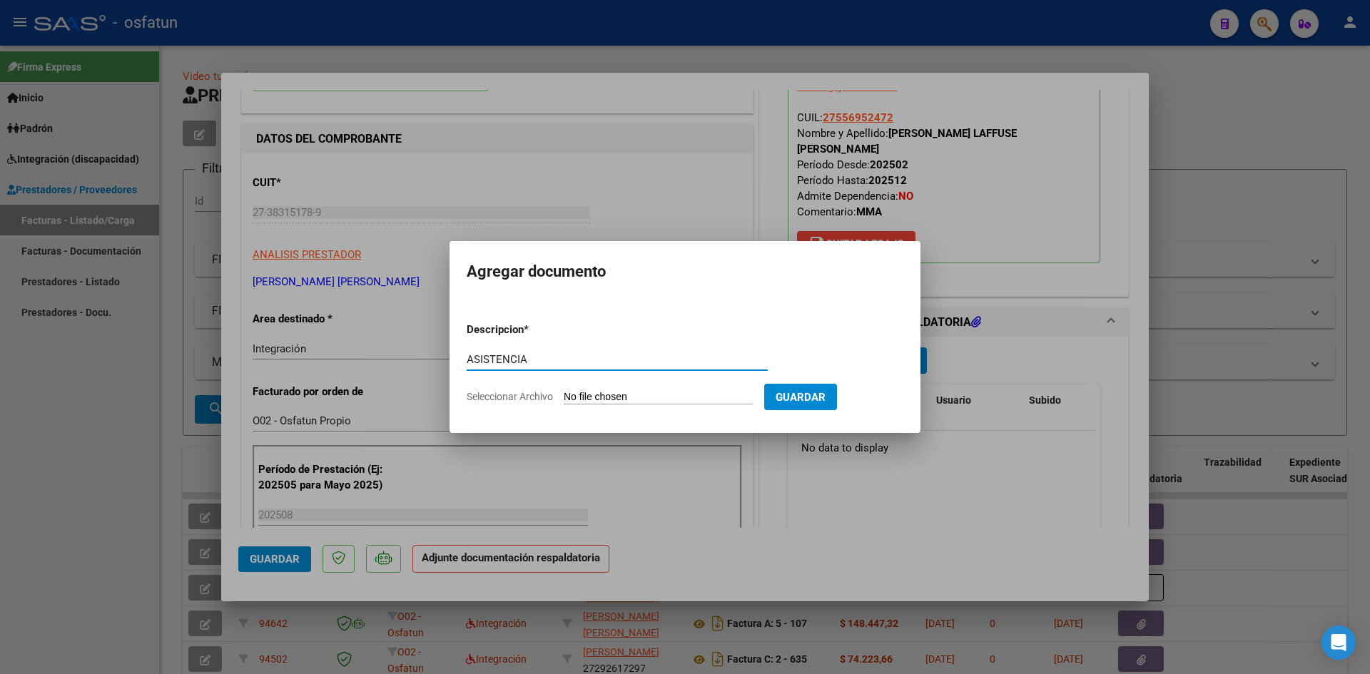
type input "ASISTENCIA"
click at [564, 391] on input "Seleccionar Archivo" at bounding box center [658, 398] width 189 height 14
type input "C:\fakepath\ASIST MAESTRA APOYO AGOSTO.pdf"
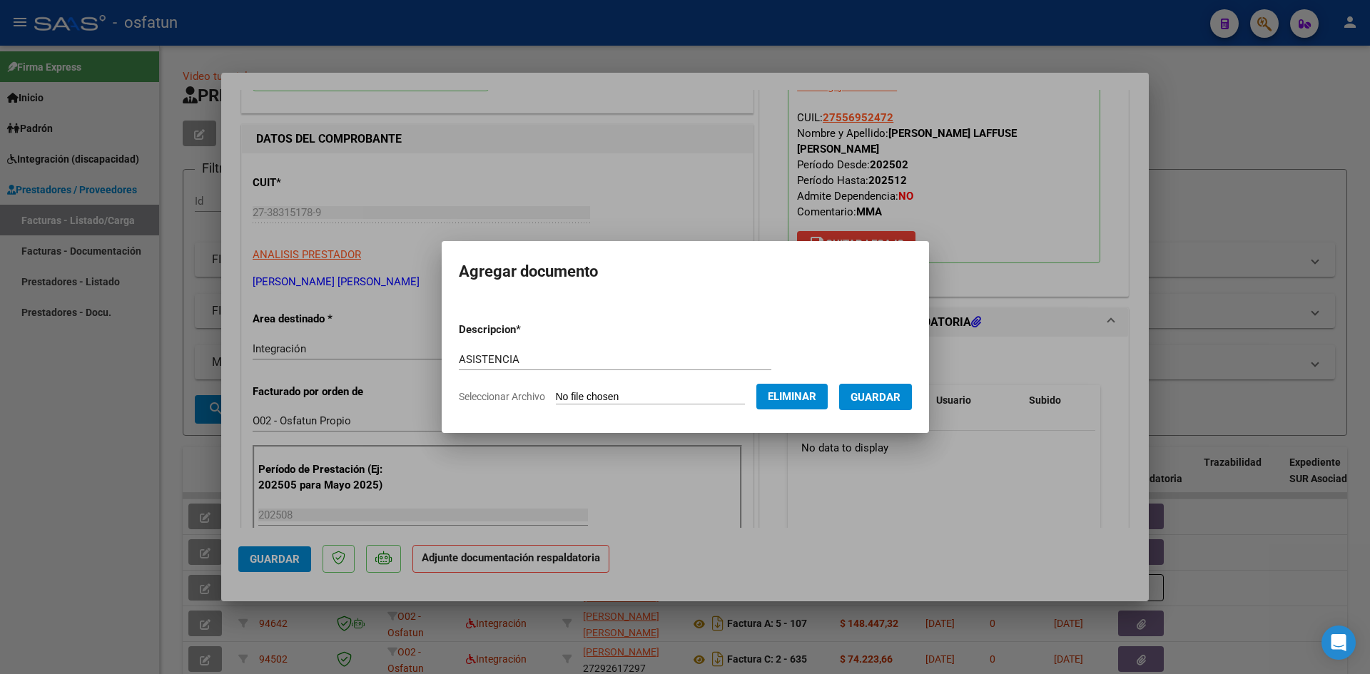
click at [889, 399] on span "Guardar" at bounding box center [876, 397] width 50 height 13
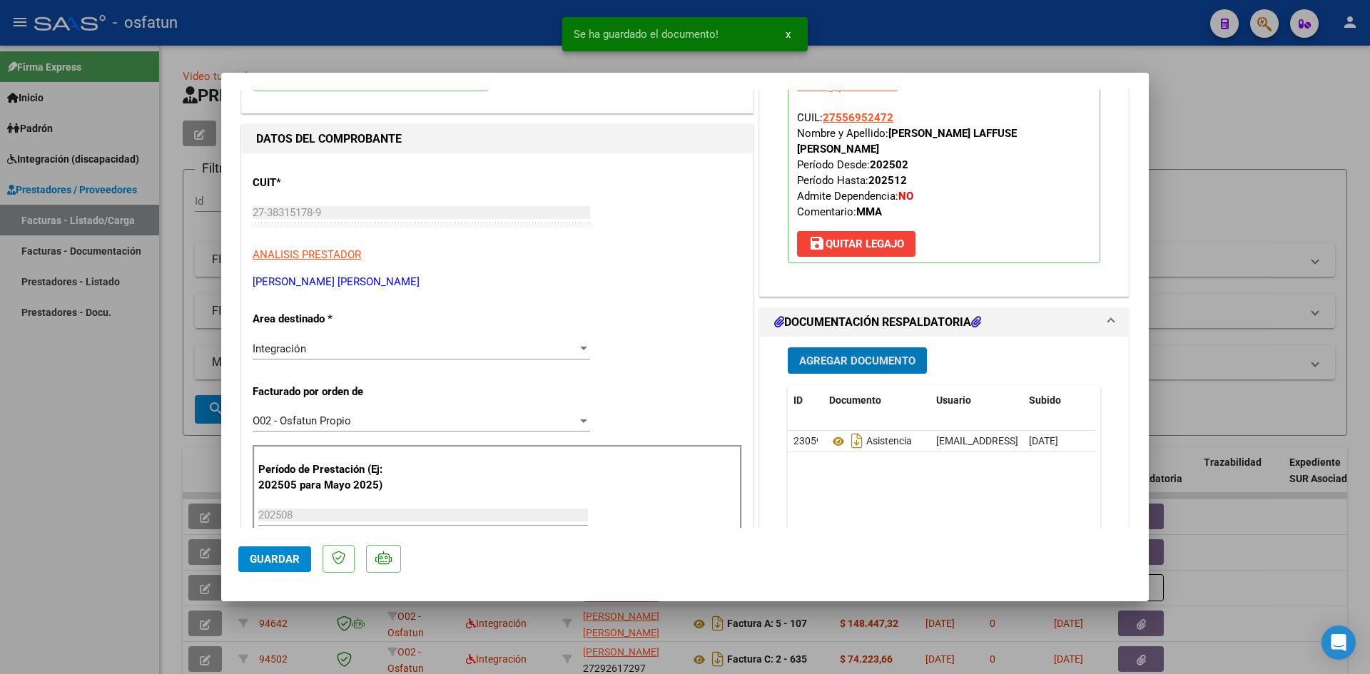
click at [858, 355] on span "Agregar Documento" at bounding box center [857, 361] width 116 height 13
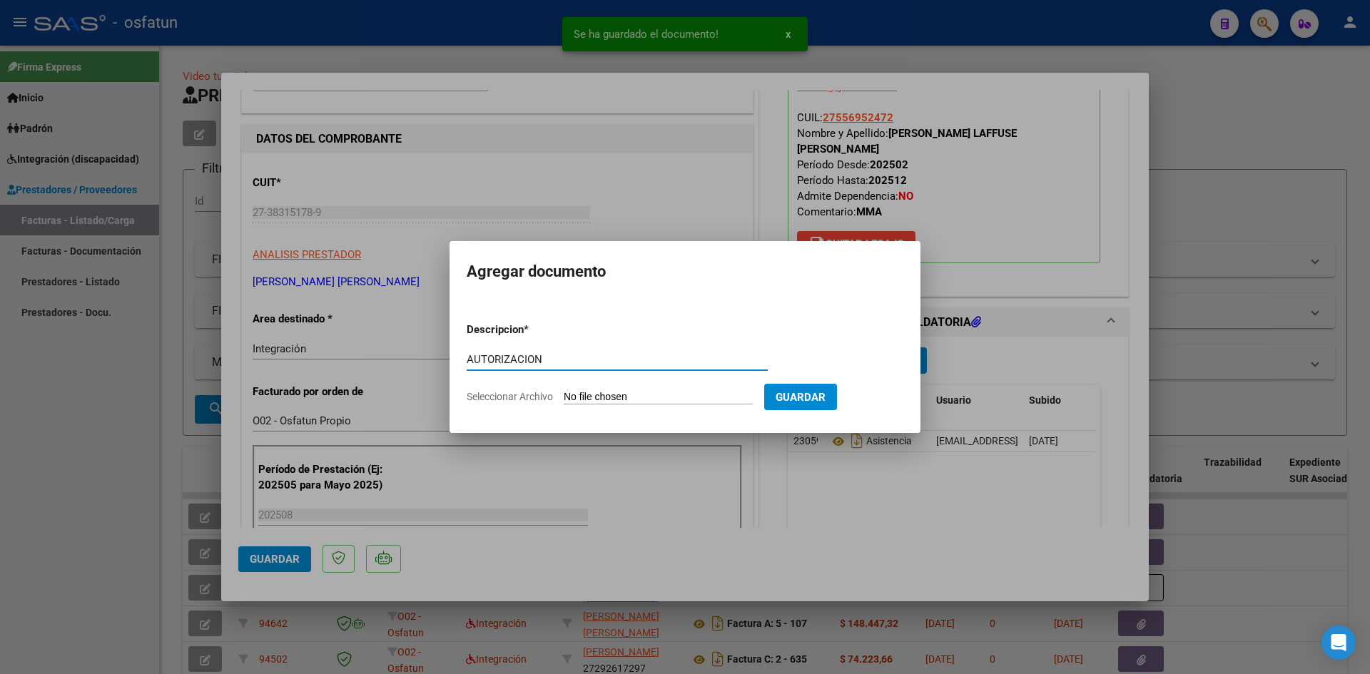
type input "AUTORIZACION"
click at [564, 391] on input "Seleccionar Archivo" at bounding box center [658, 398] width 189 height 14
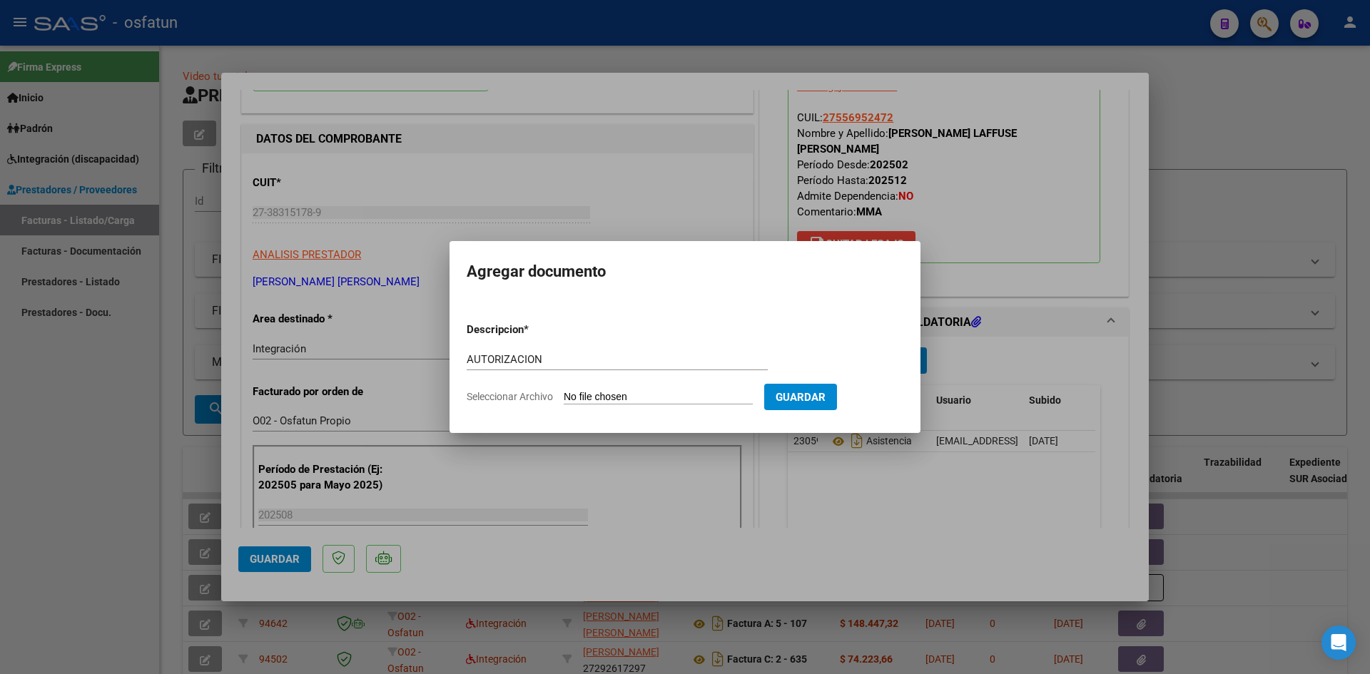
type input "C:\fakepath\AUTOR MAESTRA APOYO.pdf"
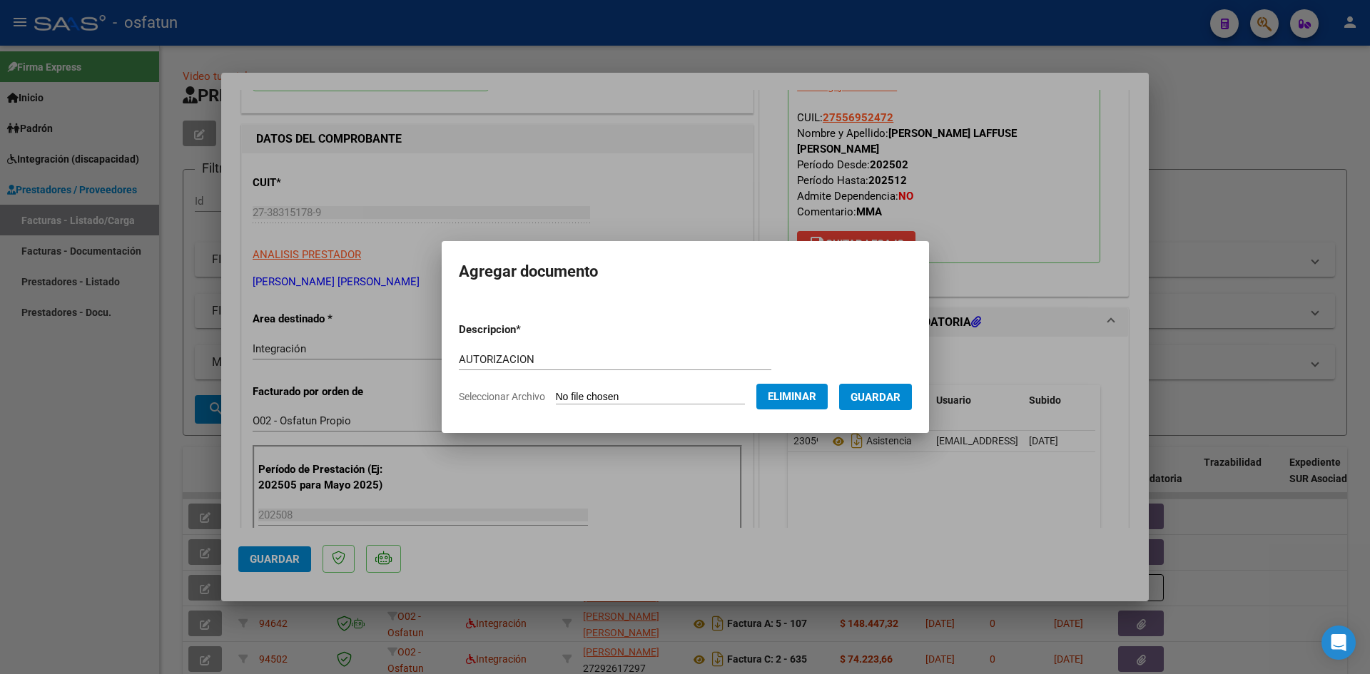
click at [908, 407] on button "Guardar" at bounding box center [875, 397] width 73 height 26
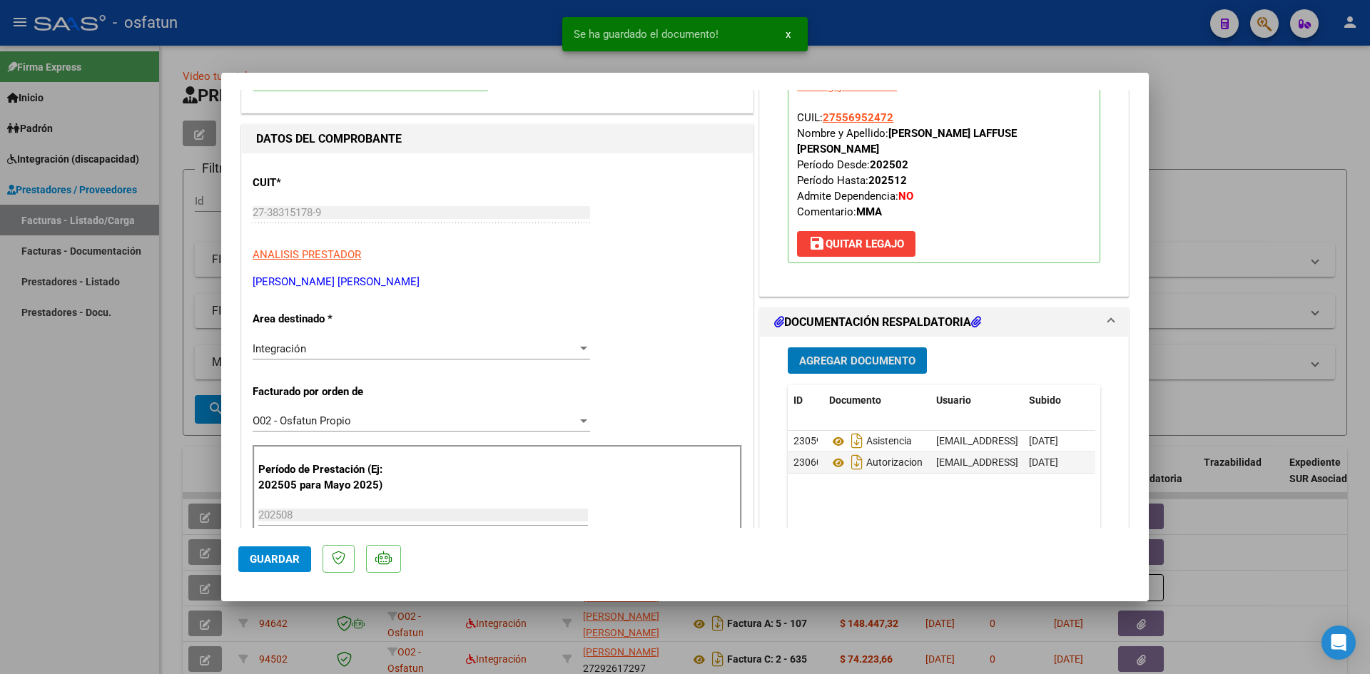
click at [285, 569] on button "Guardar" at bounding box center [274, 560] width 73 height 26
click at [14, 524] on div at bounding box center [685, 337] width 1370 height 674
type input "$ 0,00"
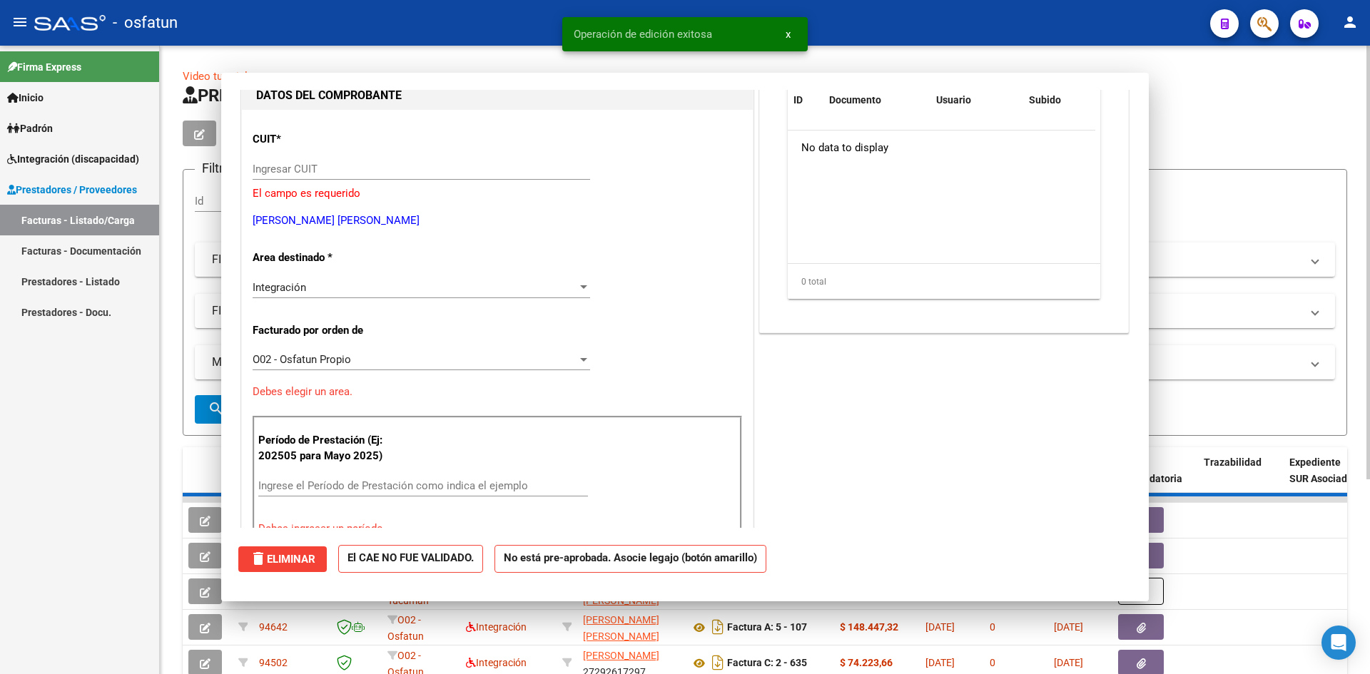
scroll to position [0, 0]
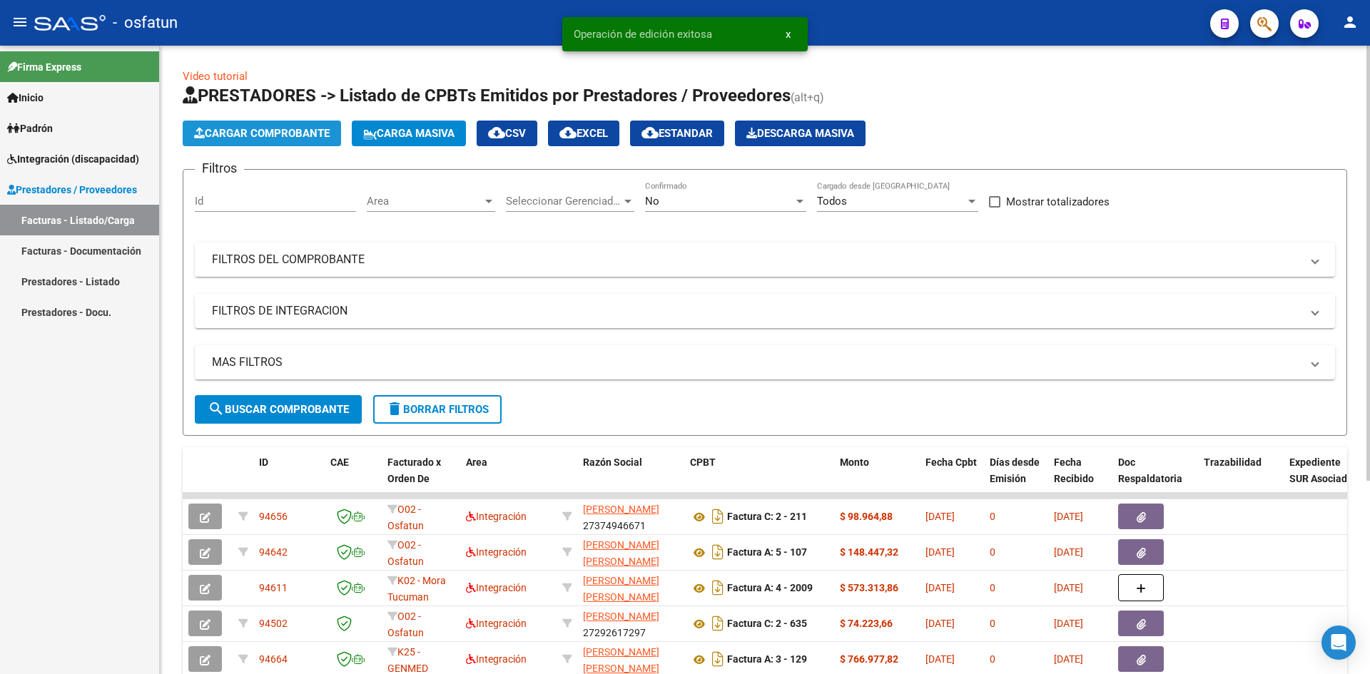
click at [251, 133] on span "Cargar Comprobante" at bounding box center [262, 133] width 136 height 13
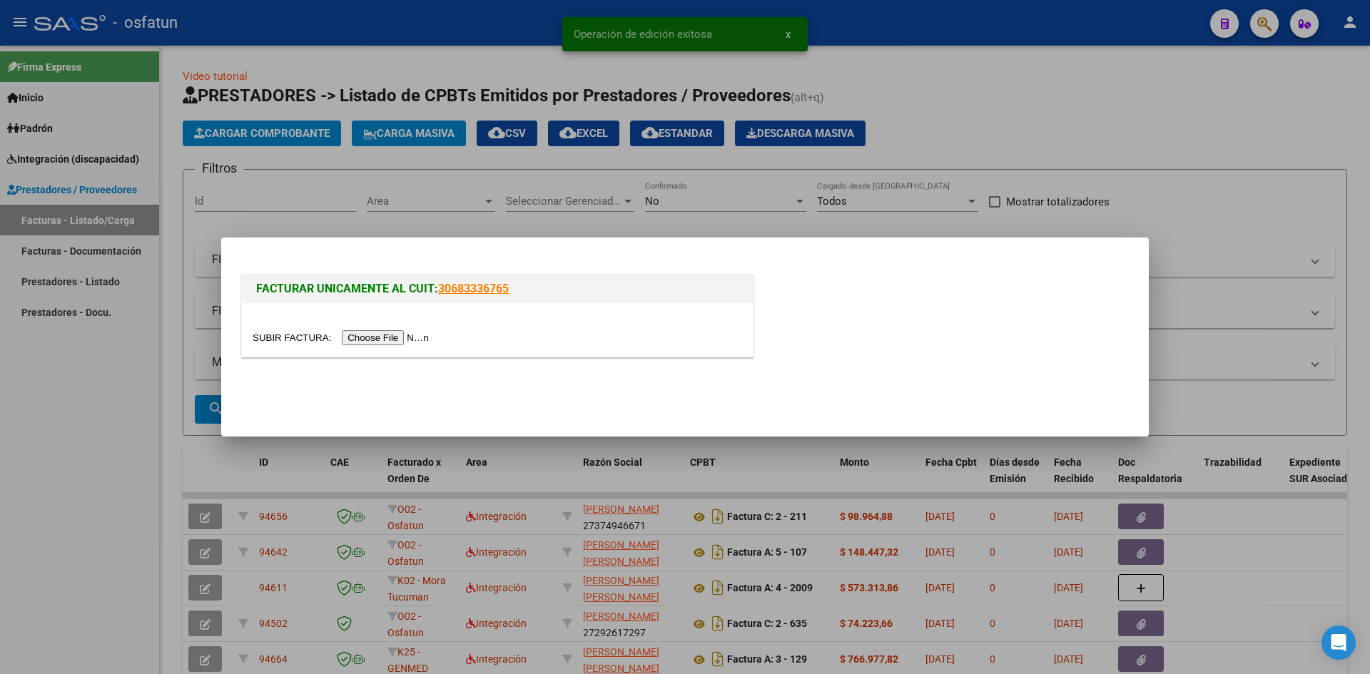
click at [382, 340] on input "file" at bounding box center [343, 337] width 181 height 15
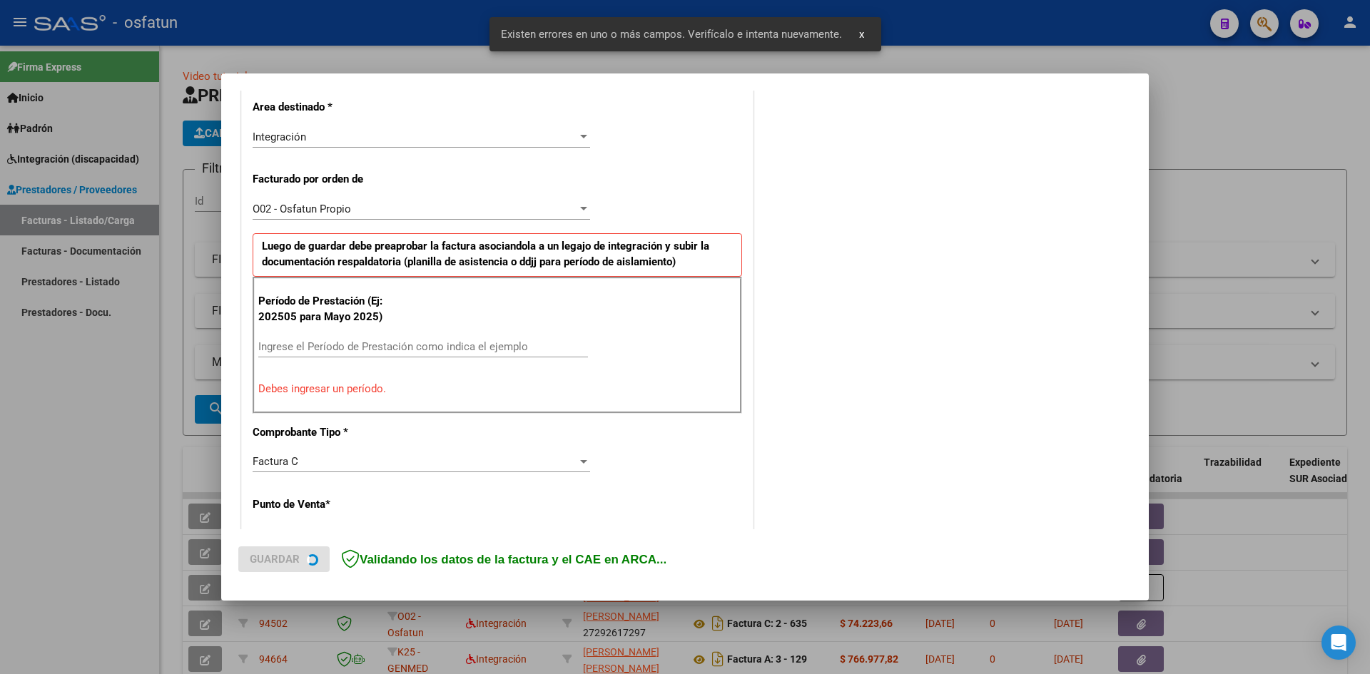
scroll to position [350, 0]
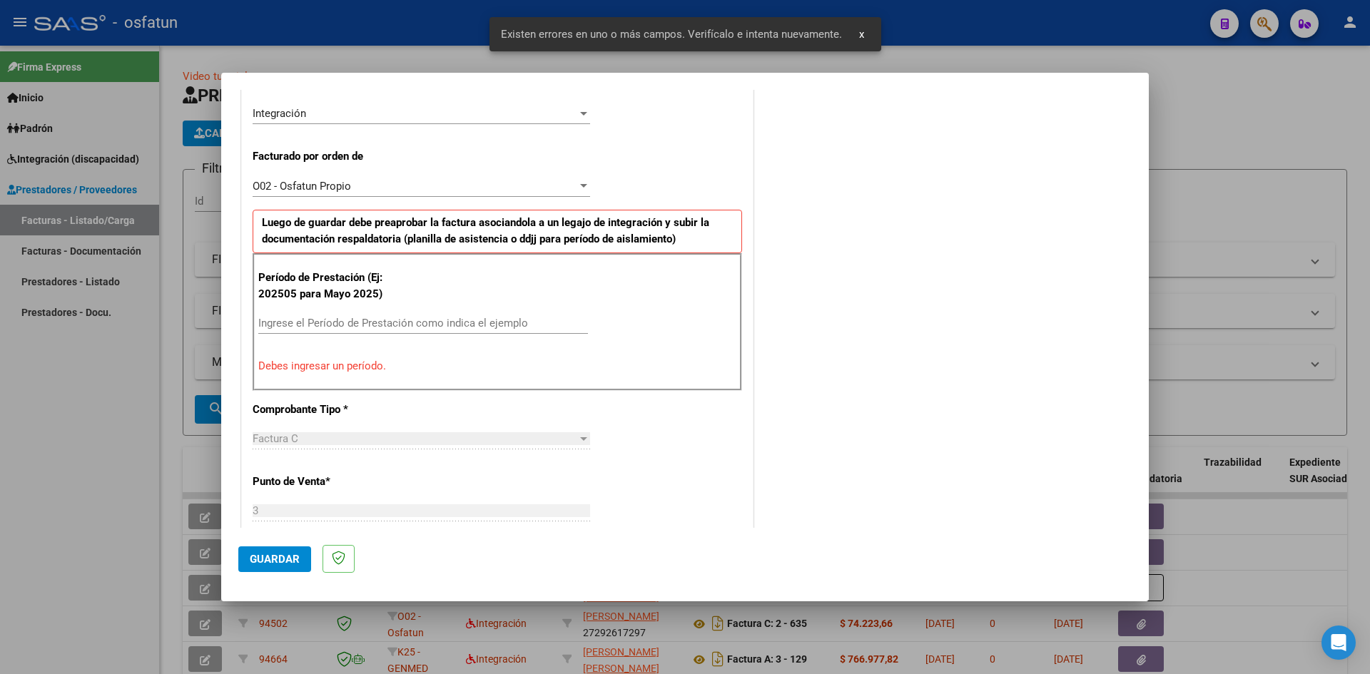
click at [351, 329] on input "Ingrese el Período de Prestación como indica el ejemplo" at bounding box center [423, 323] width 330 height 13
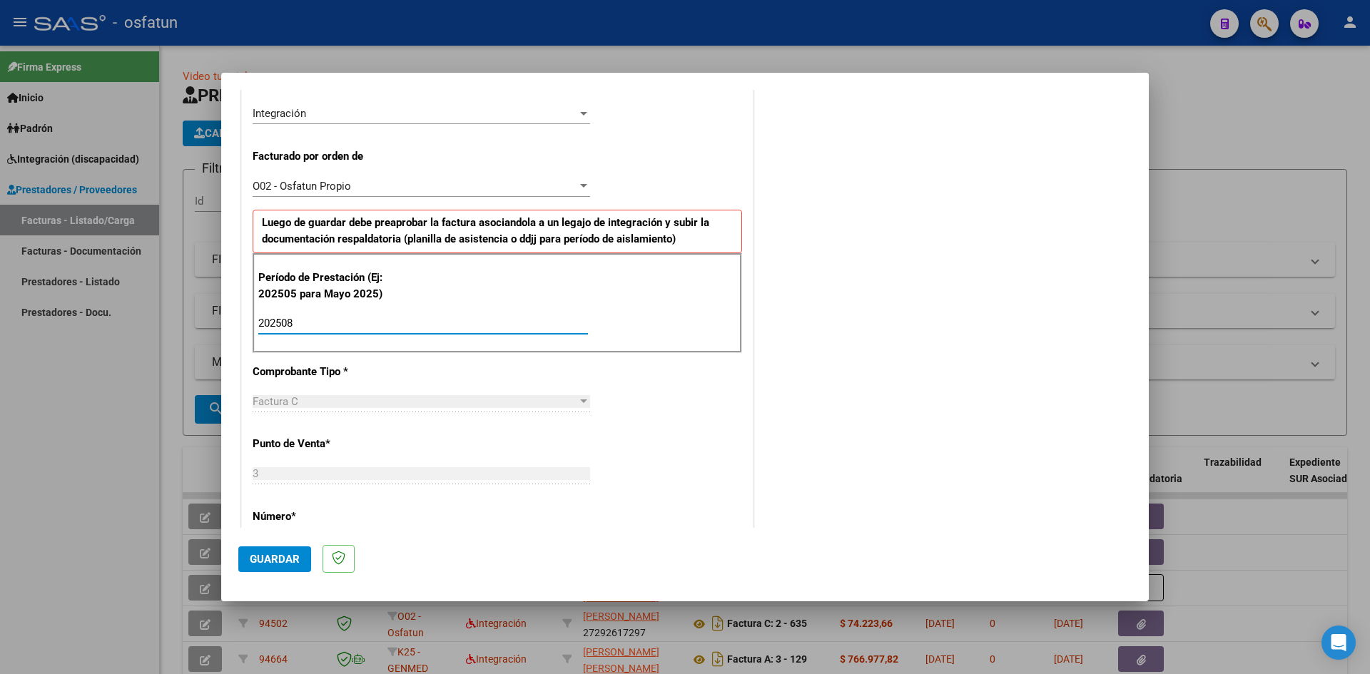
type input "202508"
click at [272, 543] on mat-dialog-actions "Guardar" at bounding box center [684, 556] width 893 height 56
click at [271, 557] on span "Guardar" at bounding box center [275, 559] width 50 height 13
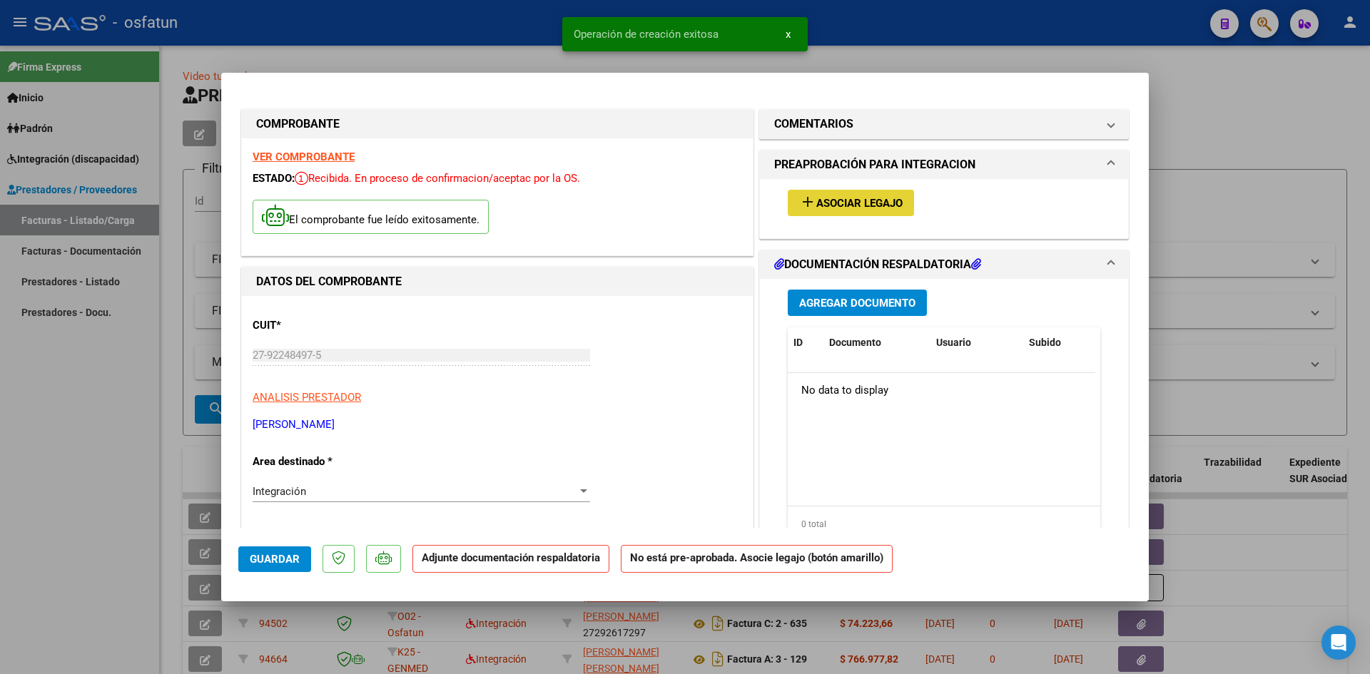
click at [843, 198] on span "Asociar Legajo" at bounding box center [859, 203] width 86 height 13
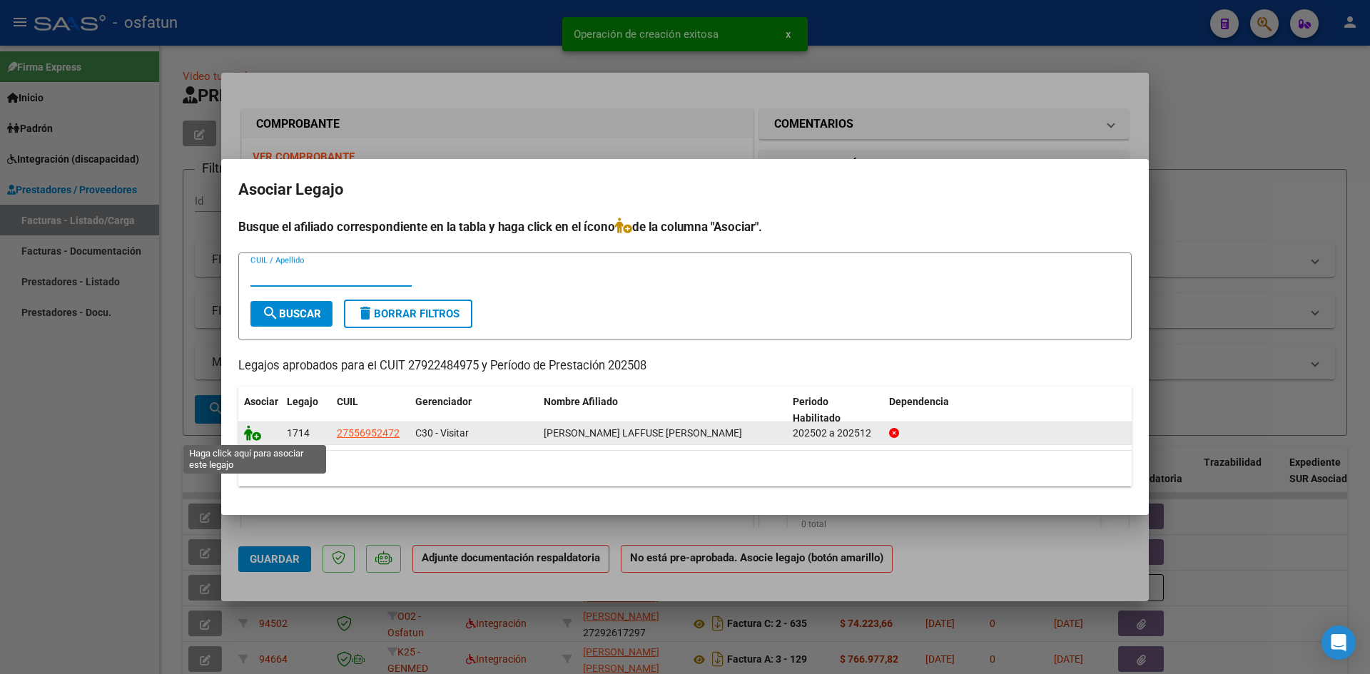
click at [251, 432] on icon at bounding box center [252, 433] width 17 height 16
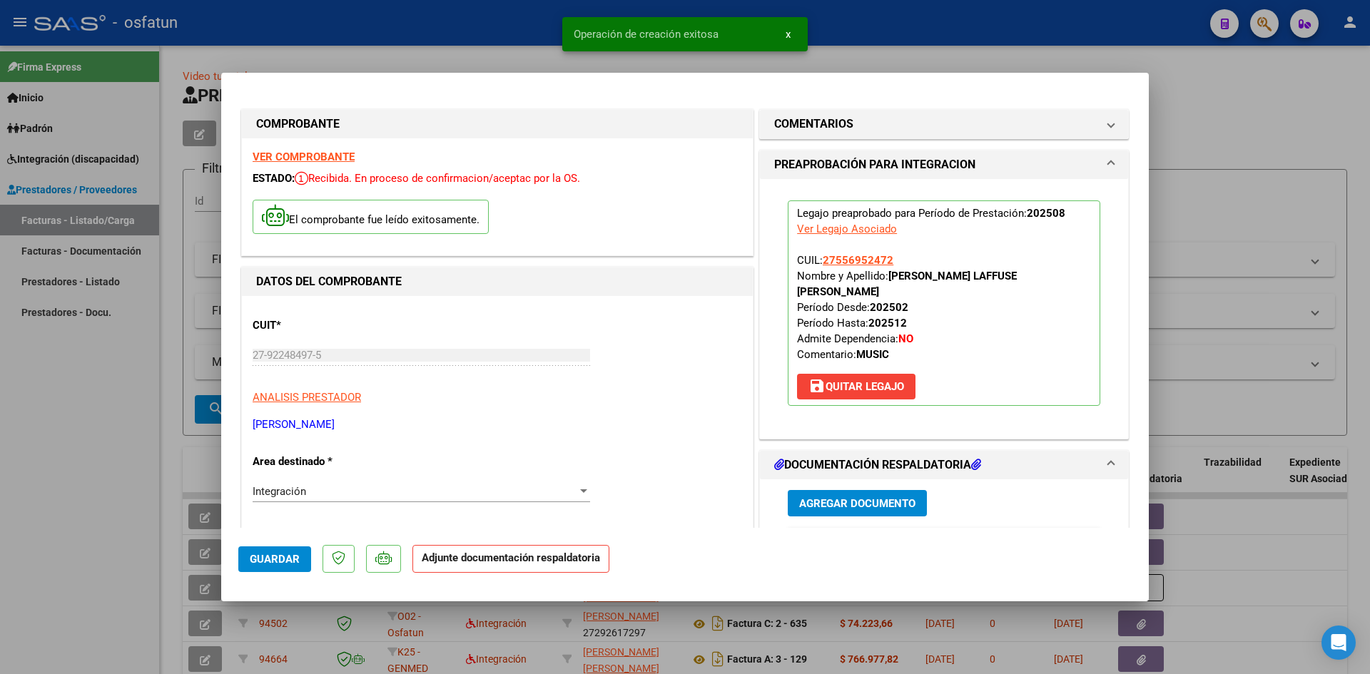
click at [888, 497] on span "Agregar Documento" at bounding box center [857, 503] width 116 height 13
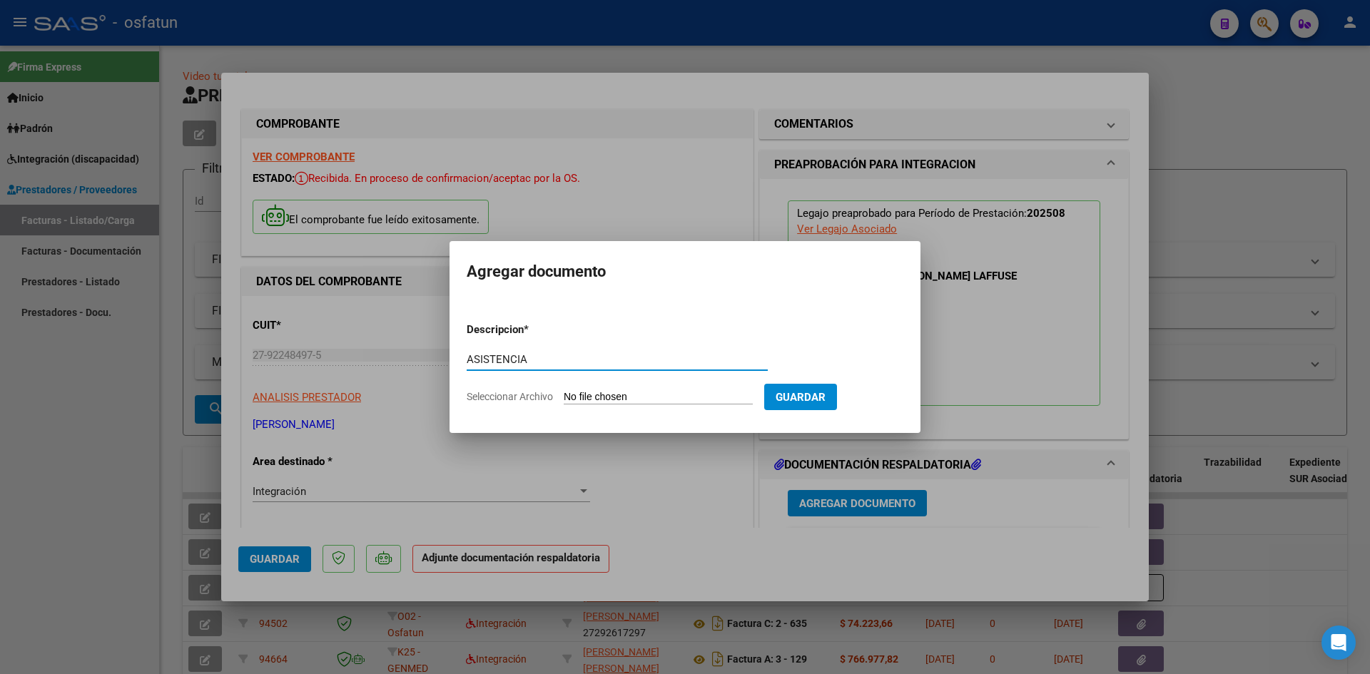
type input "ASISTENCIA"
click at [564, 391] on input "Seleccionar Archivo" at bounding box center [658, 398] width 189 height 14
type input "C:\fakepath\ASIST MUSICOTER AGOSTO.pdf"
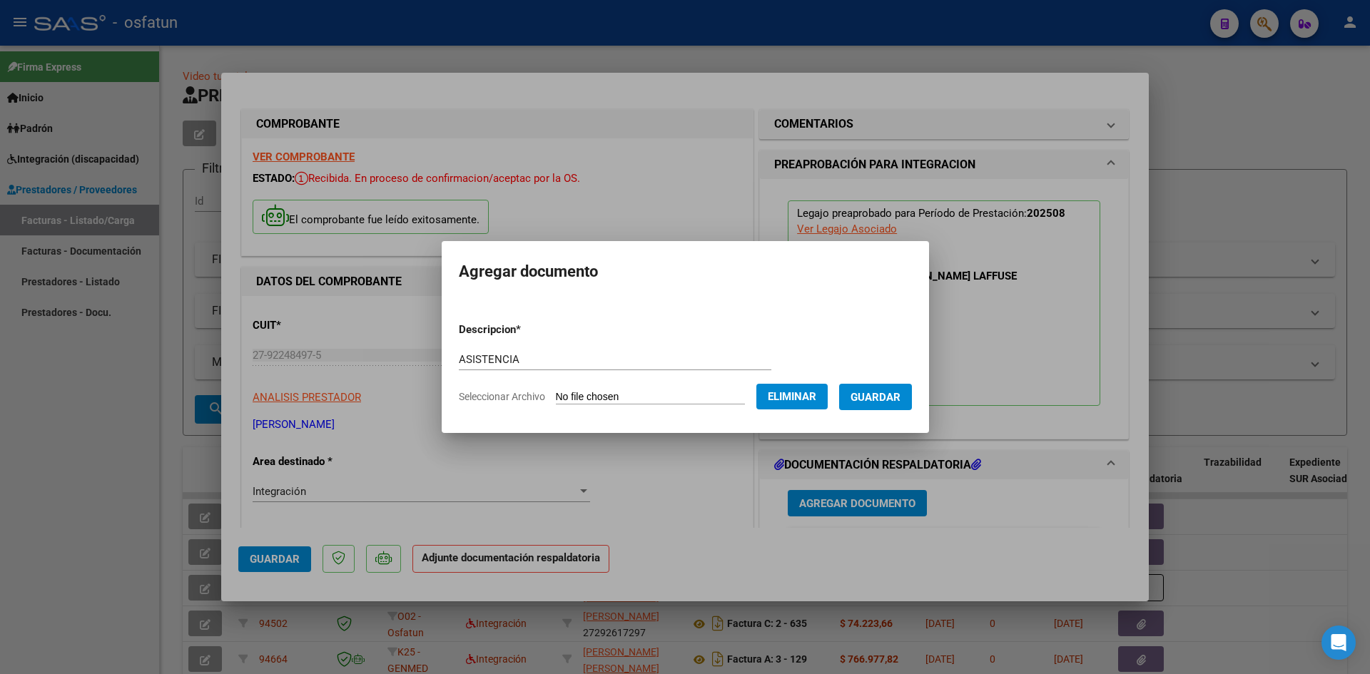
click at [892, 402] on span "Guardar" at bounding box center [876, 397] width 50 height 13
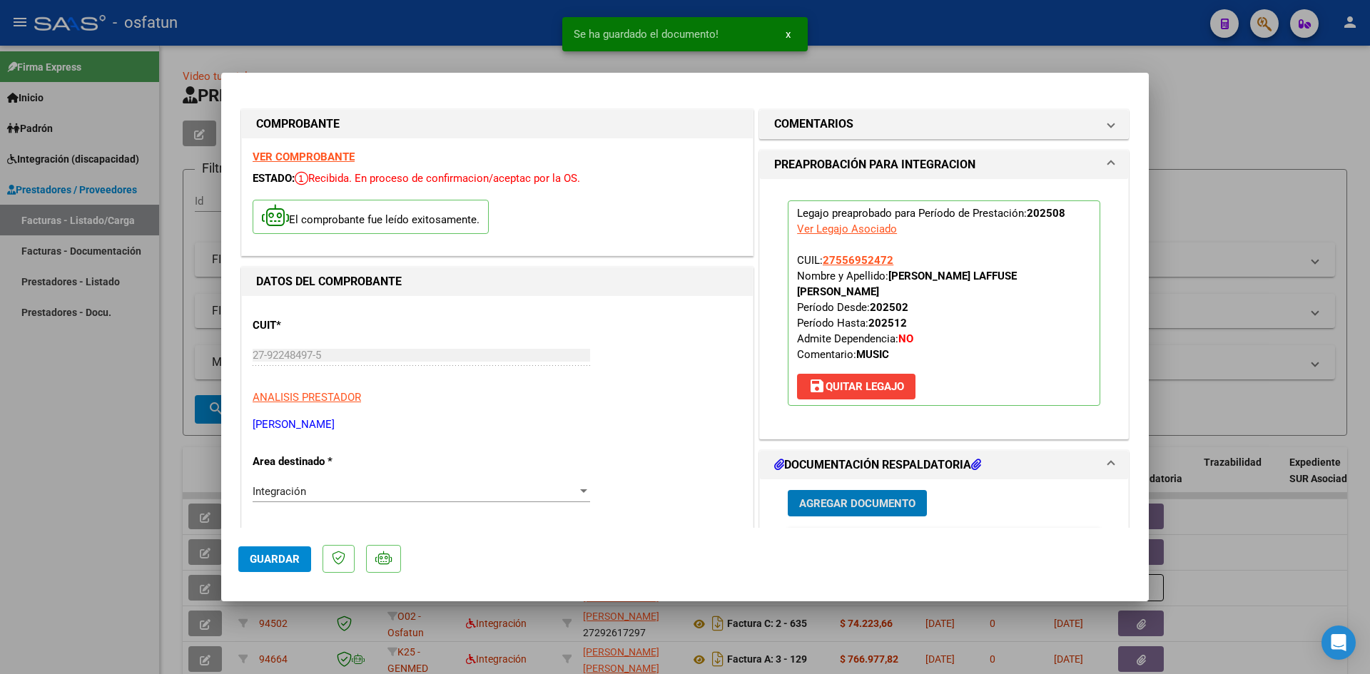
click at [846, 496] on button "Agregar Documento" at bounding box center [857, 503] width 139 height 26
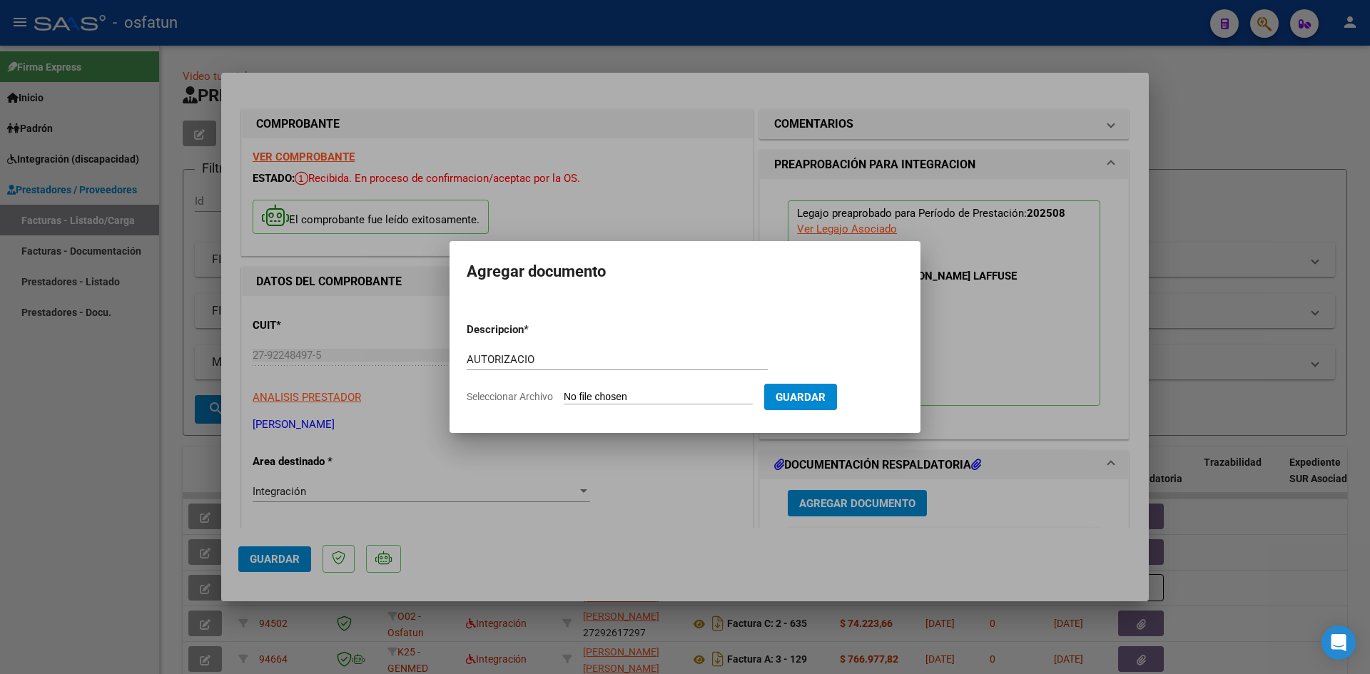
click at [645, 340] on form "Descripcion * AUTORIZACIO Escriba aquí una descripcion Seleccionar Archivo Guar…" at bounding box center [685, 363] width 437 height 104
click at [638, 351] on div "AUTORIZACIO Escriba aquí una descripcion" at bounding box center [617, 359] width 301 height 21
type input "AUTORIZACION"
click at [564, 391] on input "Seleccionar Archivo" at bounding box center [658, 398] width 189 height 14
type input "C:\fakepath\AUTOR [MEDICAL_DATA].pdf"
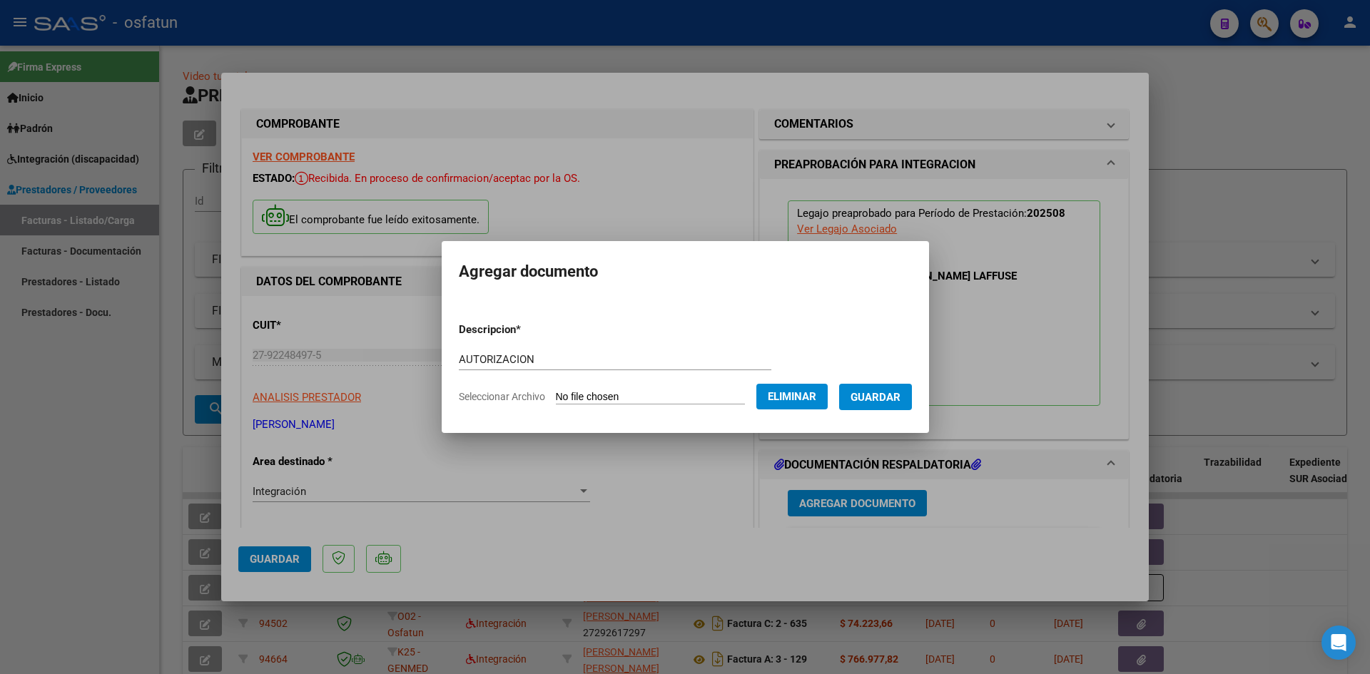
click at [898, 408] on button "Guardar" at bounding box center [875, 397] width 73 height 26
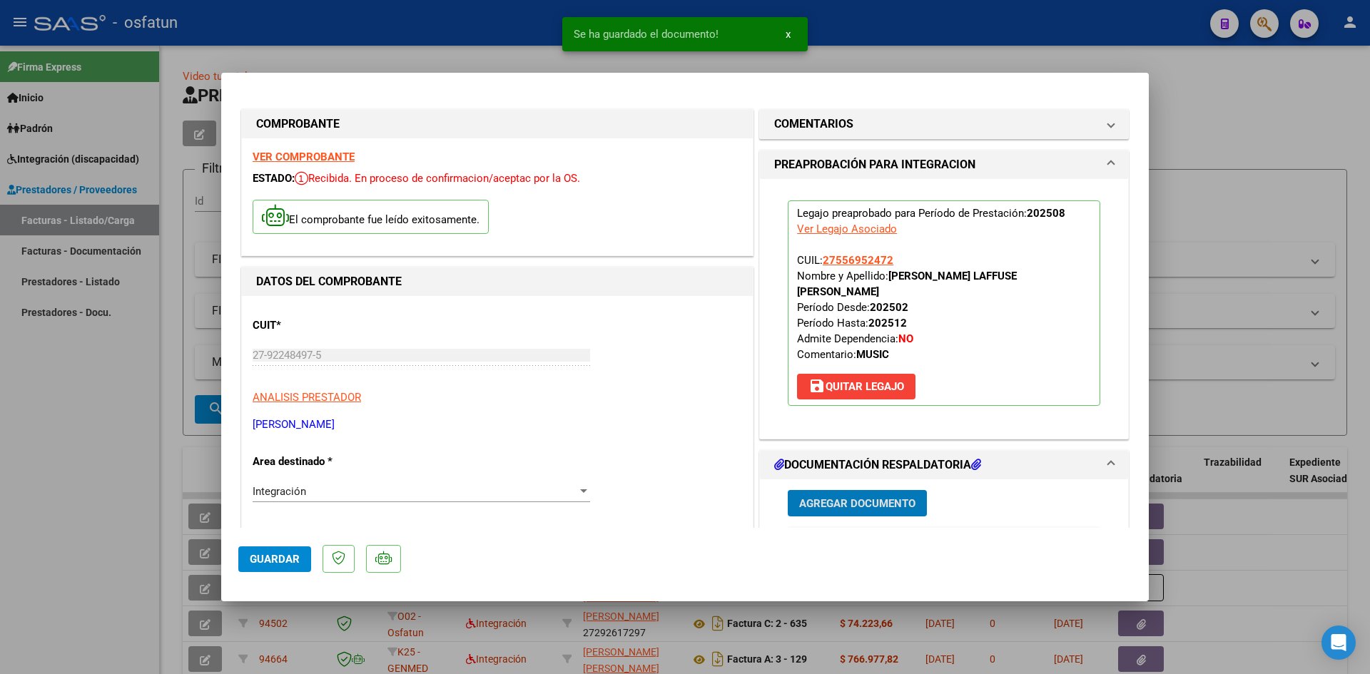
click at [280, 557] on span "Guardar" at bounding box center [275, 559] width 50 height 13
click at [46, 453] on div at bounding box center [685, 337] width 1370 height 674
type input "$ 0,00"
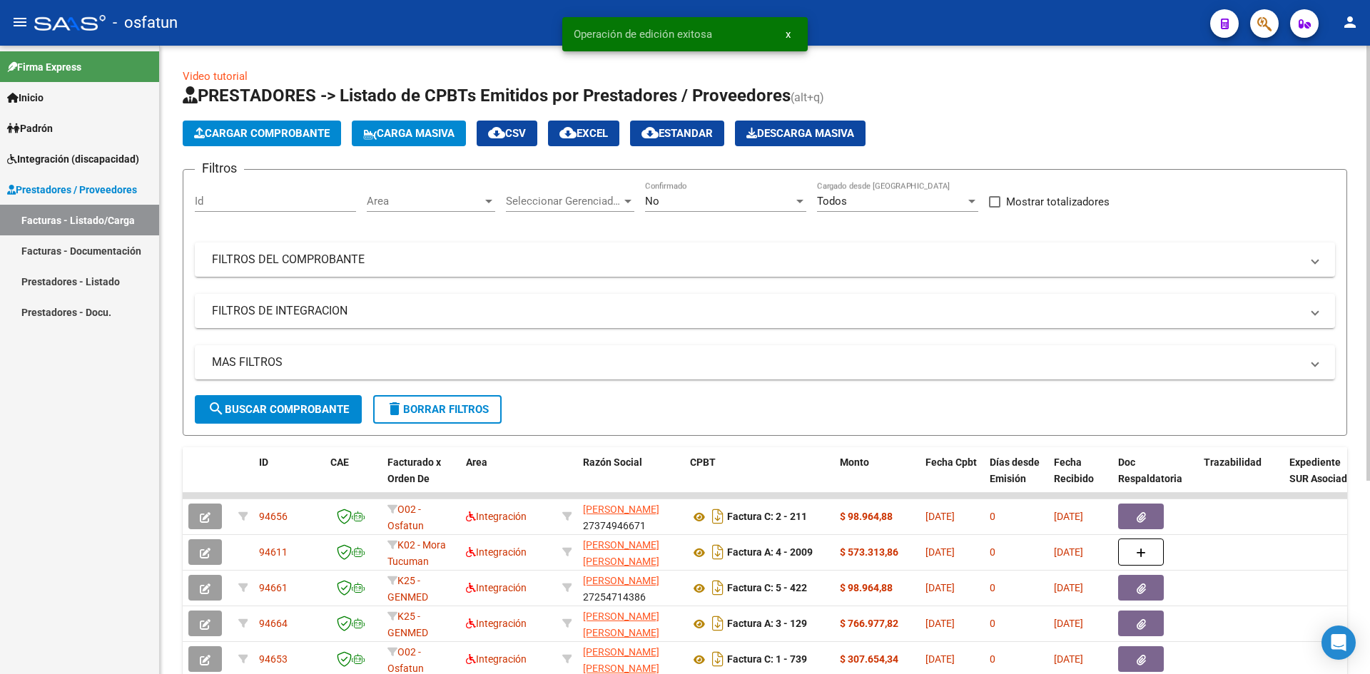
click at [221, 126] on button "Cargar Comprobante" at bounding box center [262, 134] width 158 height 26
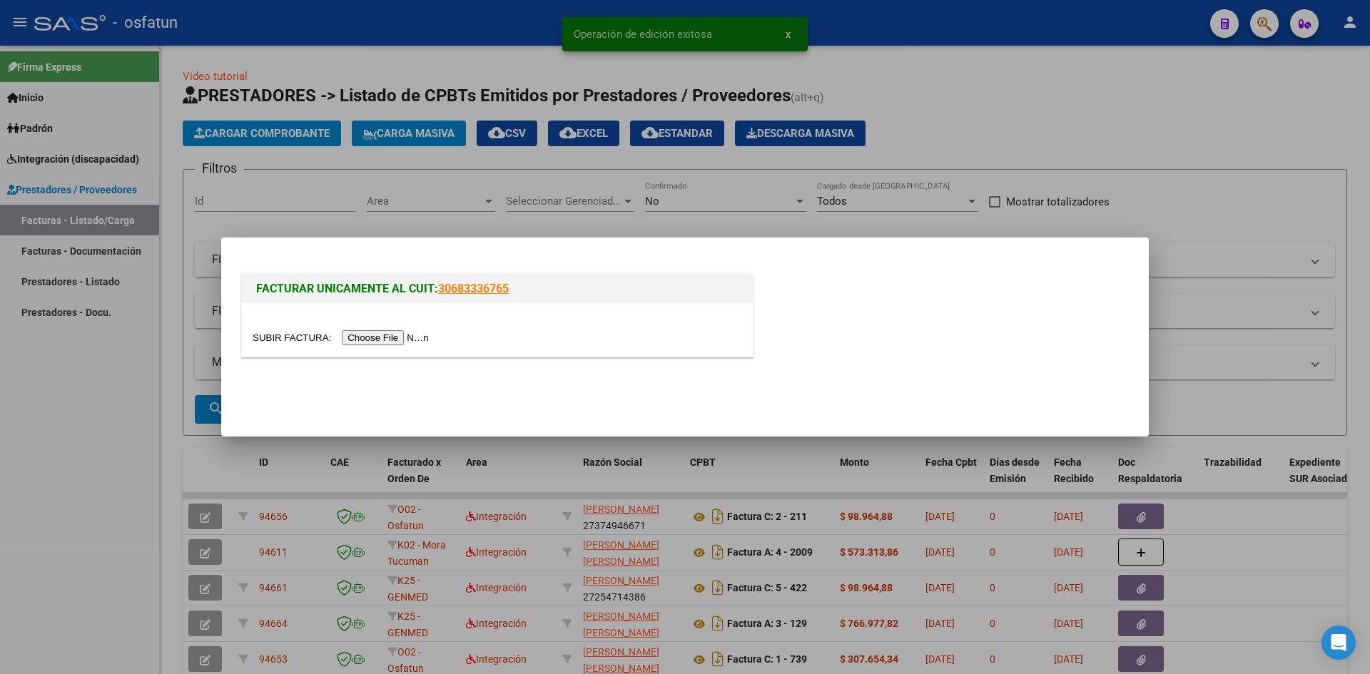
click at [400, 345] on input "file" at bounding box center [343, 337] width 181 height 15
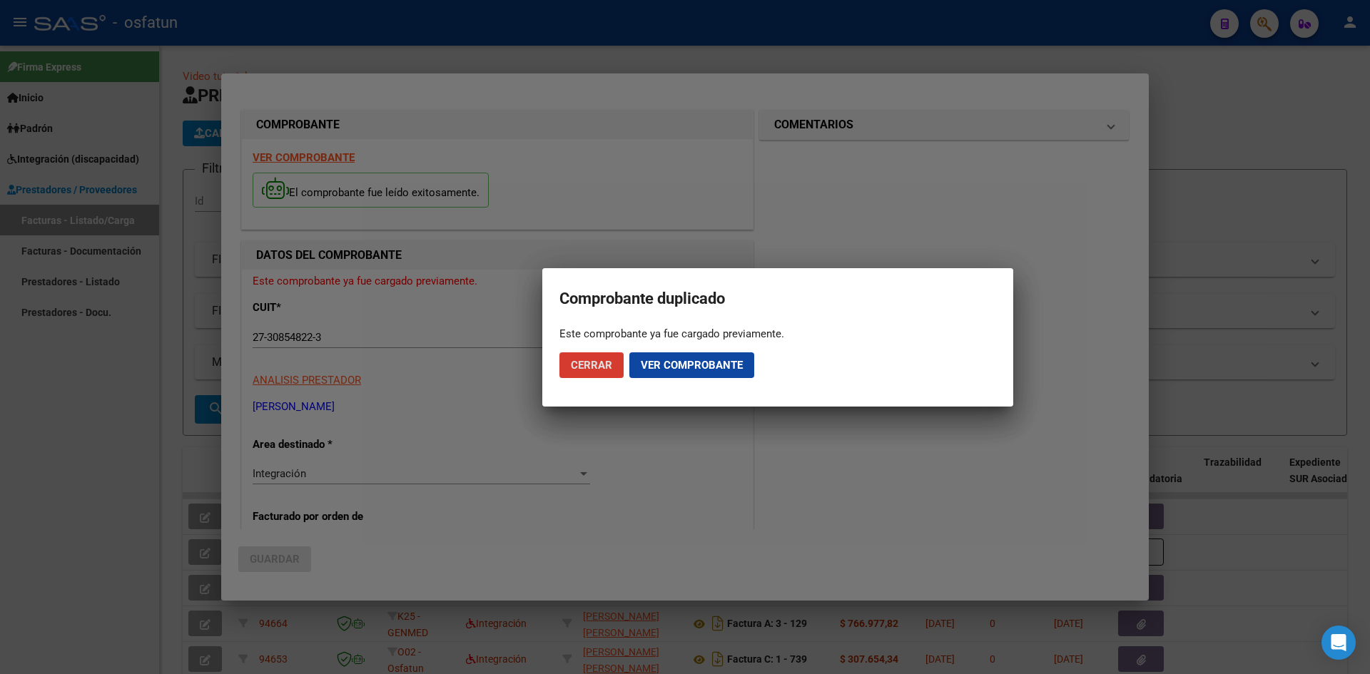
click at [602, 363] on span "Cerrar" at bounding box center [591, 365] width 41 height 13
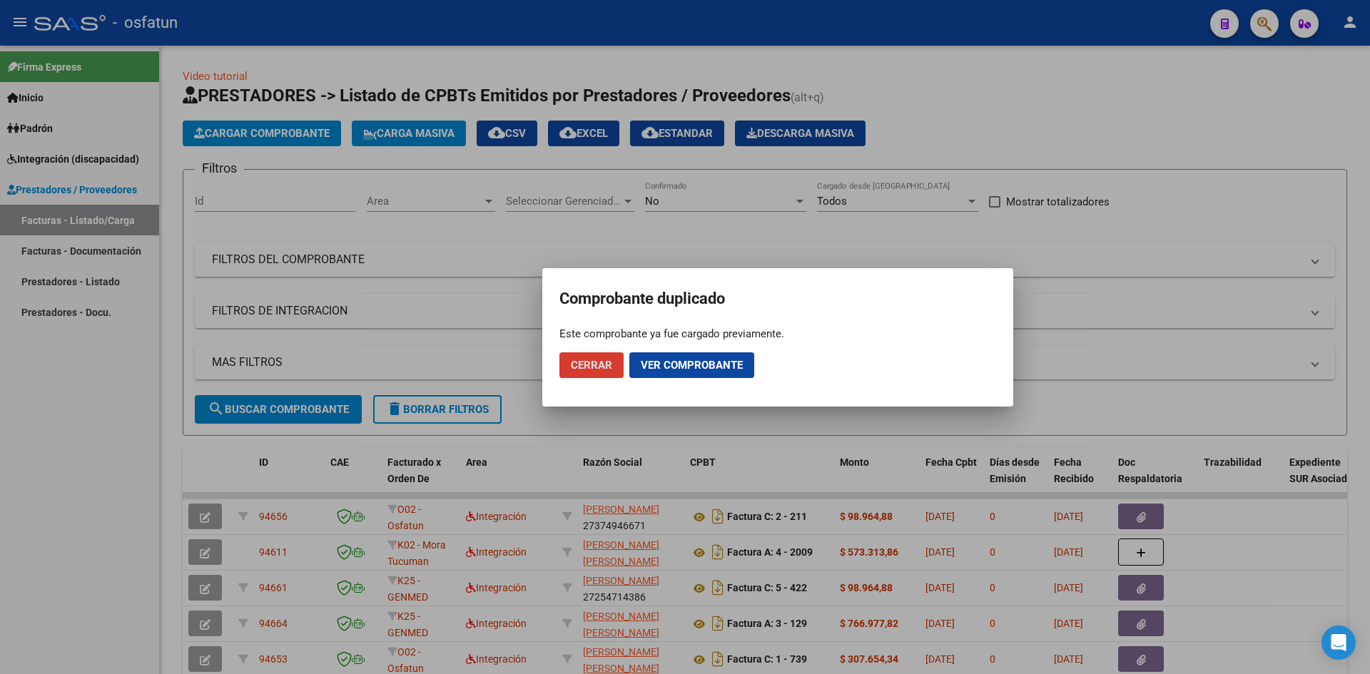
click at [603, 363] on span "Cerrar" at bounding box center [591, 365] width 41 height 13
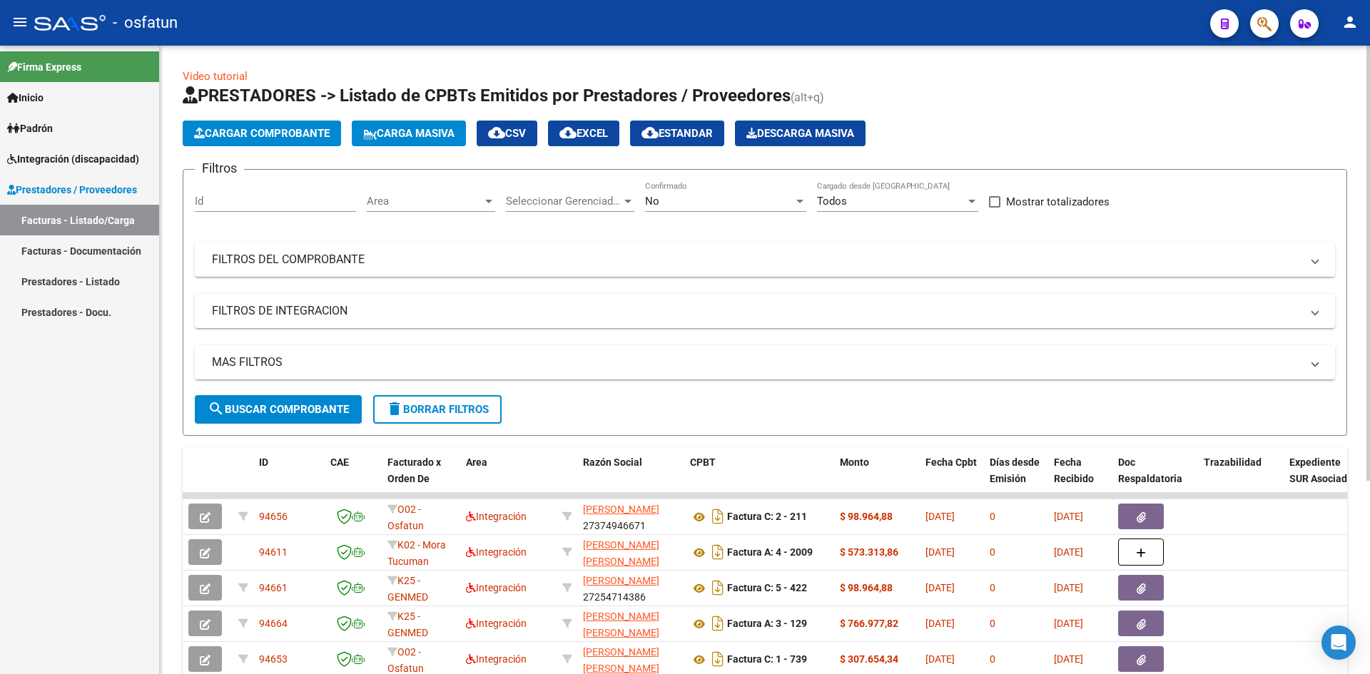
click at [283, 129] on span "Cargar Comprobante" at bounding box center [262, 133] width 136 height 13
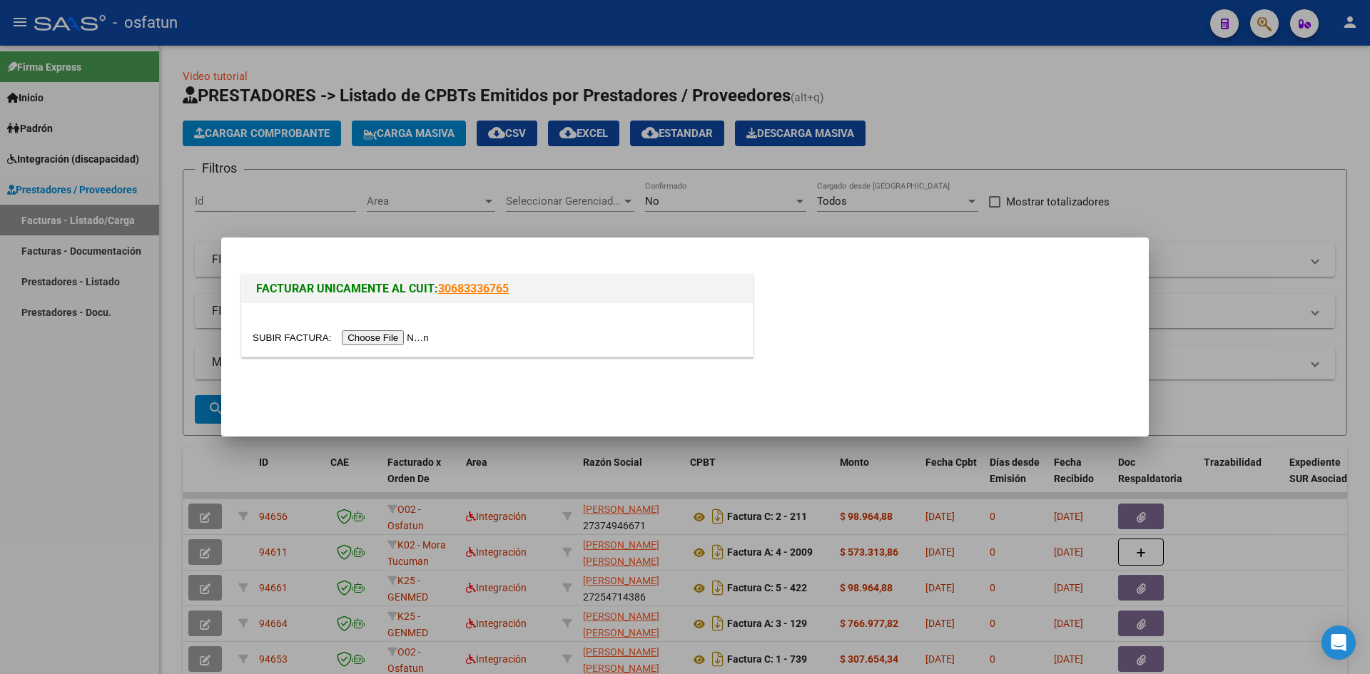
click at [380, 344] on input "file" at bounding box center [343, 337] width 181 height 15
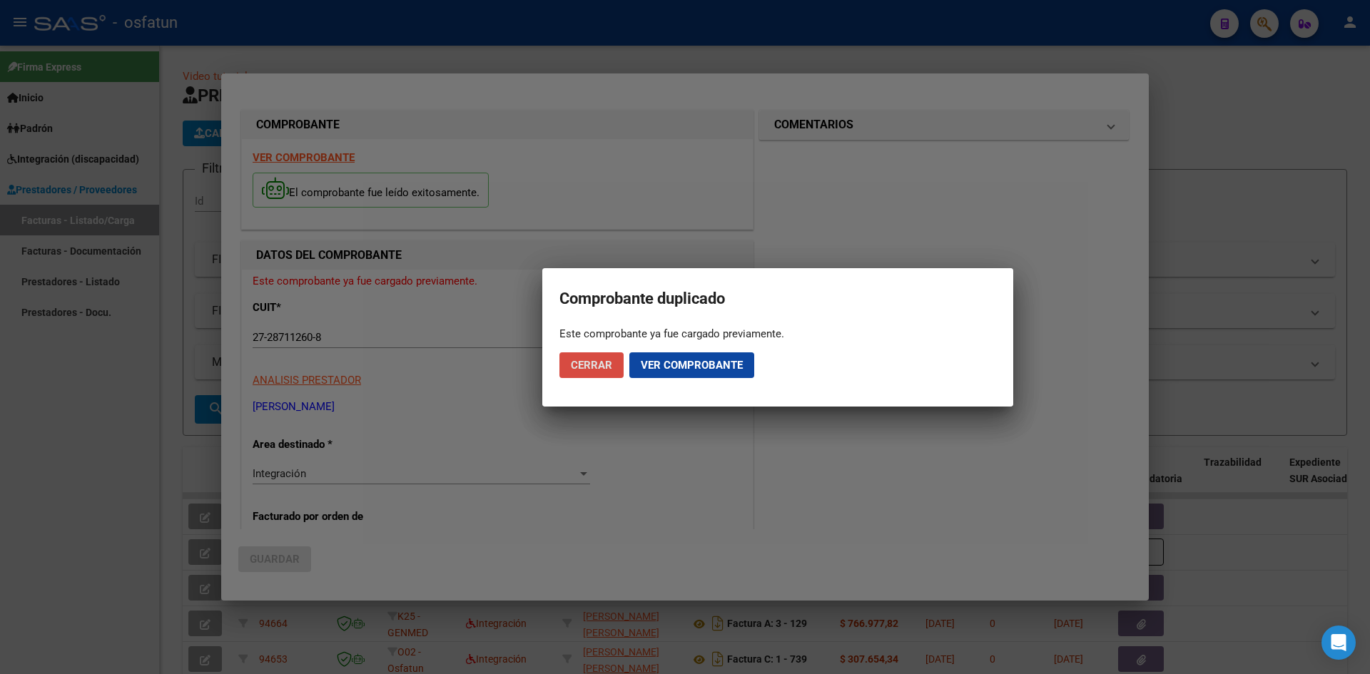
click at [573, 362] on span "Cerrar" at bounding box center [591, 365] width 41 height 13
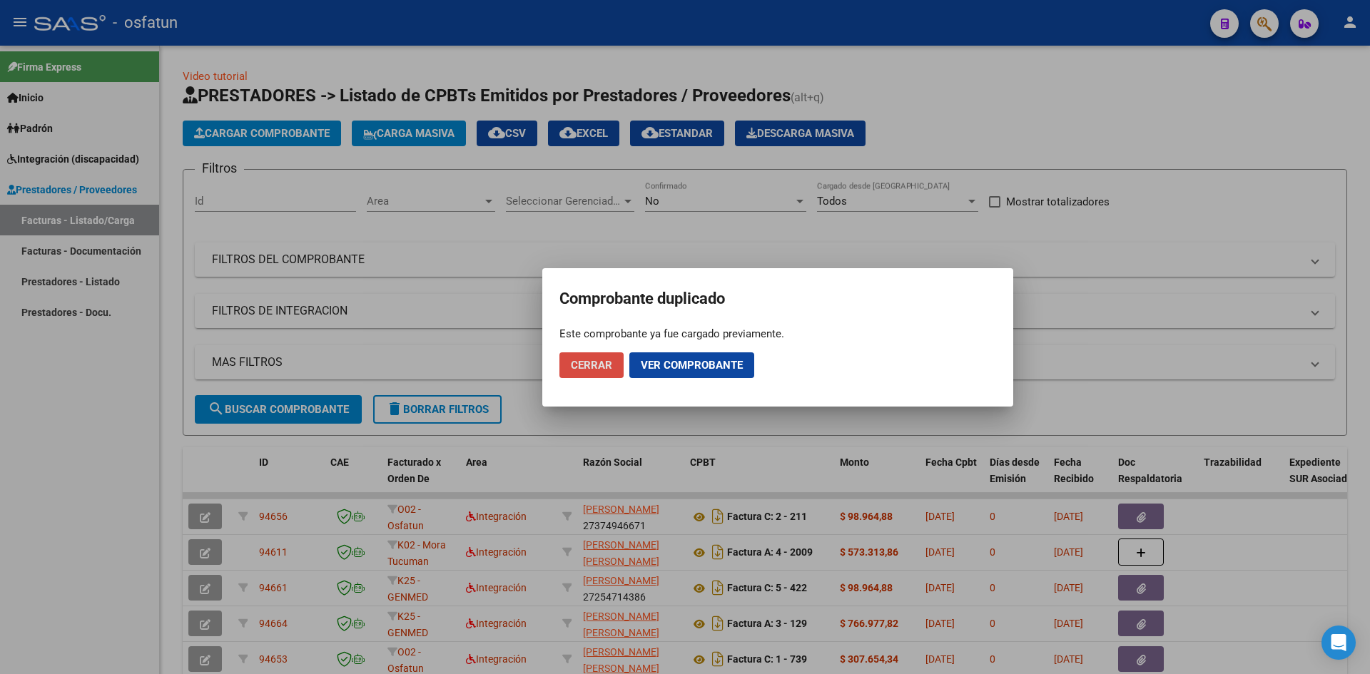
click at [577, 362] on span "Cerrar" at bounding box center [591, 365] width 41 height 13
